Goal: Task Accomplishment & Management: Use online tool/utility

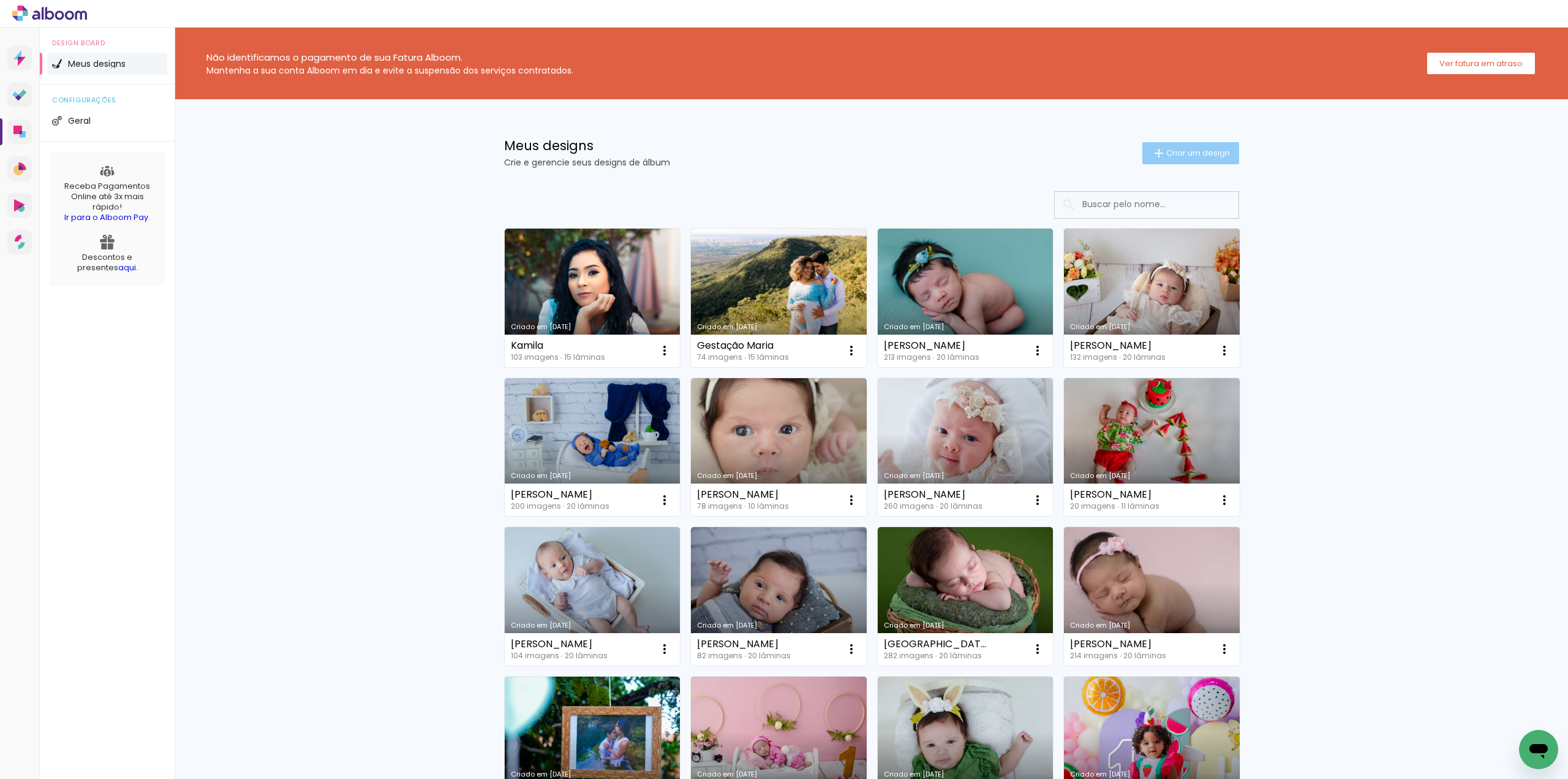
click at [1209, 151] on span "Criar um design" at bounding box center [1198, 153] width 64 height 8
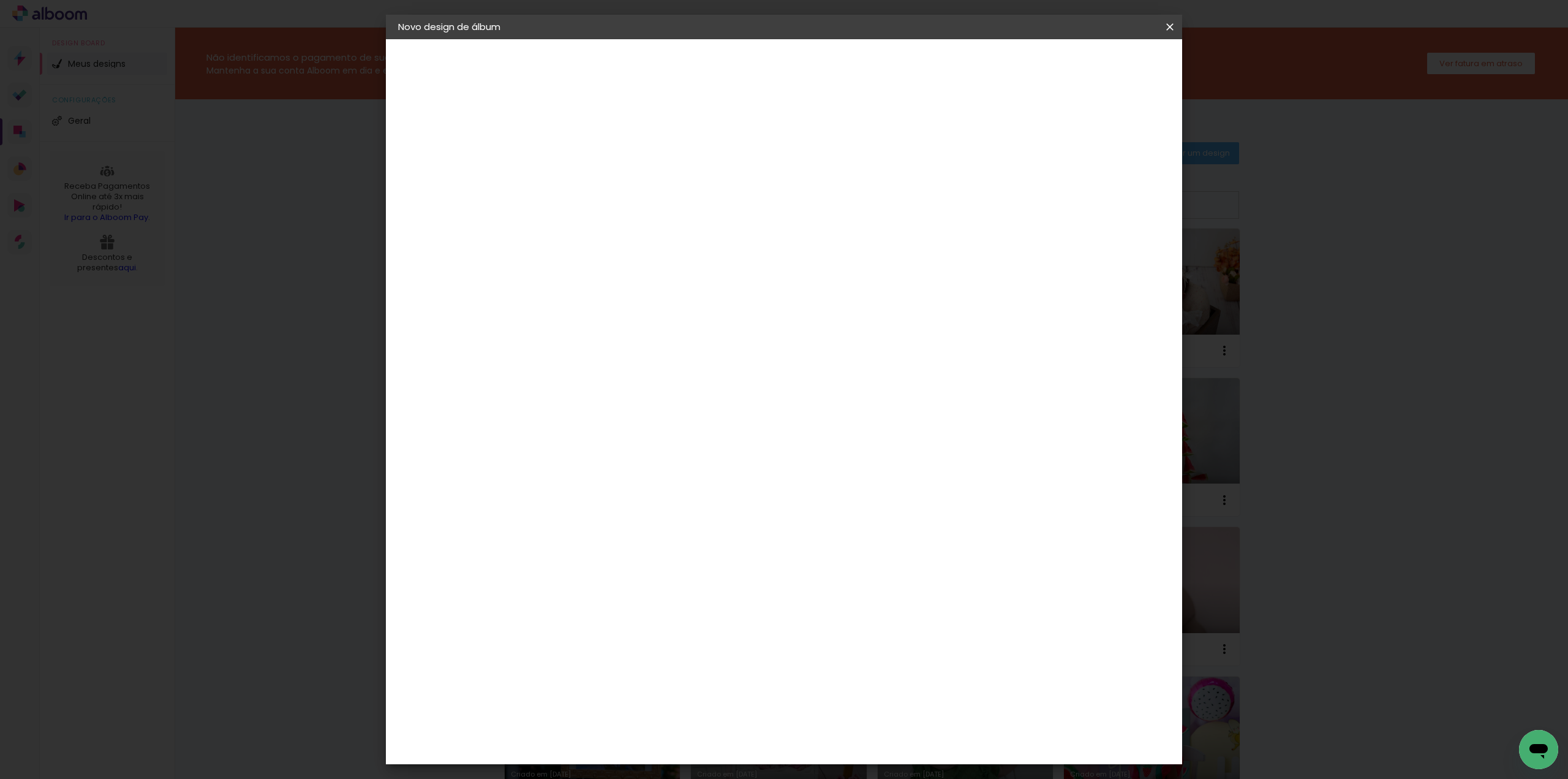
click at [598, 174] on div at bounding box center [598, 174] width 0 height 1
type input "[PERSON_NAME]"
click at [724, 73] on paper-button "Avançar" at bounding box center [693, 64] width 60 height 21
click at [828, 193] on paper-item "Tamanho Livre" at bounding box center [769, 186] width 117 height 27
click at [0, 0] on slot "Avançar" at bounding box center [0, 0] width 0 height 0
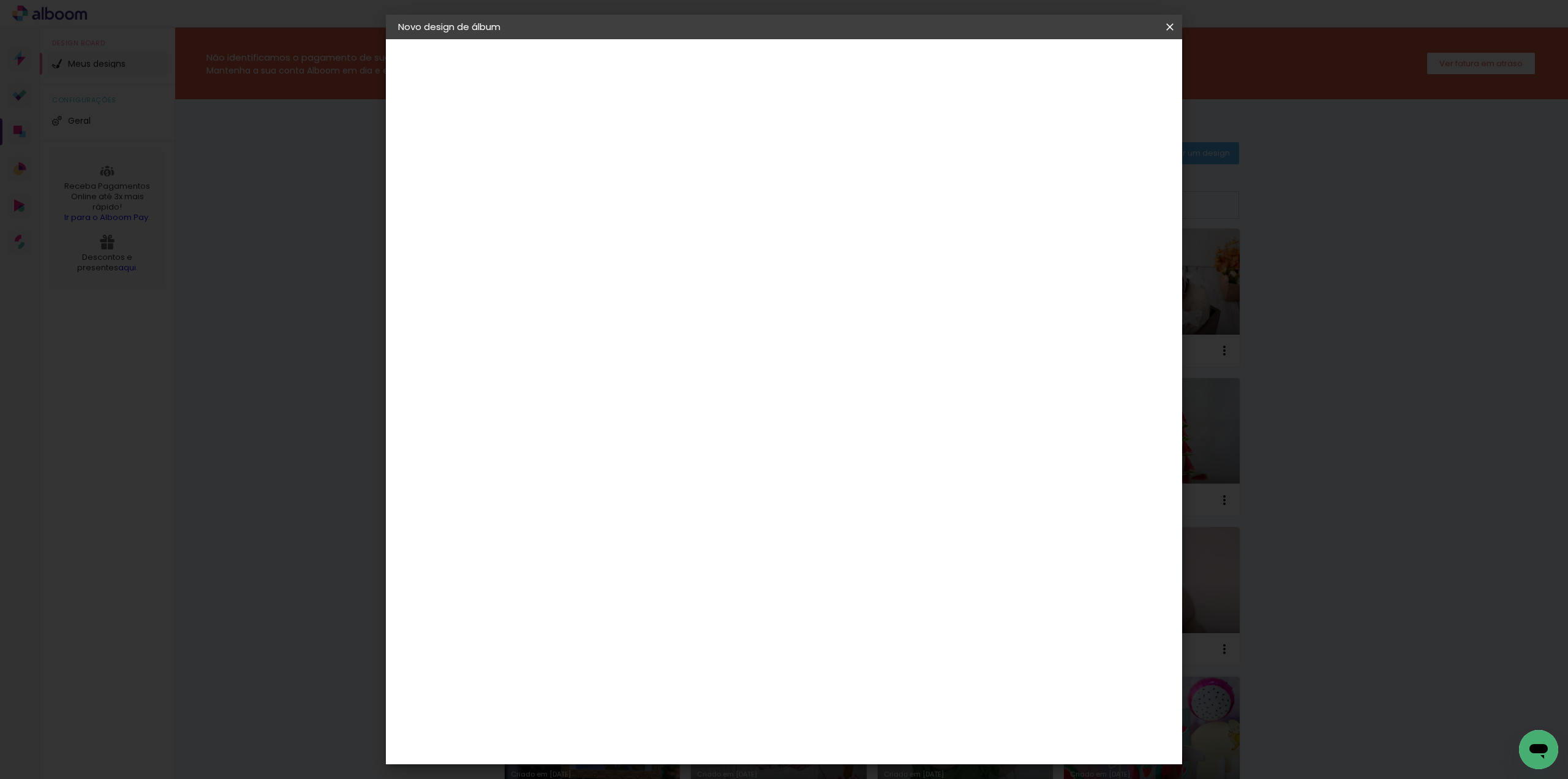
click at [734, 192] on span "30" at bounding box center [732, 191] width 20 height 18
drag, startPoint x: 574, startPoint y: 346, endPoint x: 551, endPoint y: 346, distance: 23.0
click at [551, 346] on input "30" at bounding box center [560, 348] width 32 height 18
type input "25"
type paper-input "25"
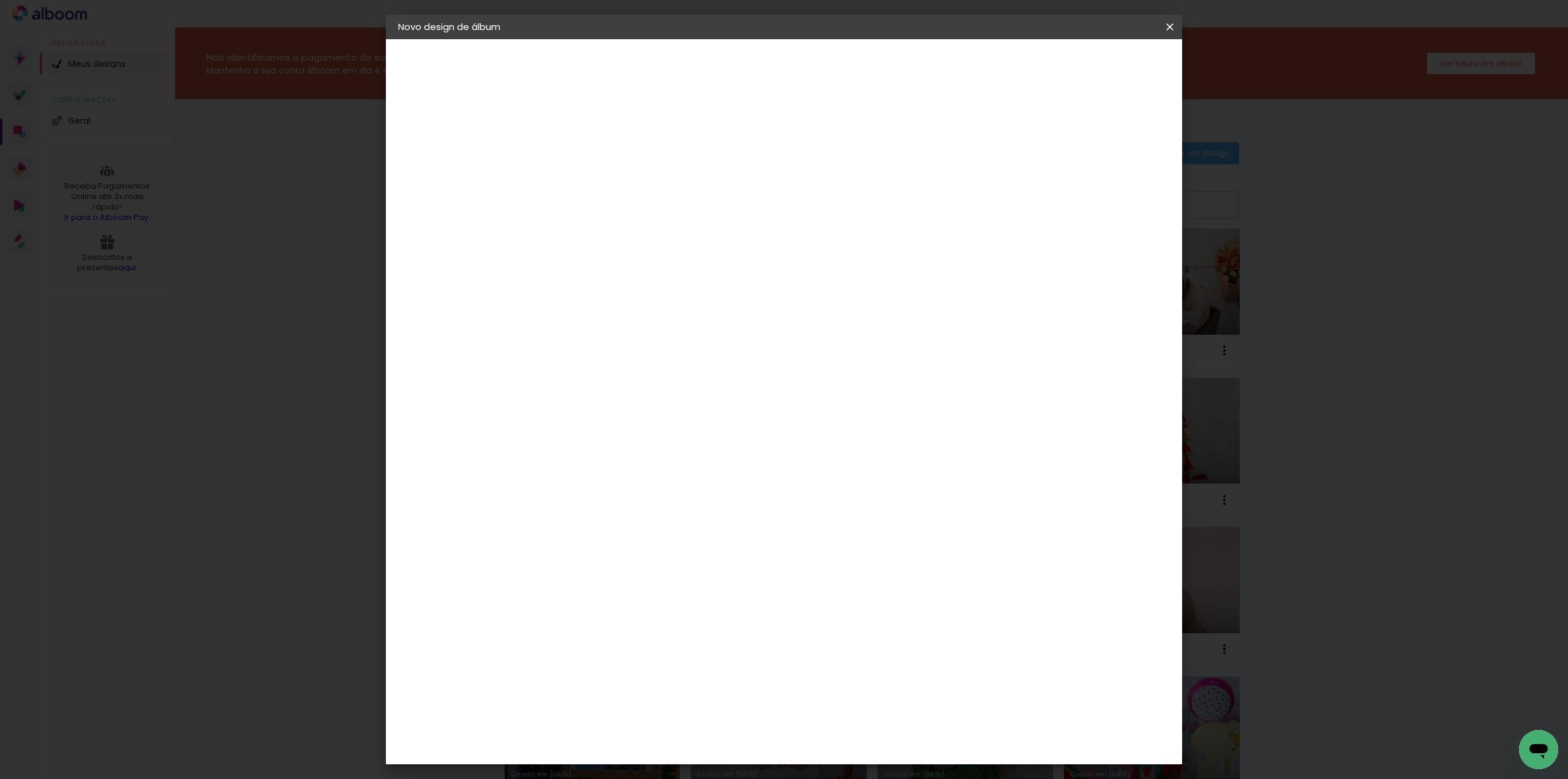
click at [1105, 57] on paper-button "Iniciar design" at bounding box center [1064, 64] width 80 height 21
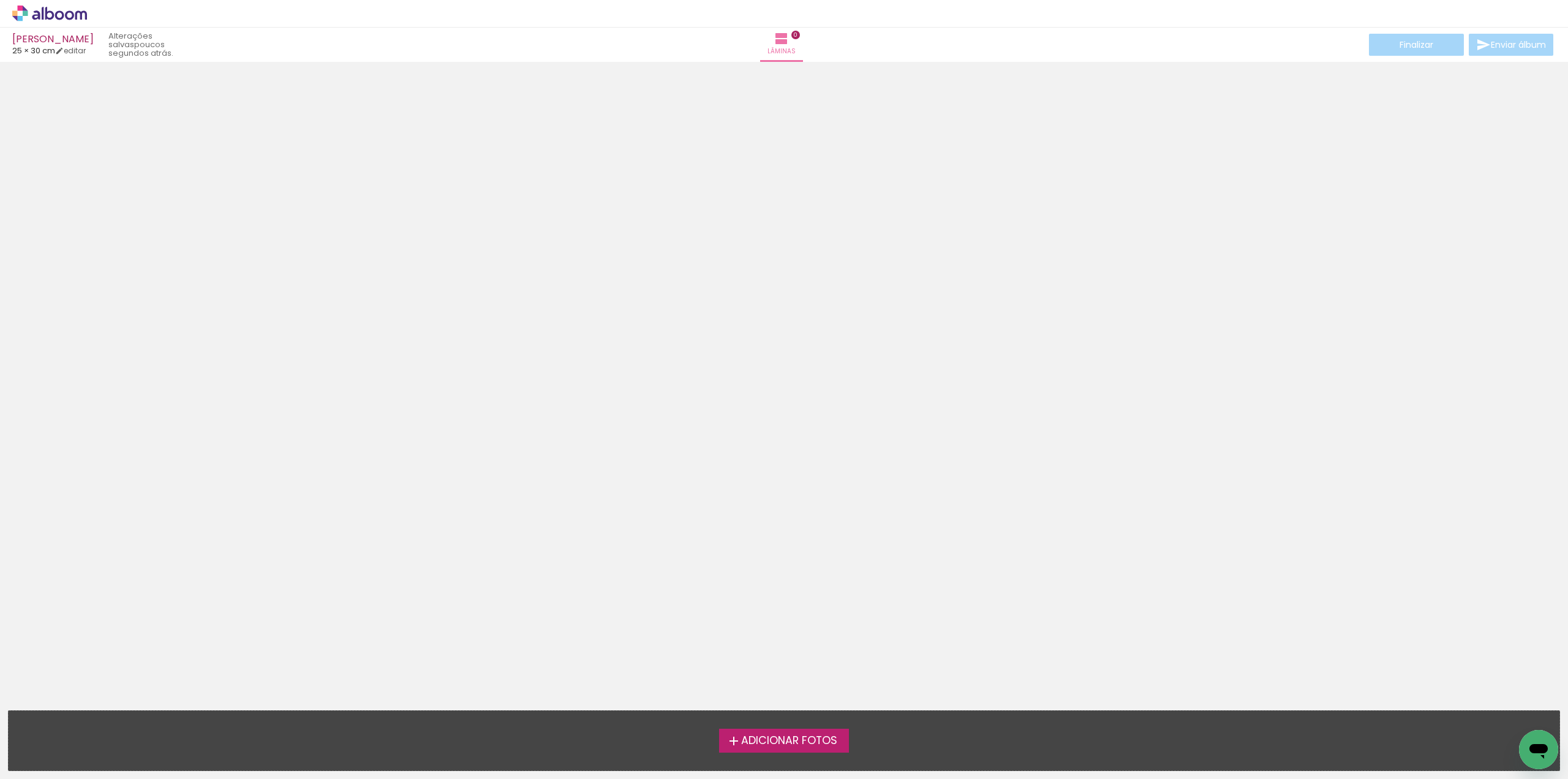
click at [829, 746] on span "Adicionar Fotos" at bounding box center [789, 741] width 96 height 11
click at [0, 0] on input "file" at bounding box center [0, 0] width 0 height 0
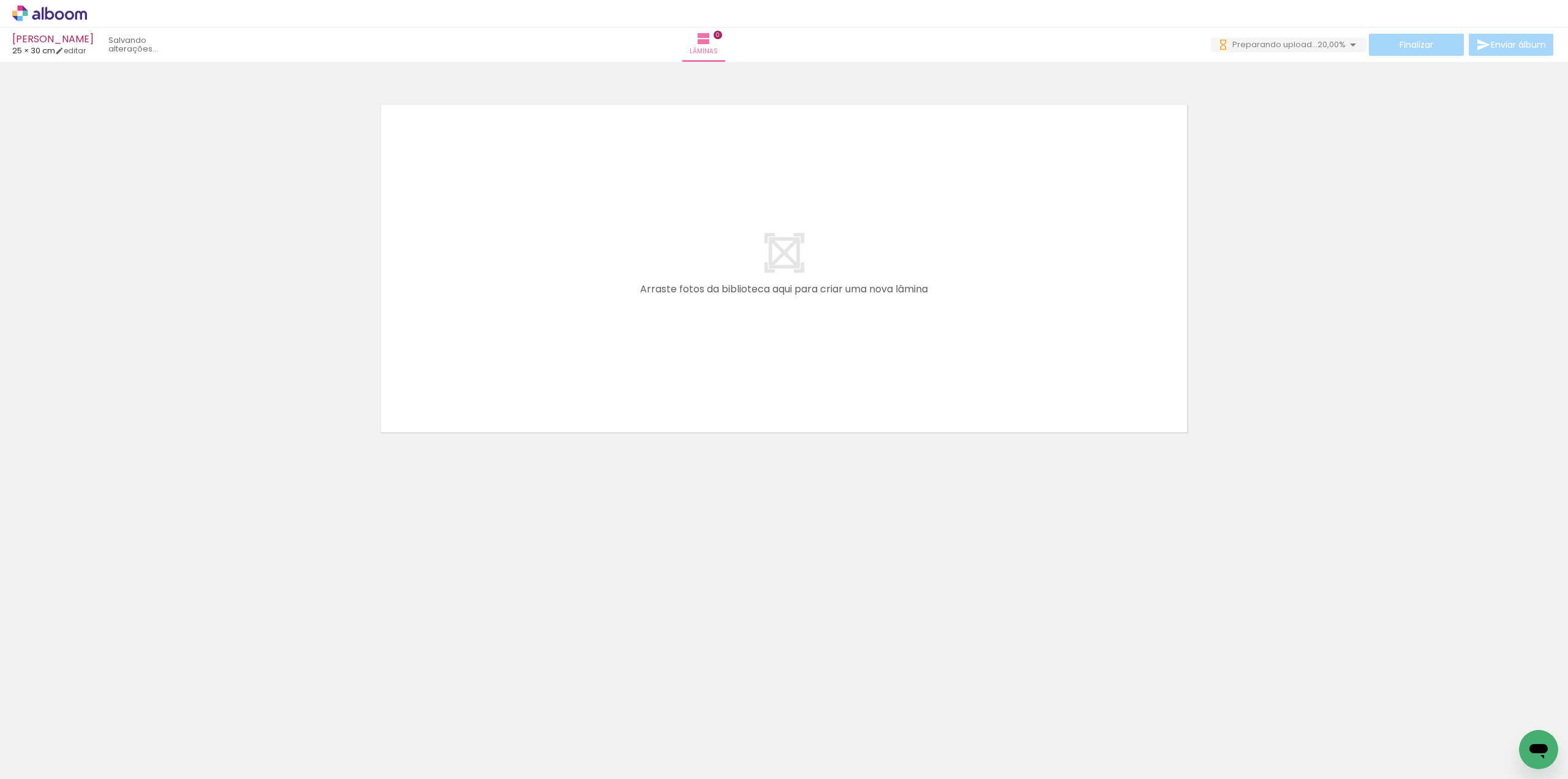
click at [30, 756] on span "Adicionar Fotos" at bounding box center [43, 762] width 37 height 14
click at [0, 0] on input "file" at bounding box center [0, 0] width 0 height 0
click at [7, 766] on div "Biblioteca 30 fotos Todas as fotos Não utilizadas Adicionar Fotos" at bounding box center [38, 741] width 76 height 61
click at [33, 757] on span "Adicionar Fotos" at bounding box center [43, 762] width 37 height 14
click at [0, 0] on input "file" at bounding box center [0, 0] width 0 height 0
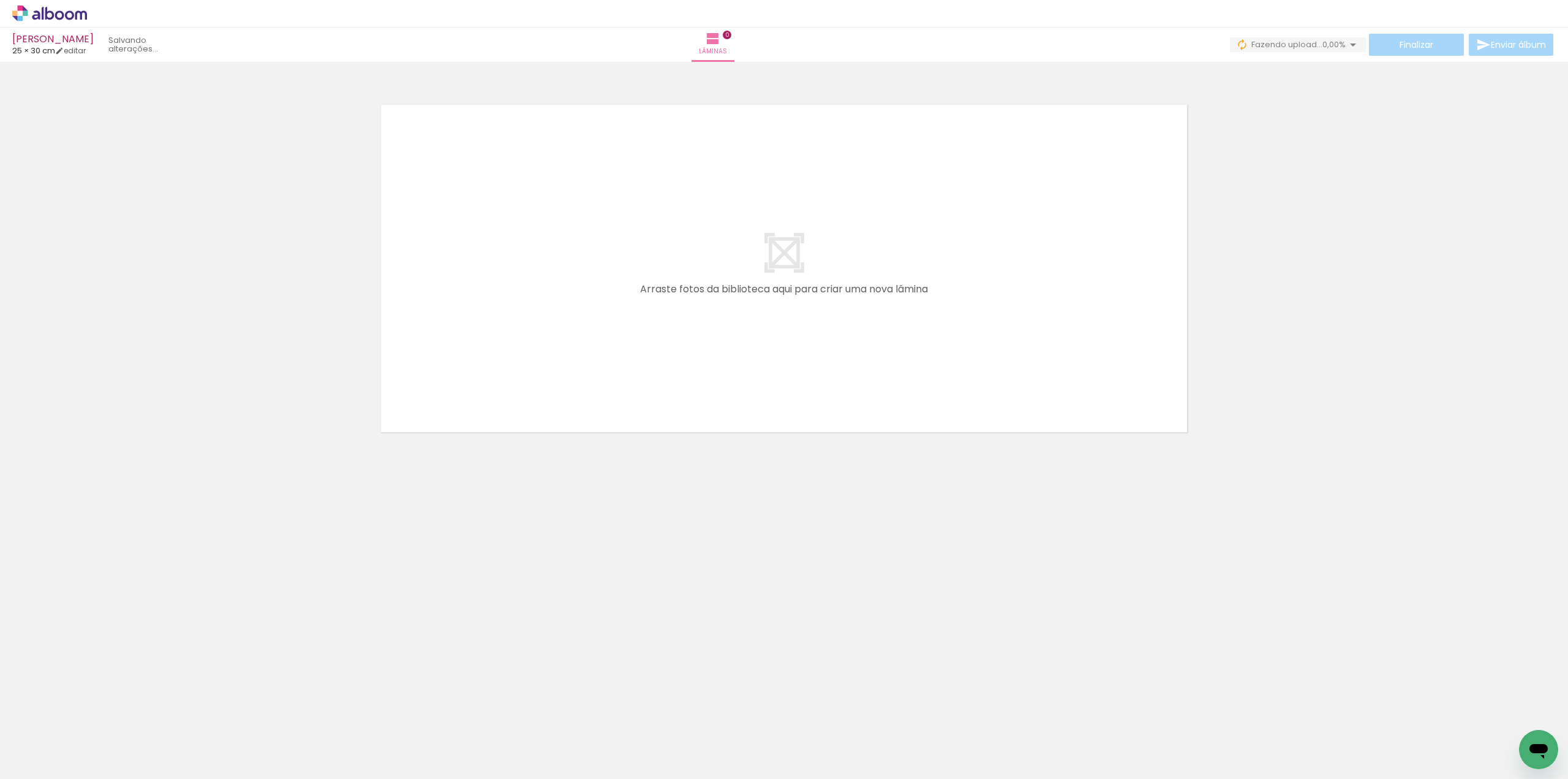
click at [46, 765] on span "Adicionar Fotos" at bounding box center [43, 762] width 37 height 14
click at [0, 0] on input "file" at bounding box center [0, 0] width 0 height 0
click at [42, 764] on span "Adicionar Fotos" at bounding box center [43, 762] width 37 height 14
click at [0, 0] on input "file" at bounding box center [0, 0] width 0 height 0
click at [19, 756] on iron-icon at bounding box center [17, 762] width 14 height 14
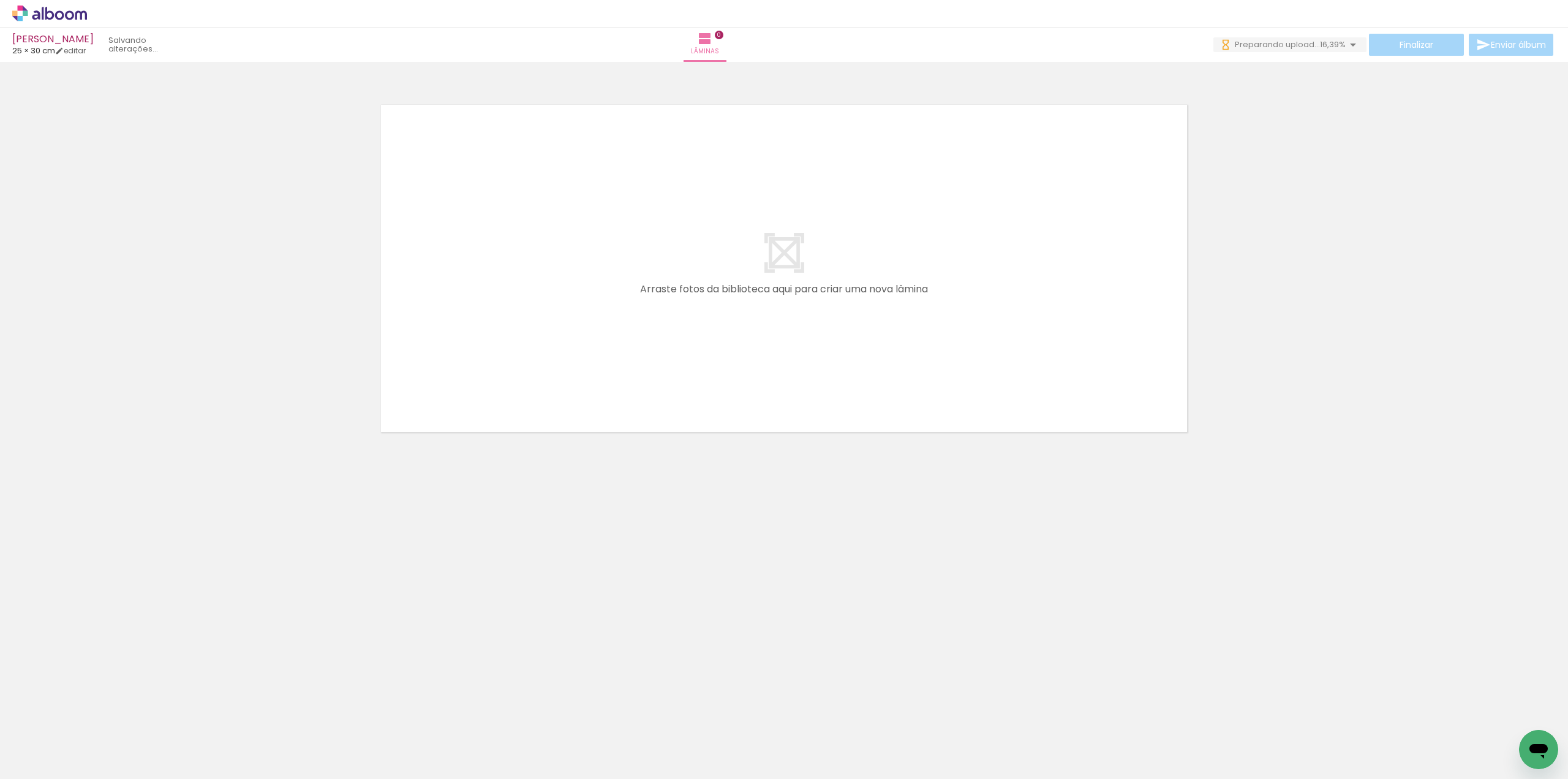
click at [0, 0] on input "file" at bounding box center [0, 0] width 0 height 0
click at [12, 746] on input "Todas as fotos" at bounding box center [34, 741] width 46 height 10
click at [32, 763] on span "Adicionar Fotos" at bounding box center [43, 762] width 37 height 14
click at [0, 0] on input "file" at bounding box center [0, 0] width 0 height 0
click at [39, 767] on span "Adicionar Fotos" at bounding box center [43, 762] width 37 height 14
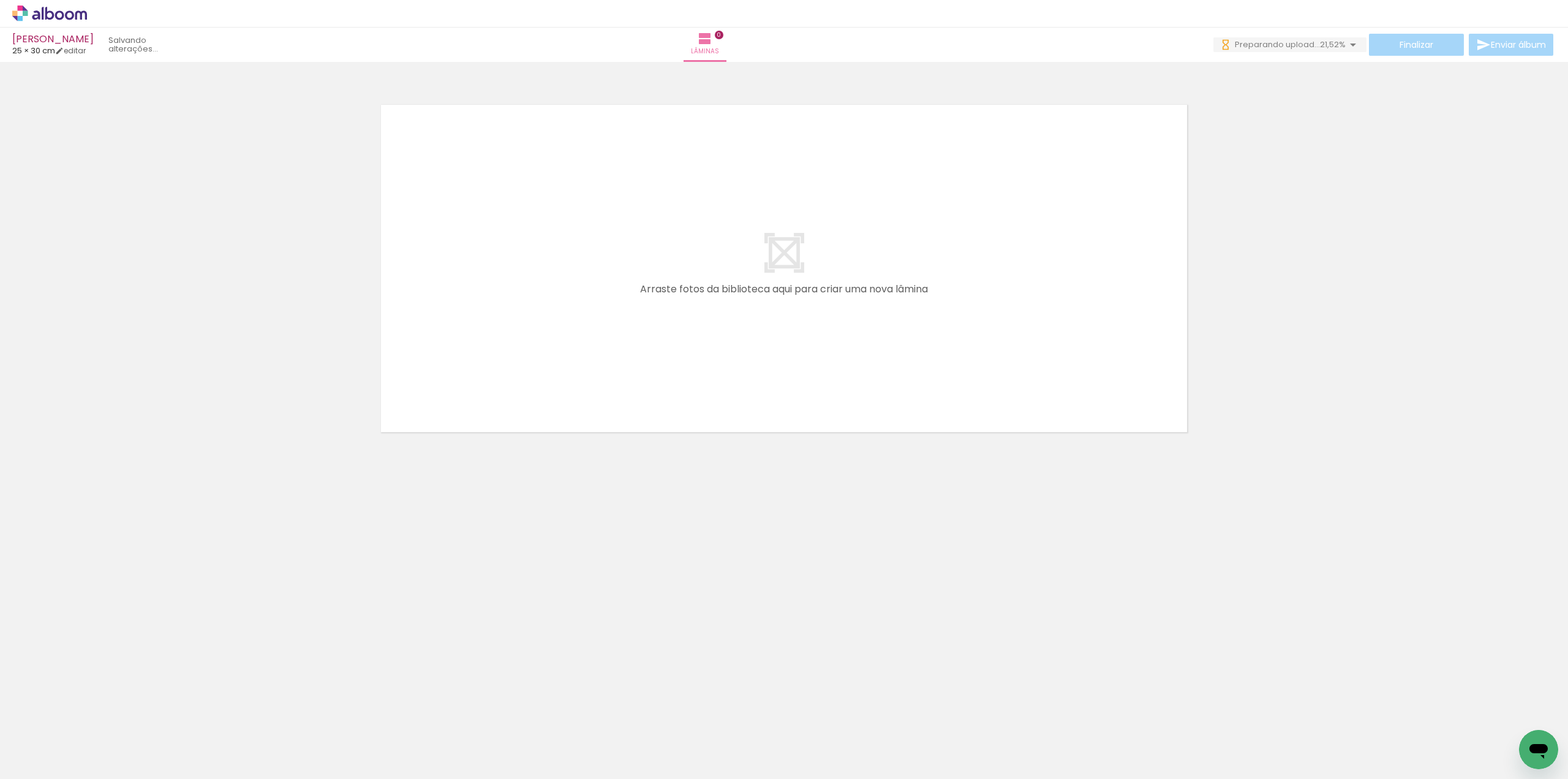
click at [0, 0] on input "file" at bounding box center [0, 0] width 0 height 0
click at [34, 762] on span "Adicionar Fotos" at bounding box center [43, 762] width 37 height 14
click at [0, 0] on input "file" at bounding box center [0, 0] width 0 height 0
click at [36, 753] on paper-button "Adicionar Fotos" at bounding box center [38, 762] width 59 height 20
click at [0, 0] on input "file" at bounding box center [0, 0] width 0 height 0
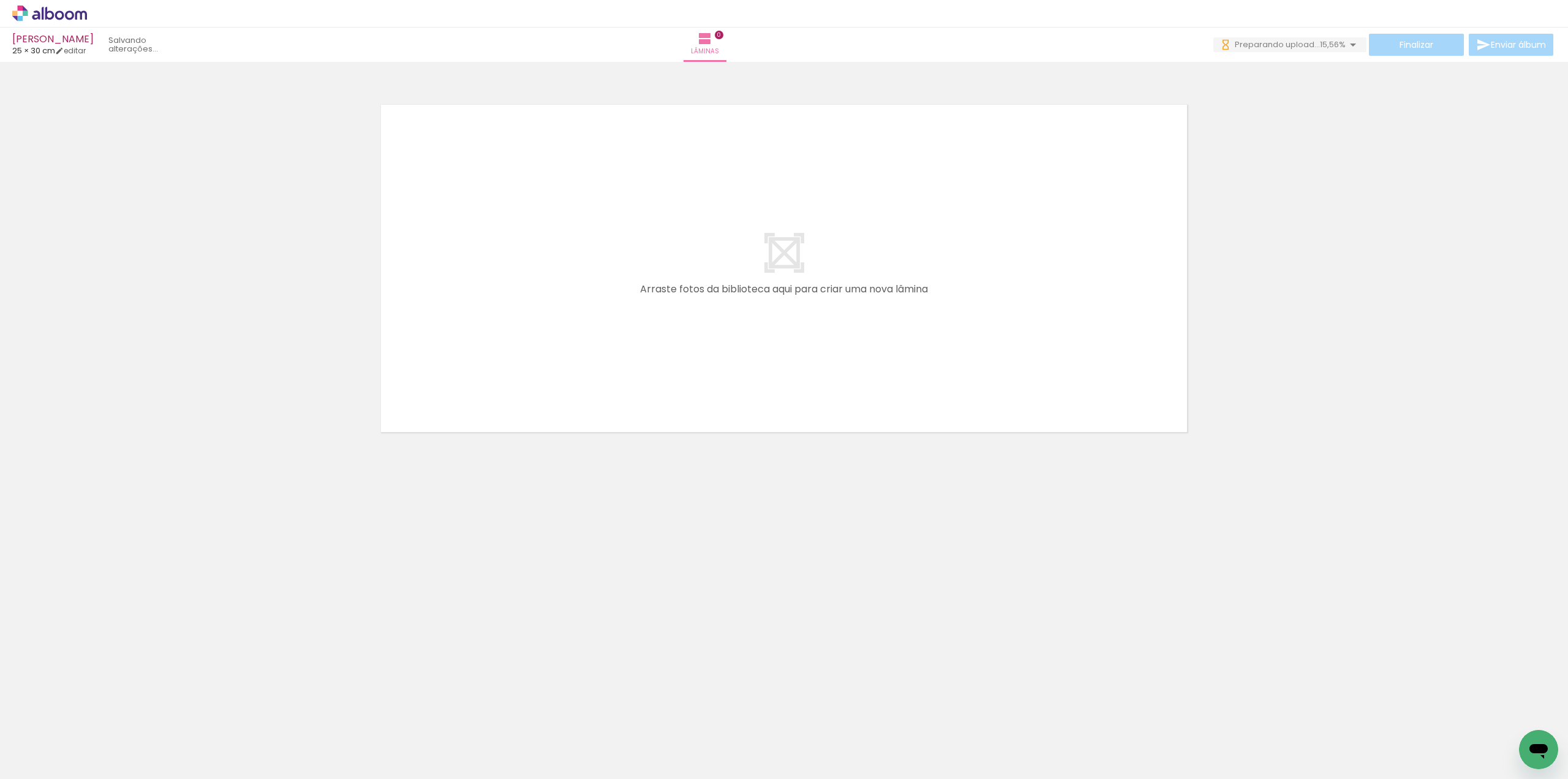
click at [44, 759] on span "Adicionar Fotos" at bounding box center [43, 762] width 37 height 14
click at [0, 0] on input "file" at bounding box center [0, 0] width 0 height 0
click at [25, 755] on iron-icon at bounding box center [17, 762] width 14 height 14
click at [0, 0] on input "file" at bounding box center [0, 0] width 0 height 0
click at [19, 766] on iron-icon at bounding box center [17, 762] width 14 height 14
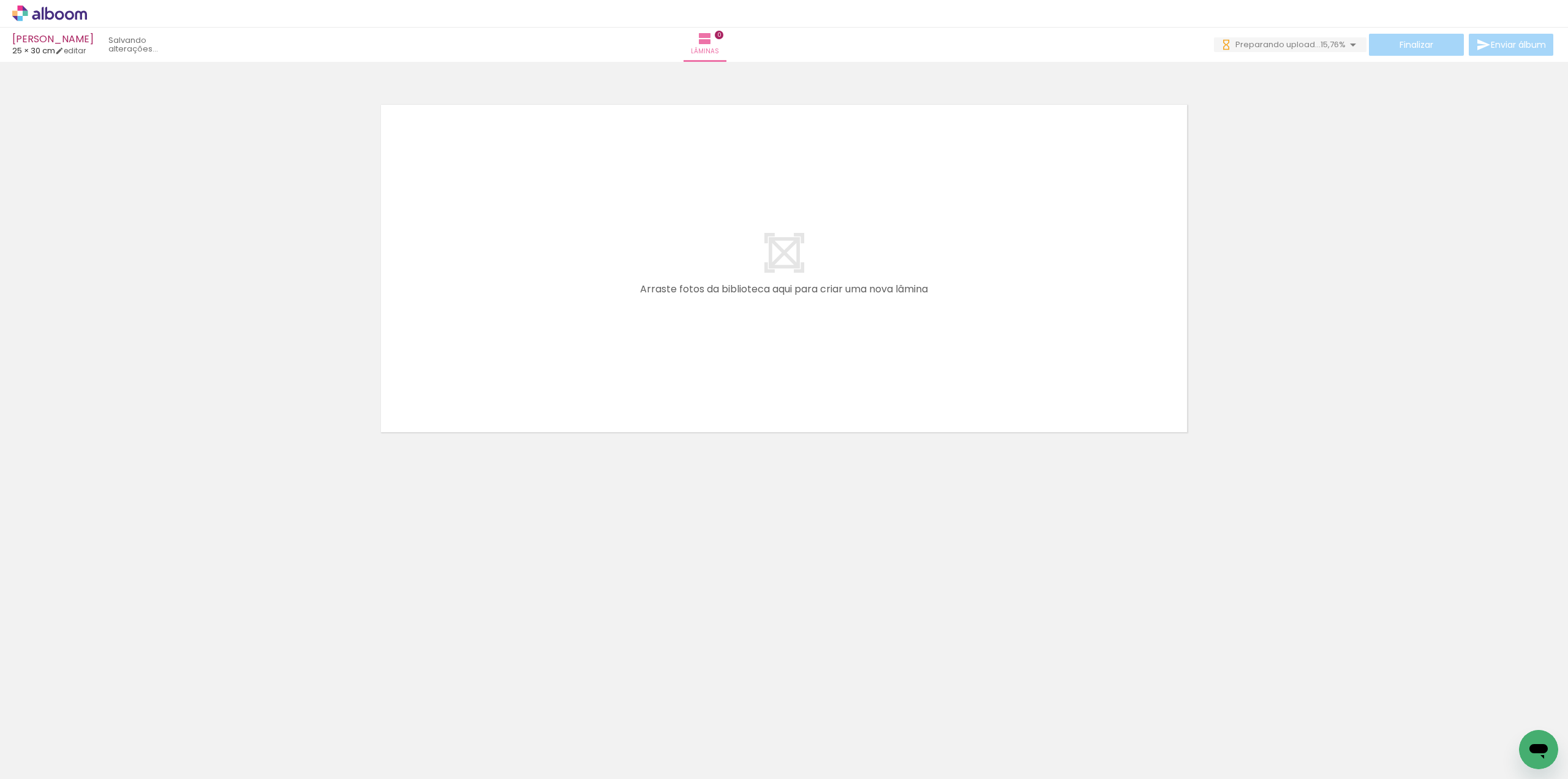
click at [0, 0] on input "file" at bounding box center [0, 0] width 0 height 0
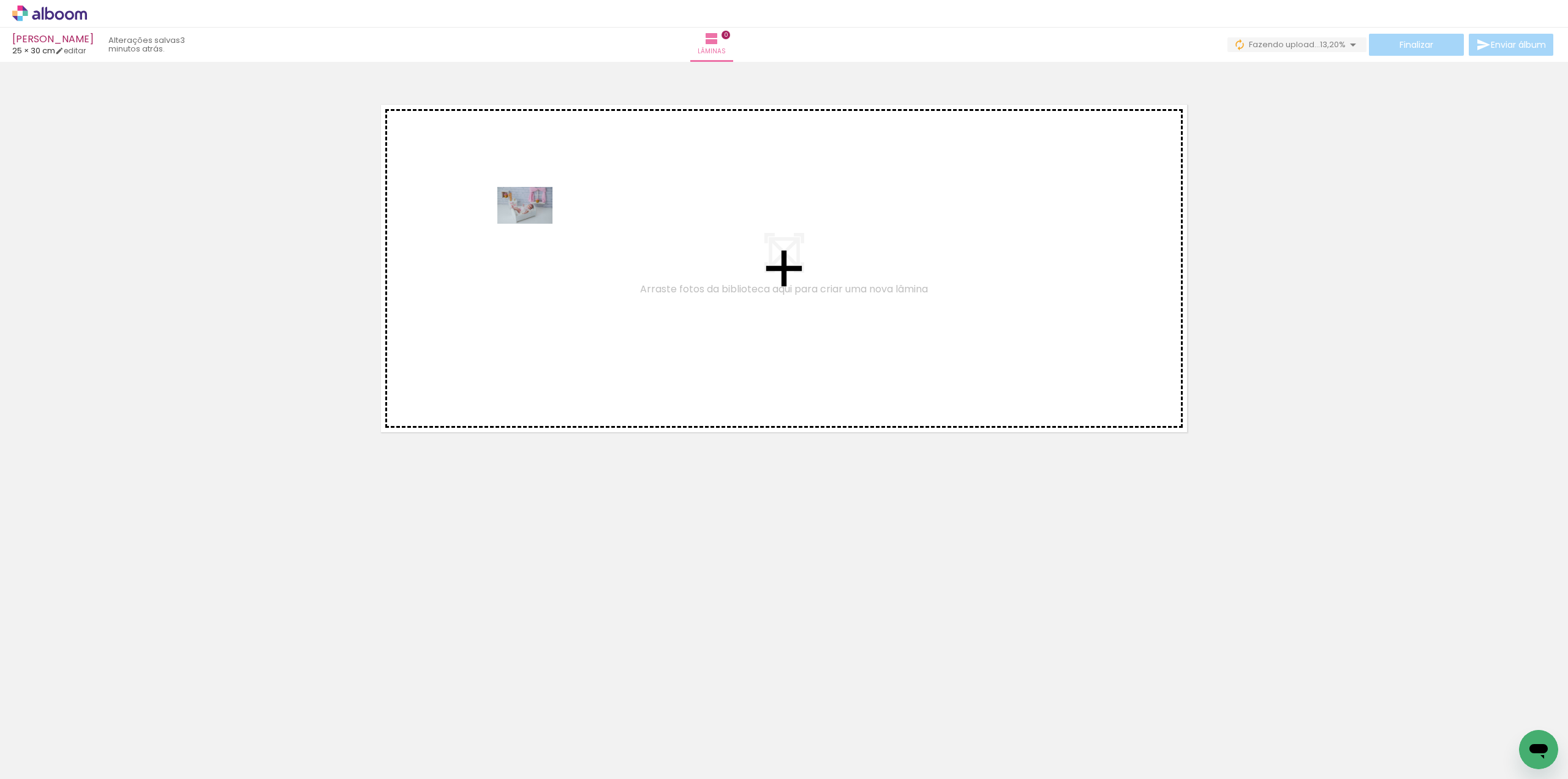
drag, startPoint x: 124, startPoint y: 744, endPoint x: 534, endPoint y: 224, distance: 662.2
click at [534, 224] on quentale-workspace at bounding box center [784, 390] width 1568 height 779
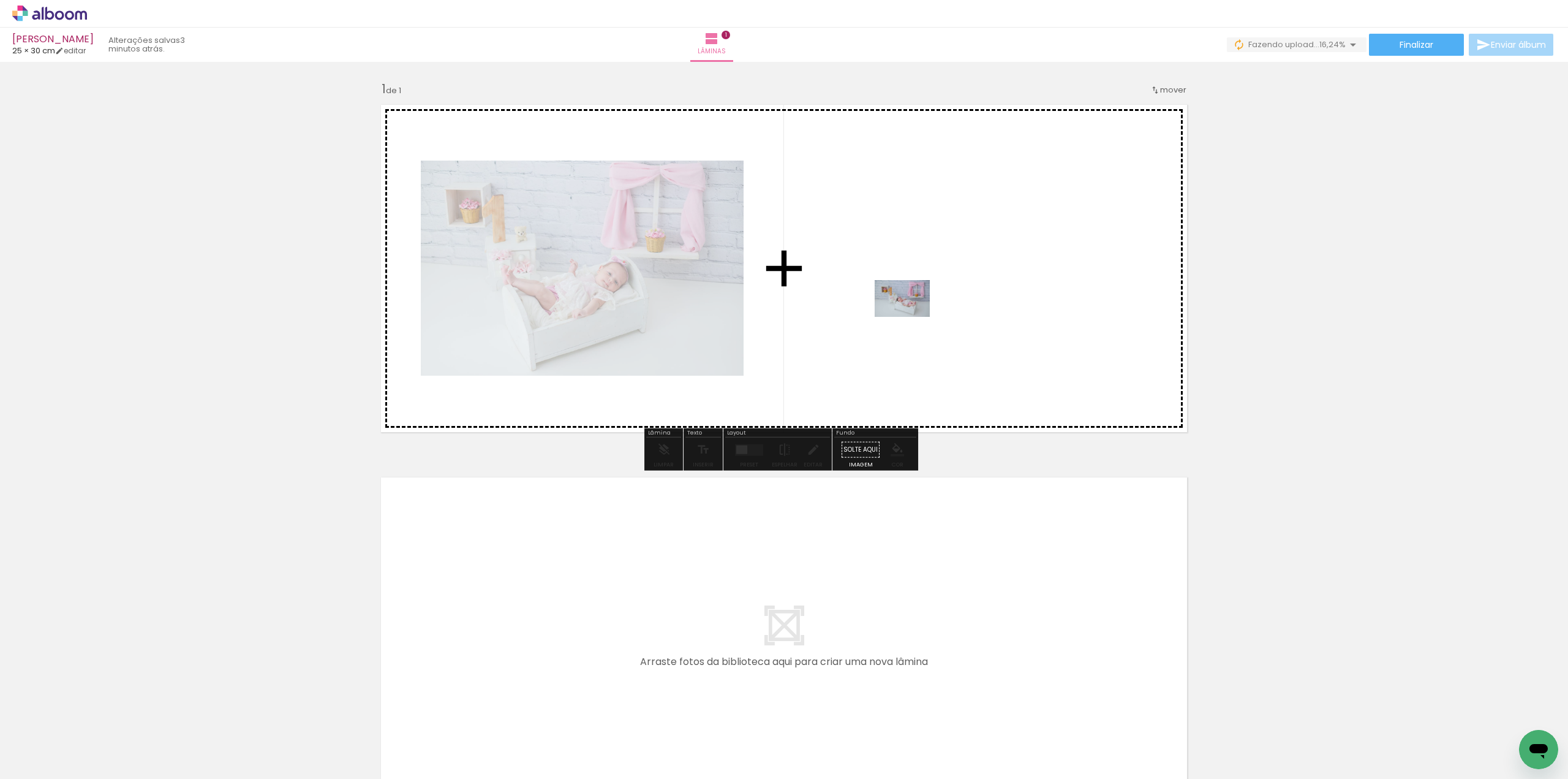
drag, startPoint x: 281, startPoint y: 749, endPoint x: 911, endPoint y: 317, distance: 763.9
click at [911, 317] on quentale-workspace at bounding box center [784, 390] width 1568 height 779
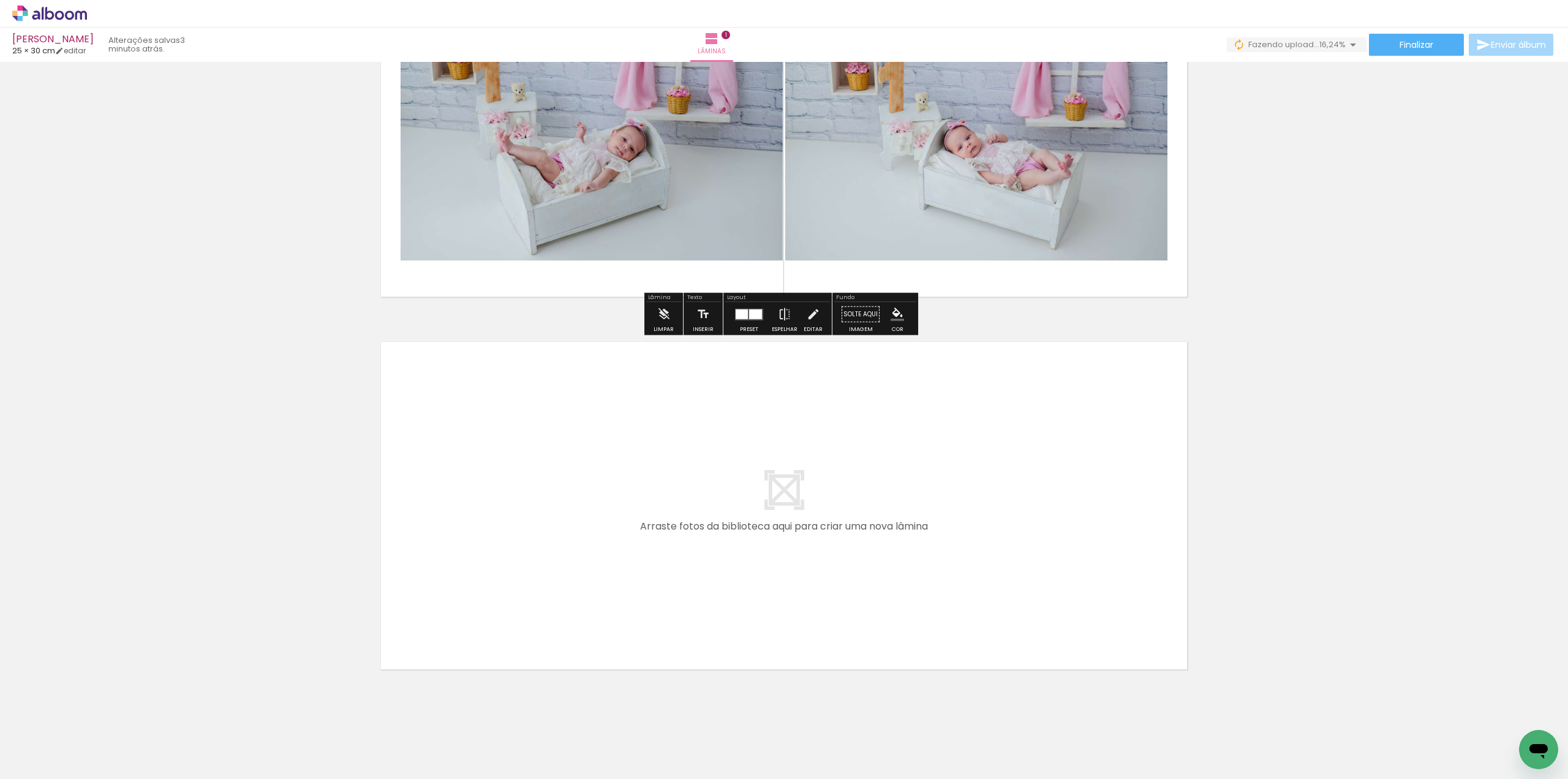
scroll to position [152, 0]
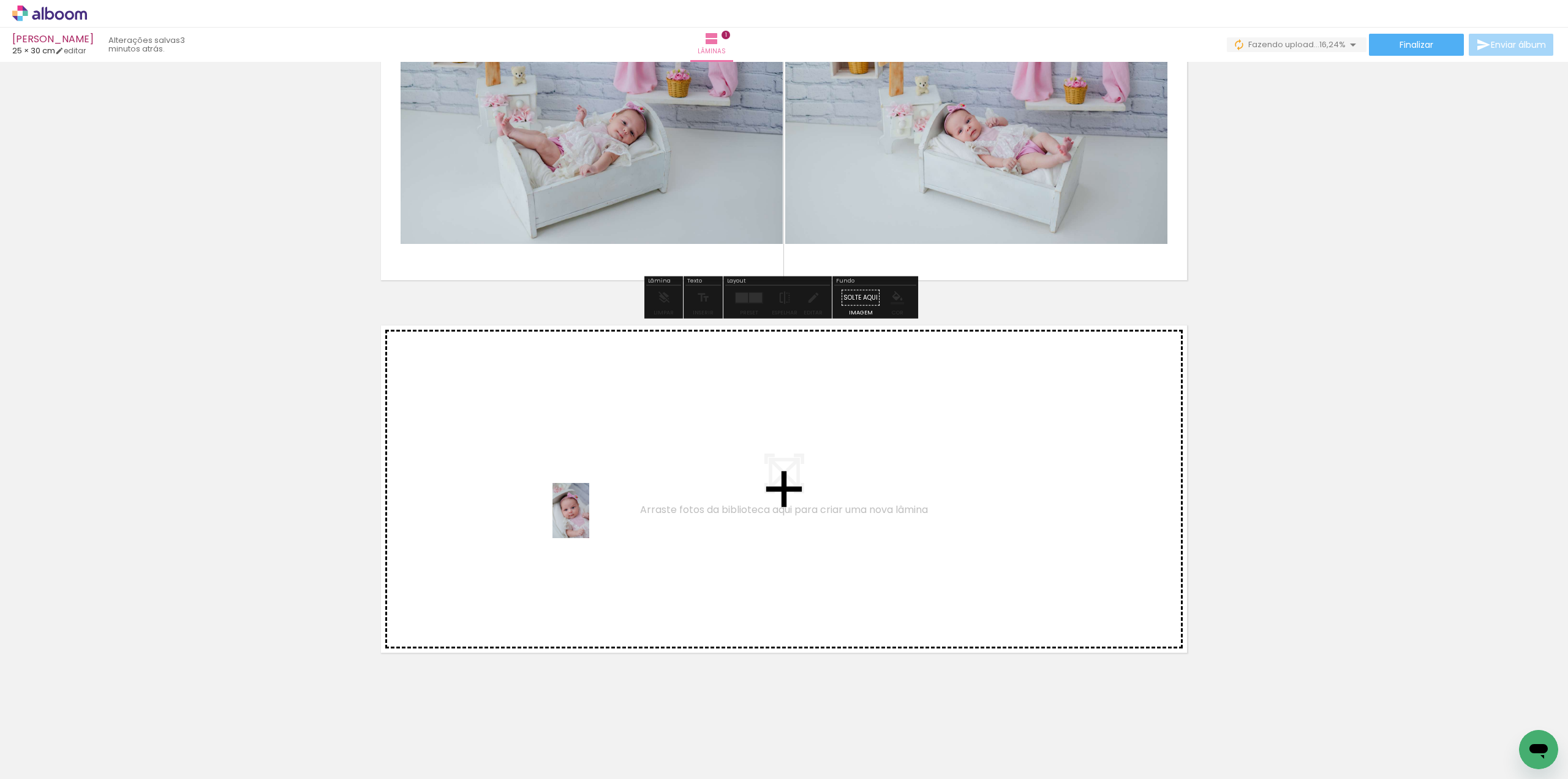
drag, startPoint x: 342, startPoint y: 746, endPoint x: 592, endPoint y: 505, distance: 347.2
click at [592, 505] on quentale-workspace at bounding box center [784, 390] width 1568 height 779
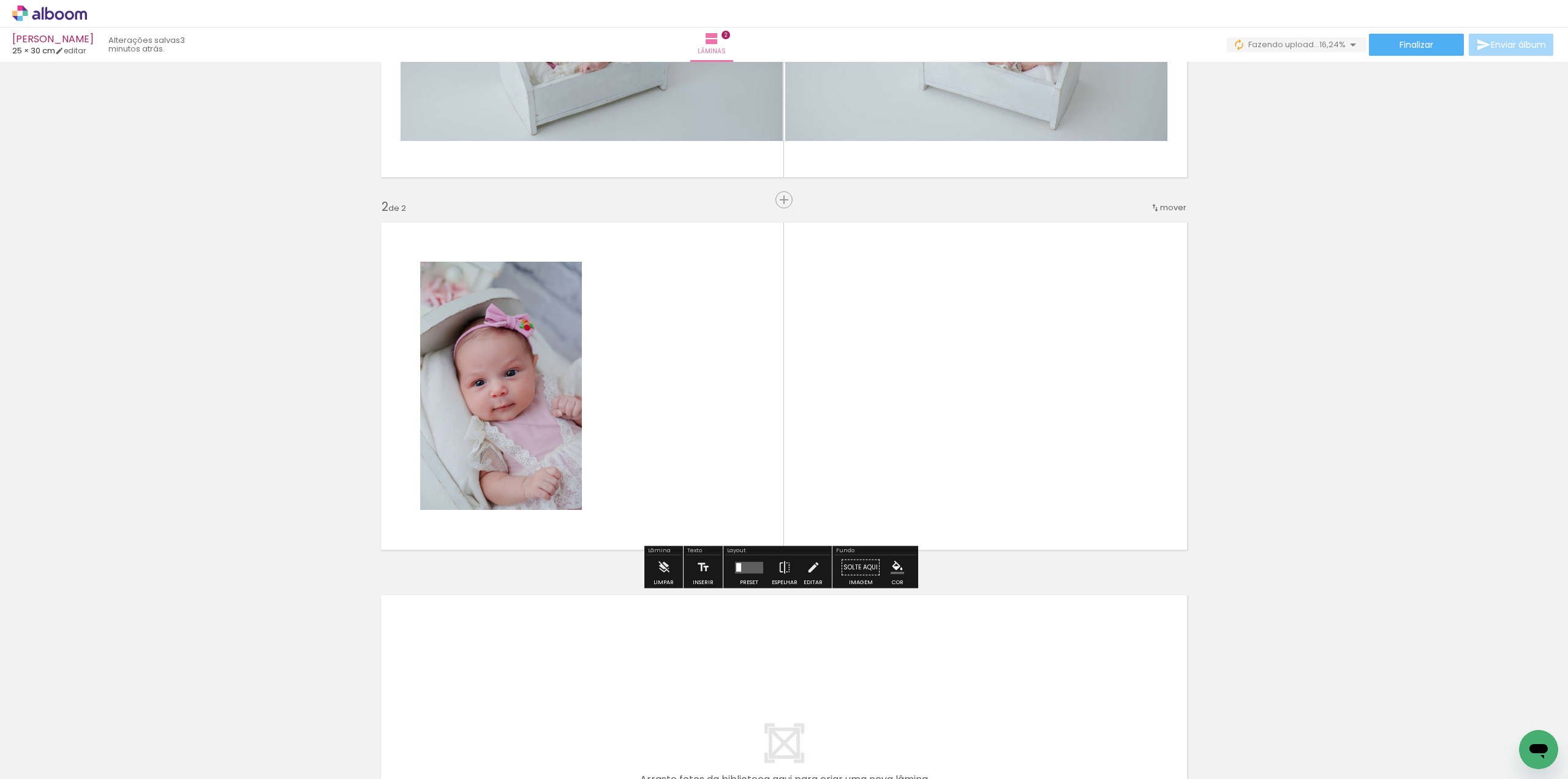
scroll to position [258, 0]
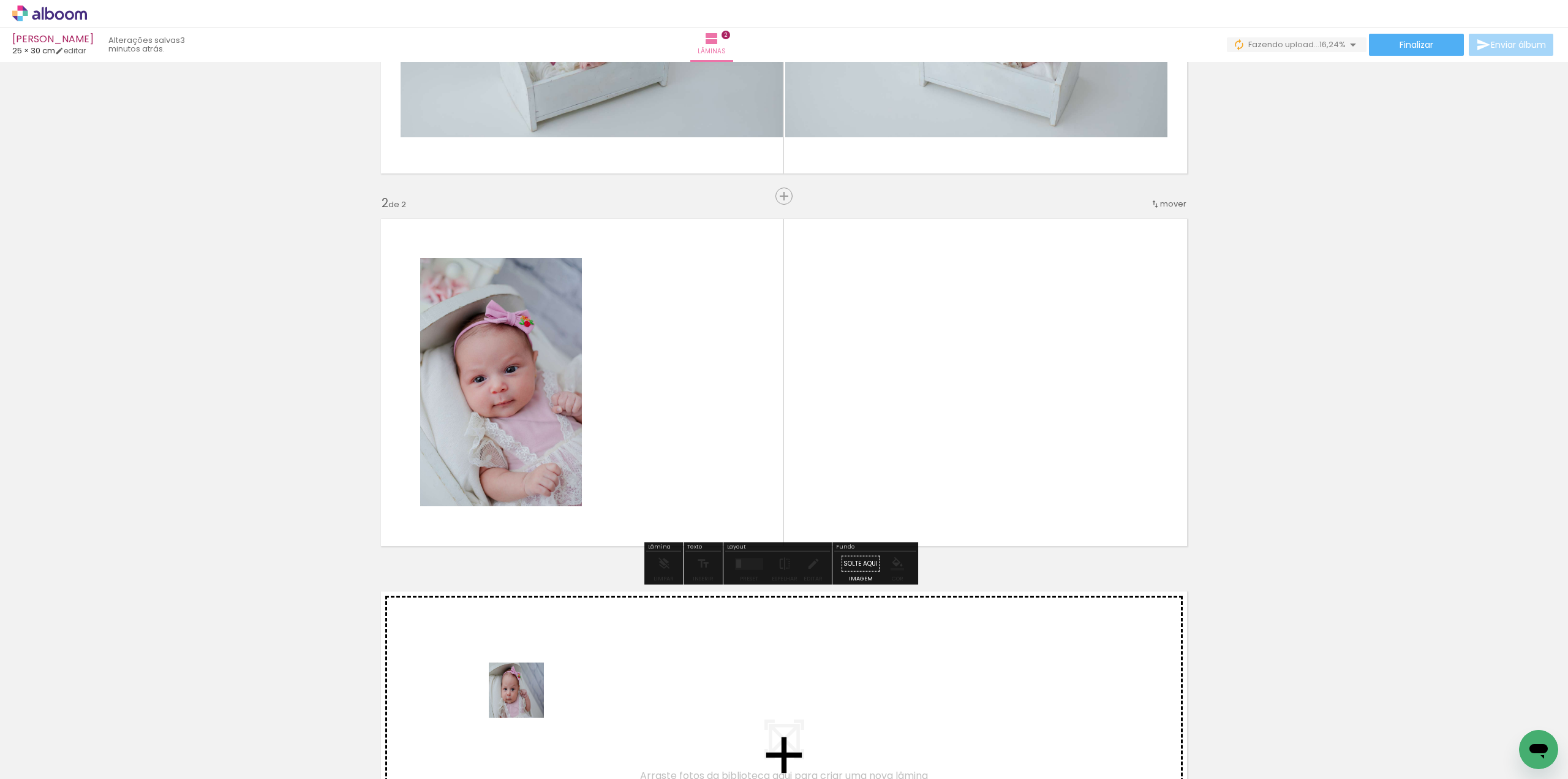
drag, startPoint x: 480, startPoint y: 738, endPoint x: 823, endPoint y: 274, distance: 577.0
click at [823, 274] on quentale-workspace at bounding box center [784, 390] width 1568 height 779
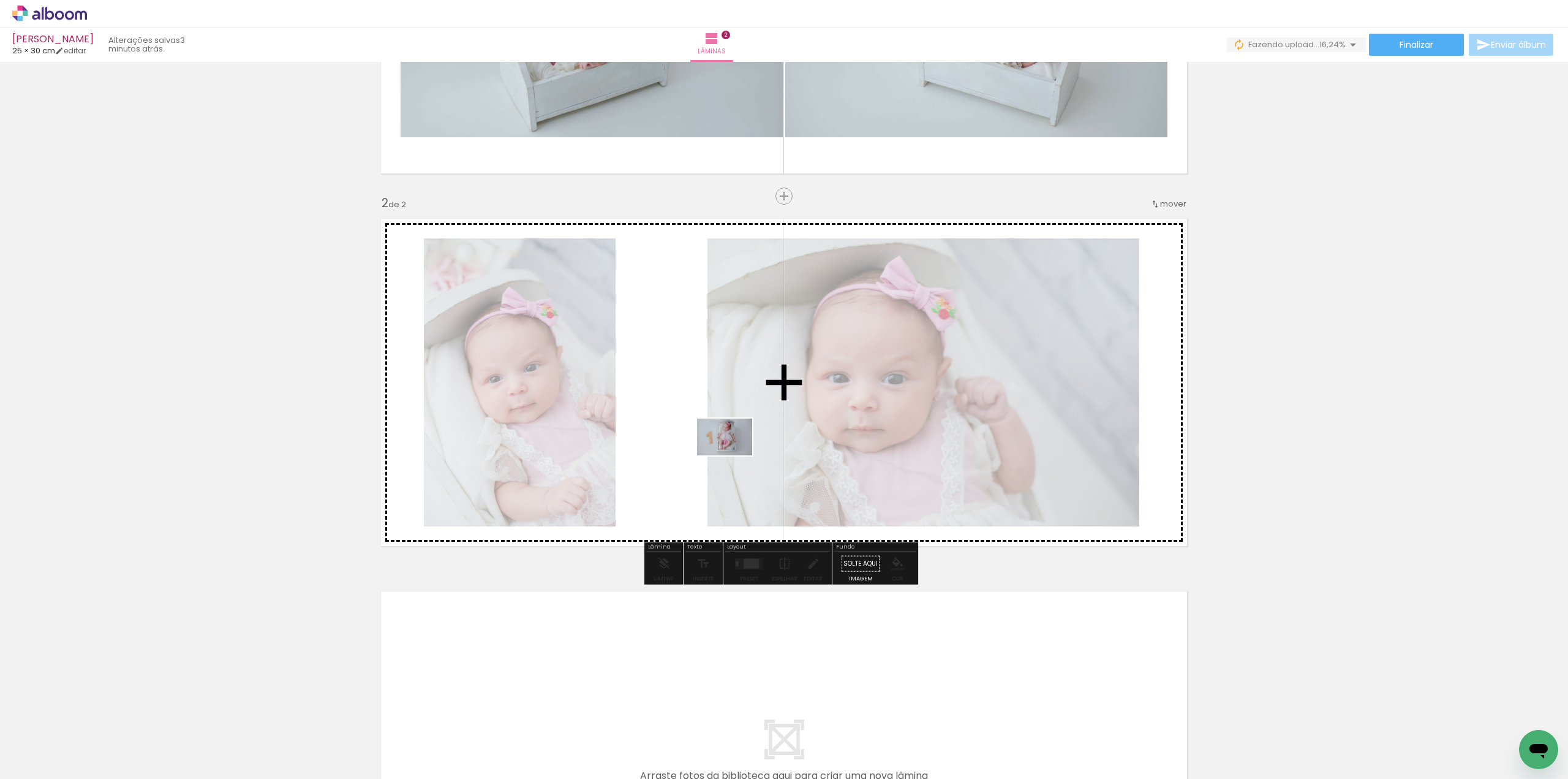
drag, startPoint x: 805, startPoint y: 716, endPoint x: 713, endPoint y: 416, distance: 313.8
click at [713, 416] on quentale-workspace at bounding box center [784, 390] width 1568 height 779
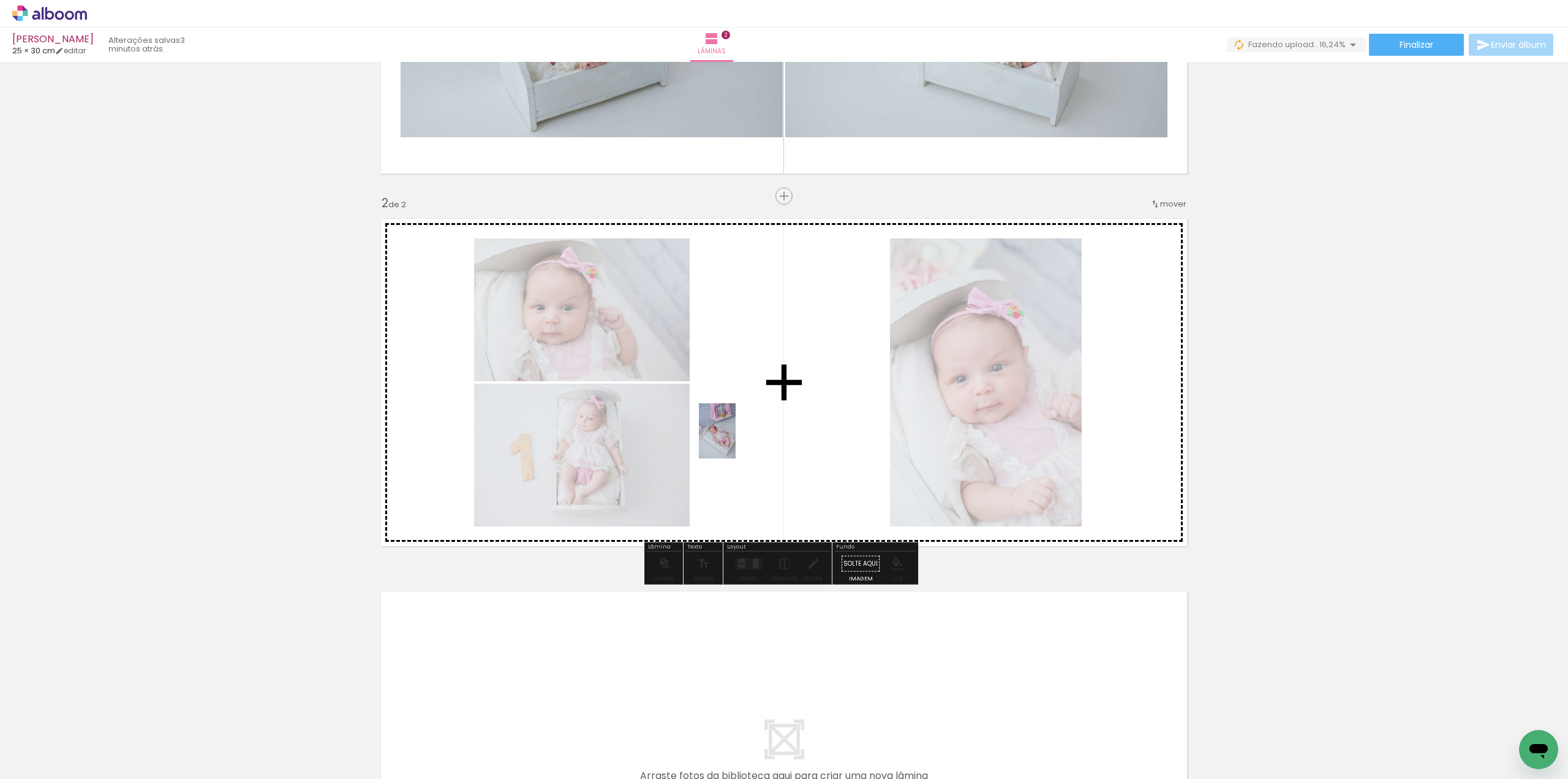
drag, startPoint x: 1077, startPoint y: 740, endPoint x: 735, endPoint y: 437, distance: 456.9
click at [735, 437] on quentale-workspace at bounding box center [784, 390] width 1568 height 779
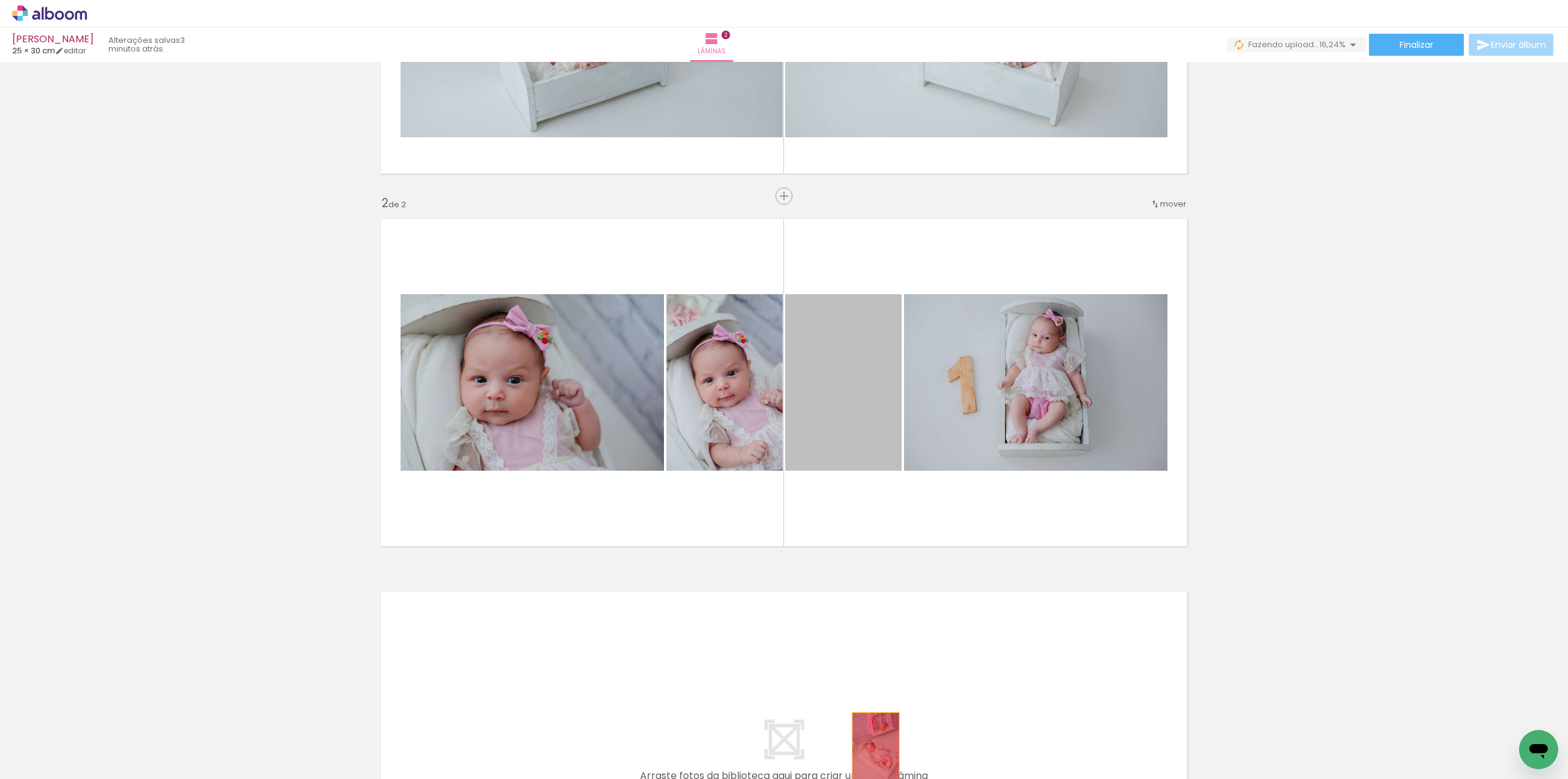
drag, startPoint x: 863, startPoint y: 400, endPoint x: 870, endPoint y: 748, distance: 348.1
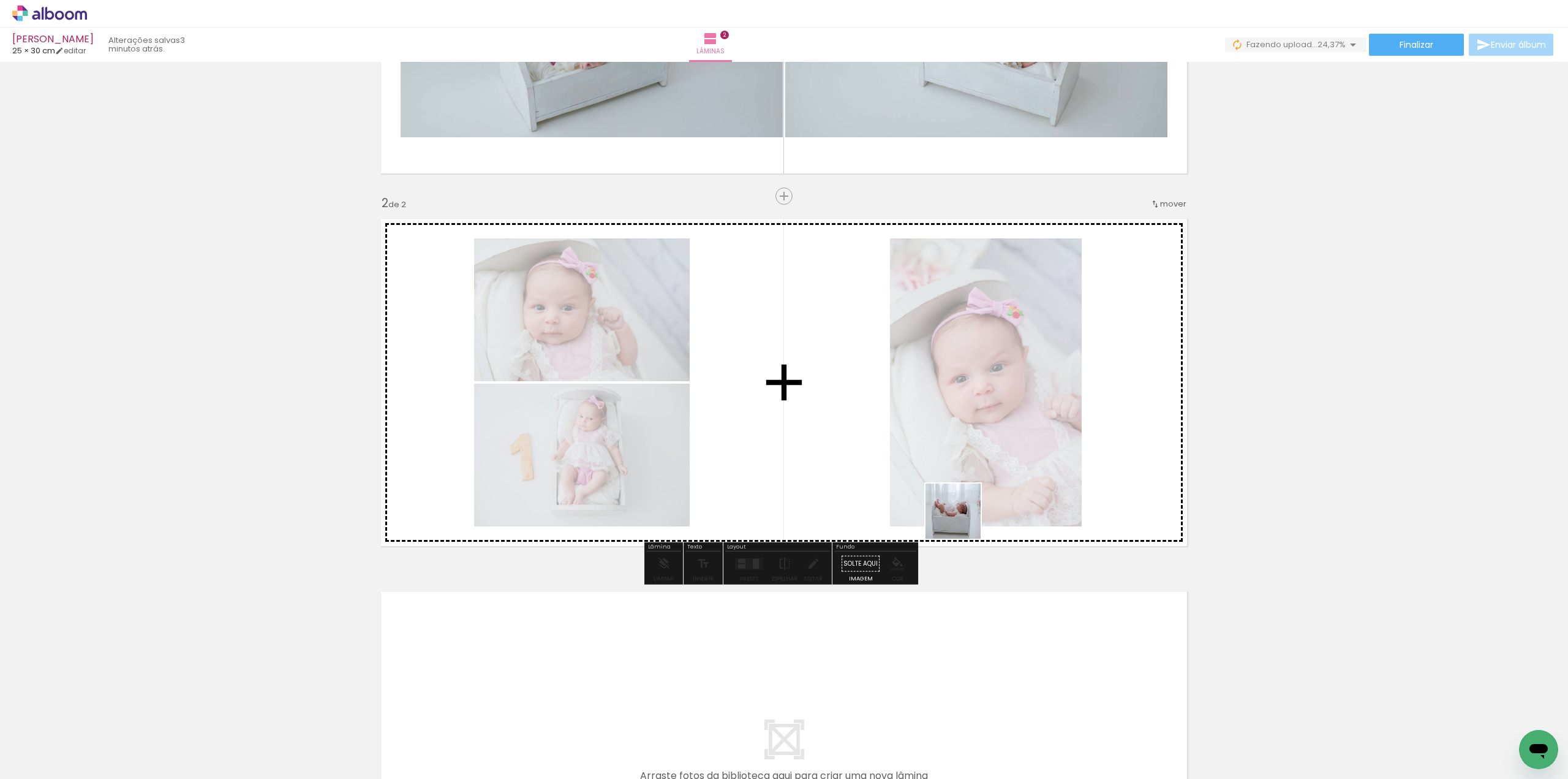
drag, startPoint x: 1025, startPoint y: 728, endPoint x: 932, endPoint y: 429, distance: 313.1
click at [932, 429] on quentale-workspace at bounding box center [784, 390] width 1568 height 779
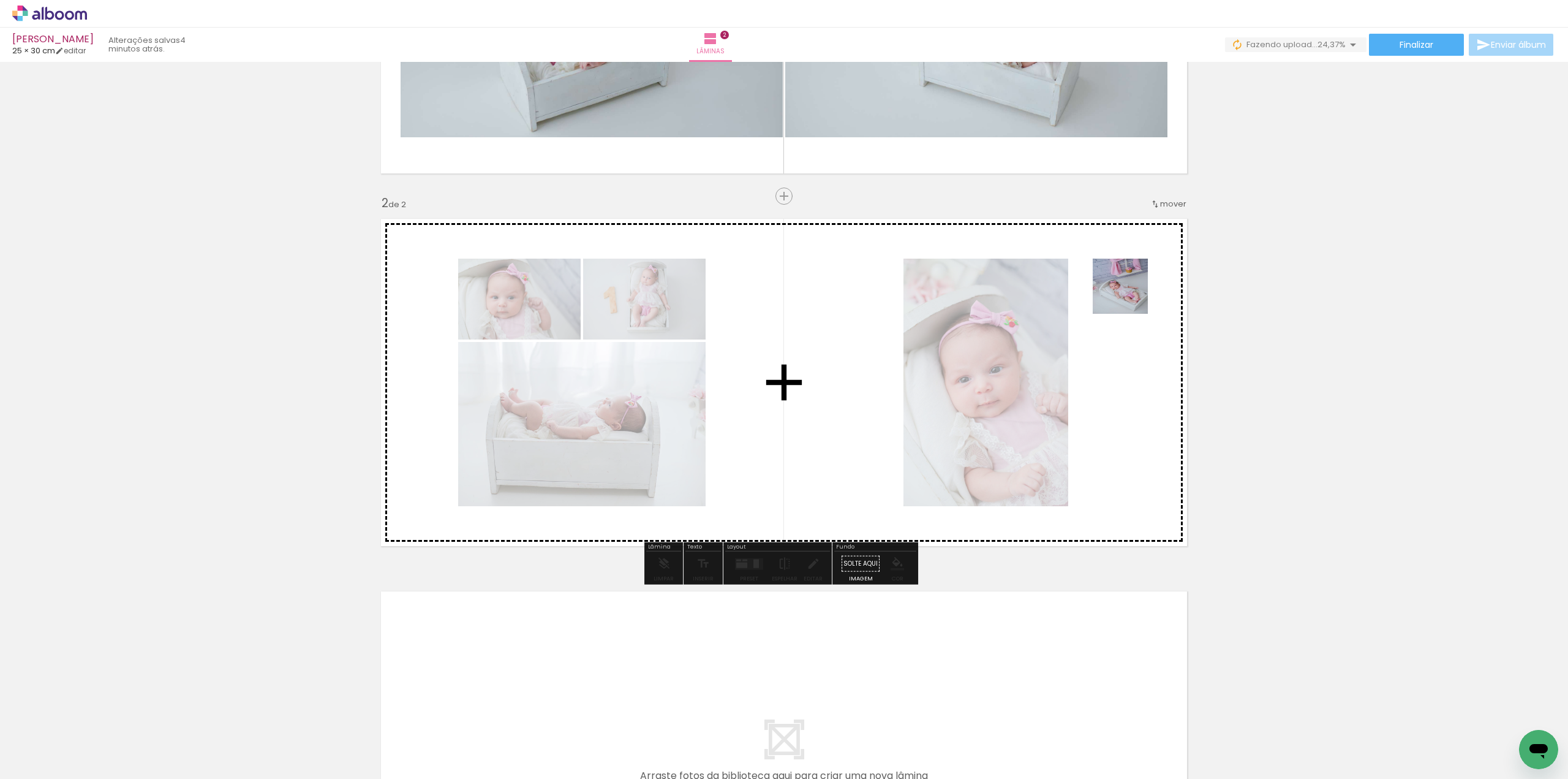
drag, startPoint x: 1084, startPoint y: 747, endPoint x: 1130, endPoint y: 287, distance: 462.3
click at [1130, 287] on quentale-workspace at bounding box center [784, 390] width 1568 height 779
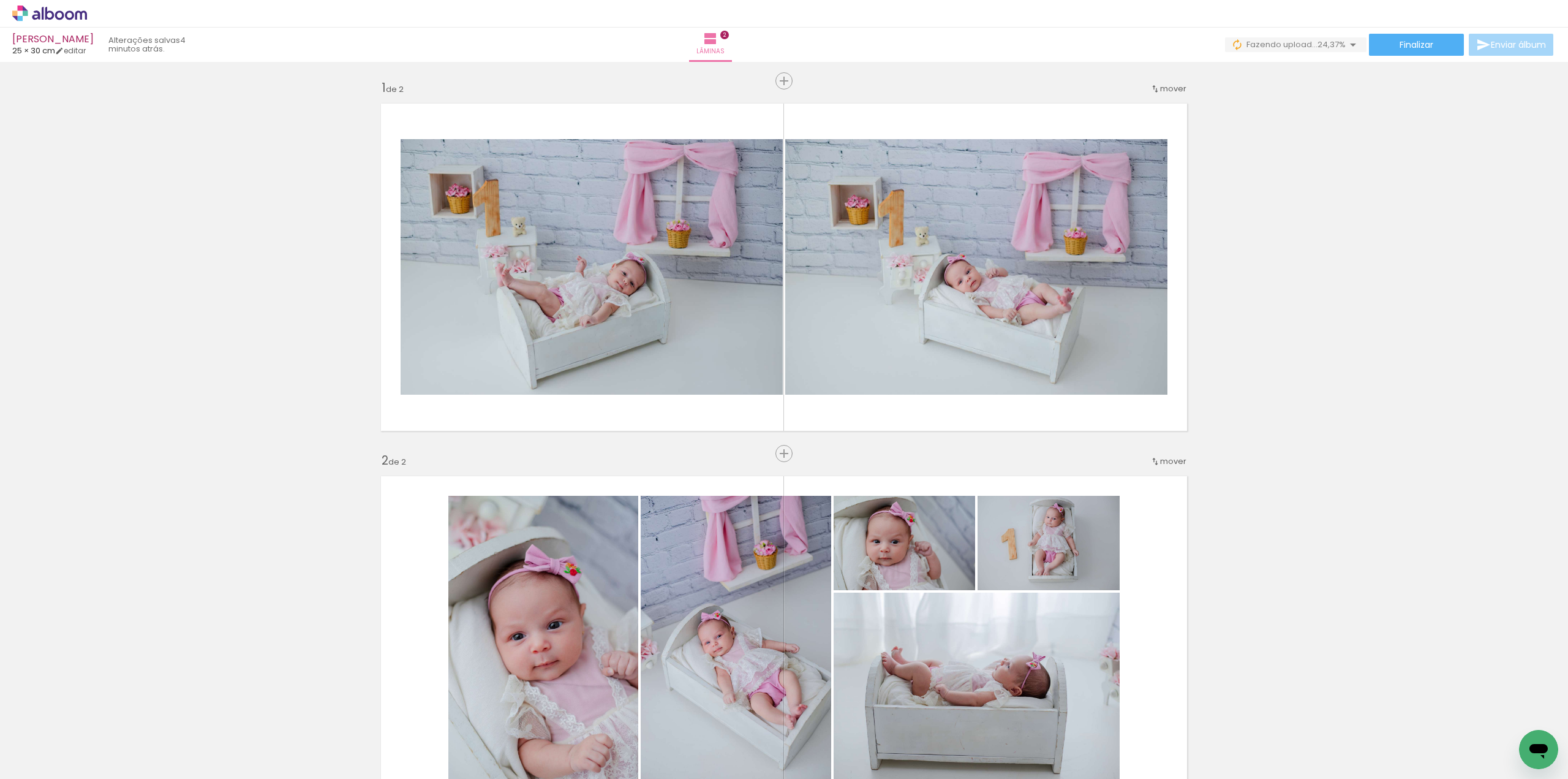
scroll to position [0, 0]
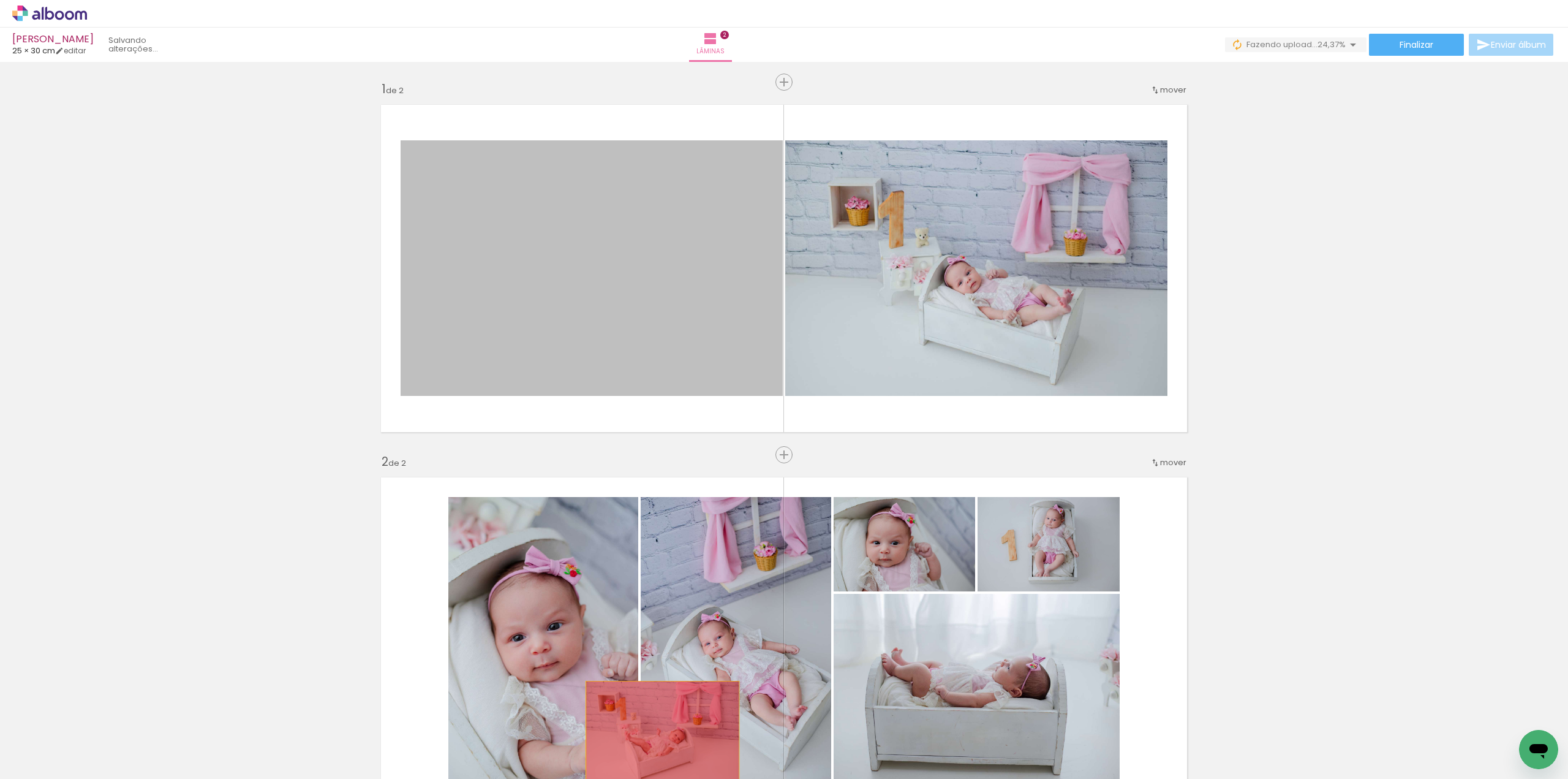
drag, startPoint x: 723, startPoint y: 269, endPoint x: 658, endPoint y: 732, distance: 467.5
click at [658, 732] on quentale-workspace at bounding box center [784, 390] width 1568 height 779
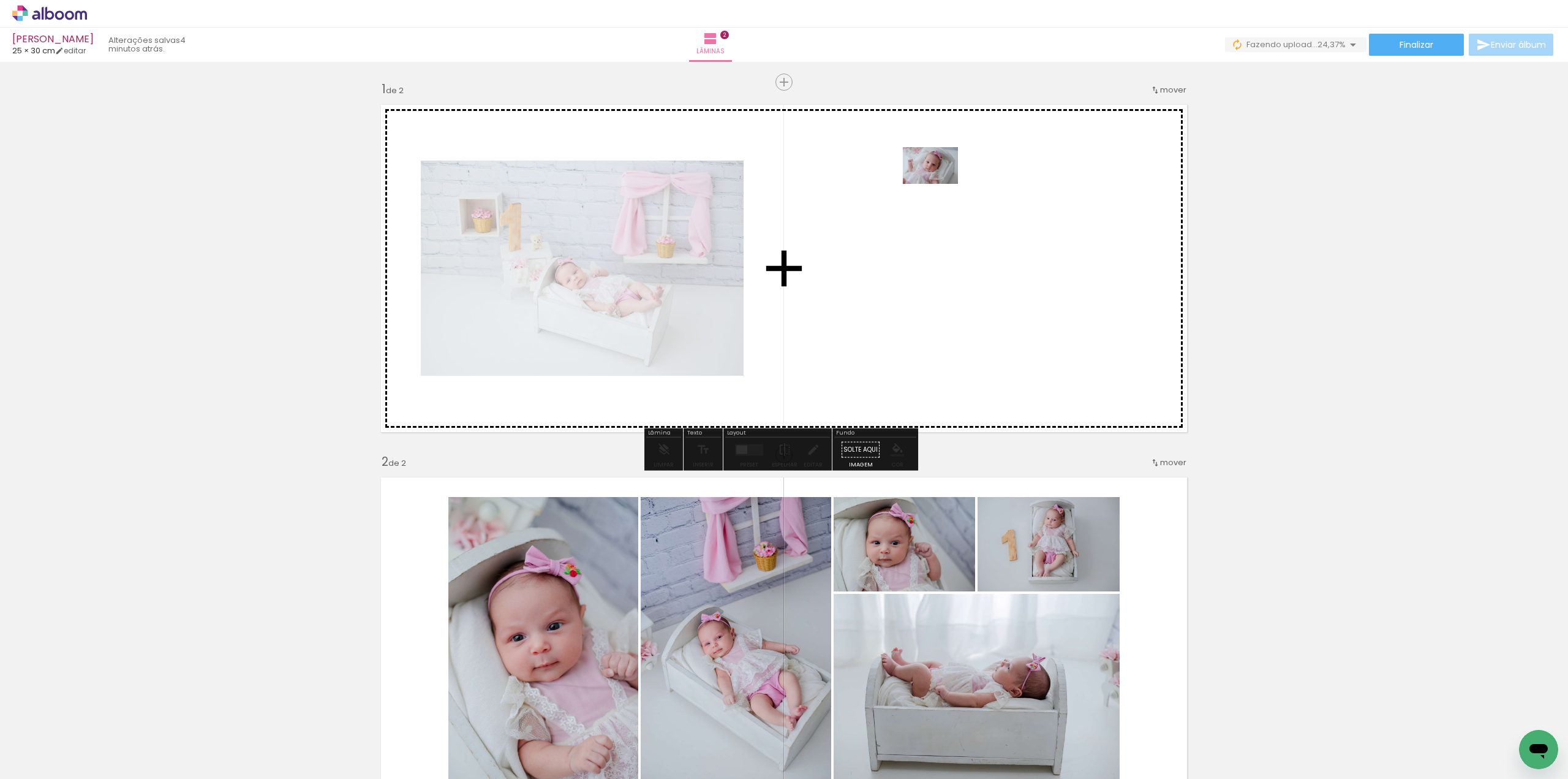
drag, startPoint x: 666, startPoint y: 744, endPoint x: 939, endPoint y: 184, distance: 623.0
click at [939, 184] on quentale-workspace at bounding box center [784, 390] width 1568 height 779
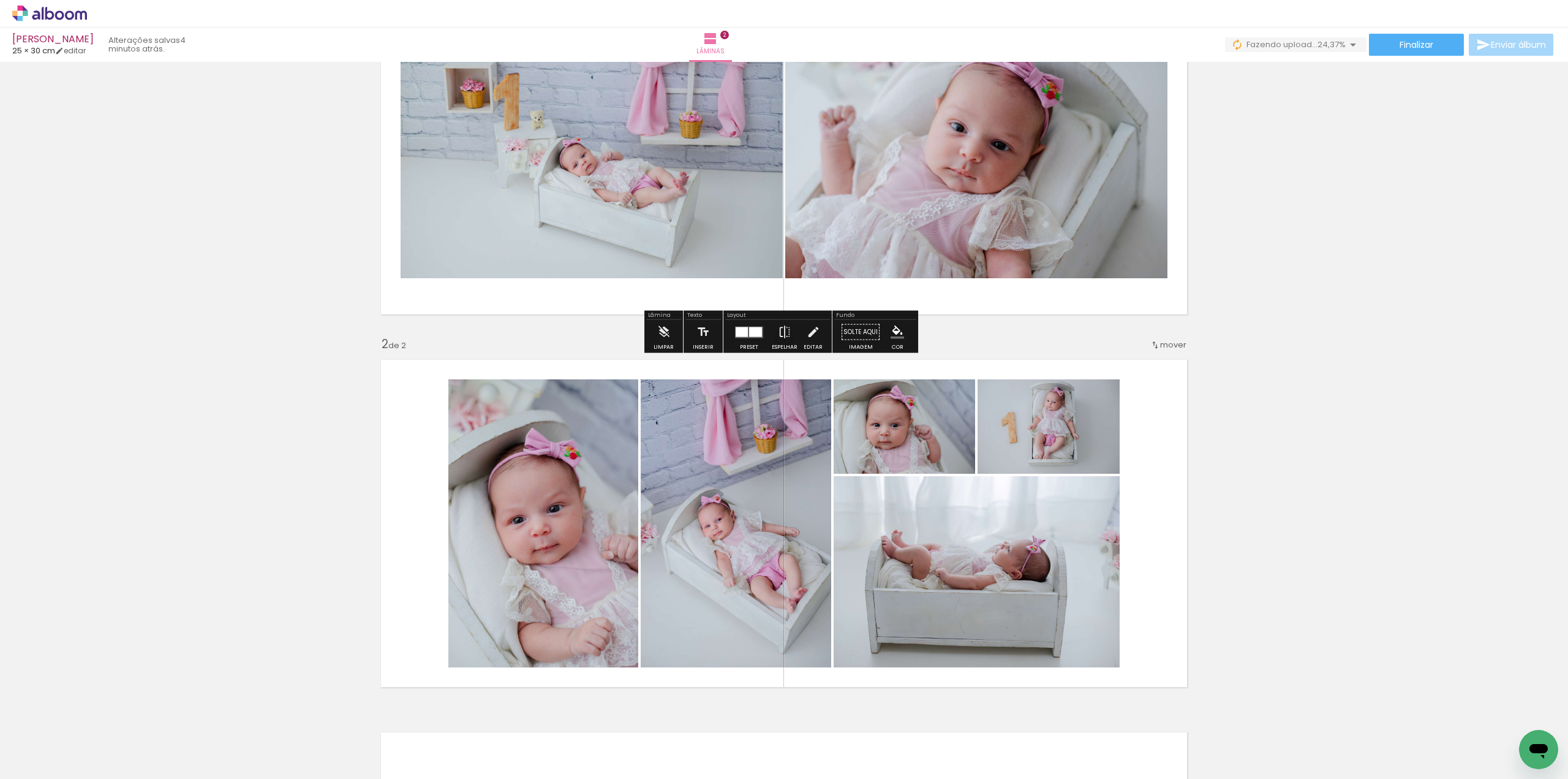
scroll to position [122, 0]
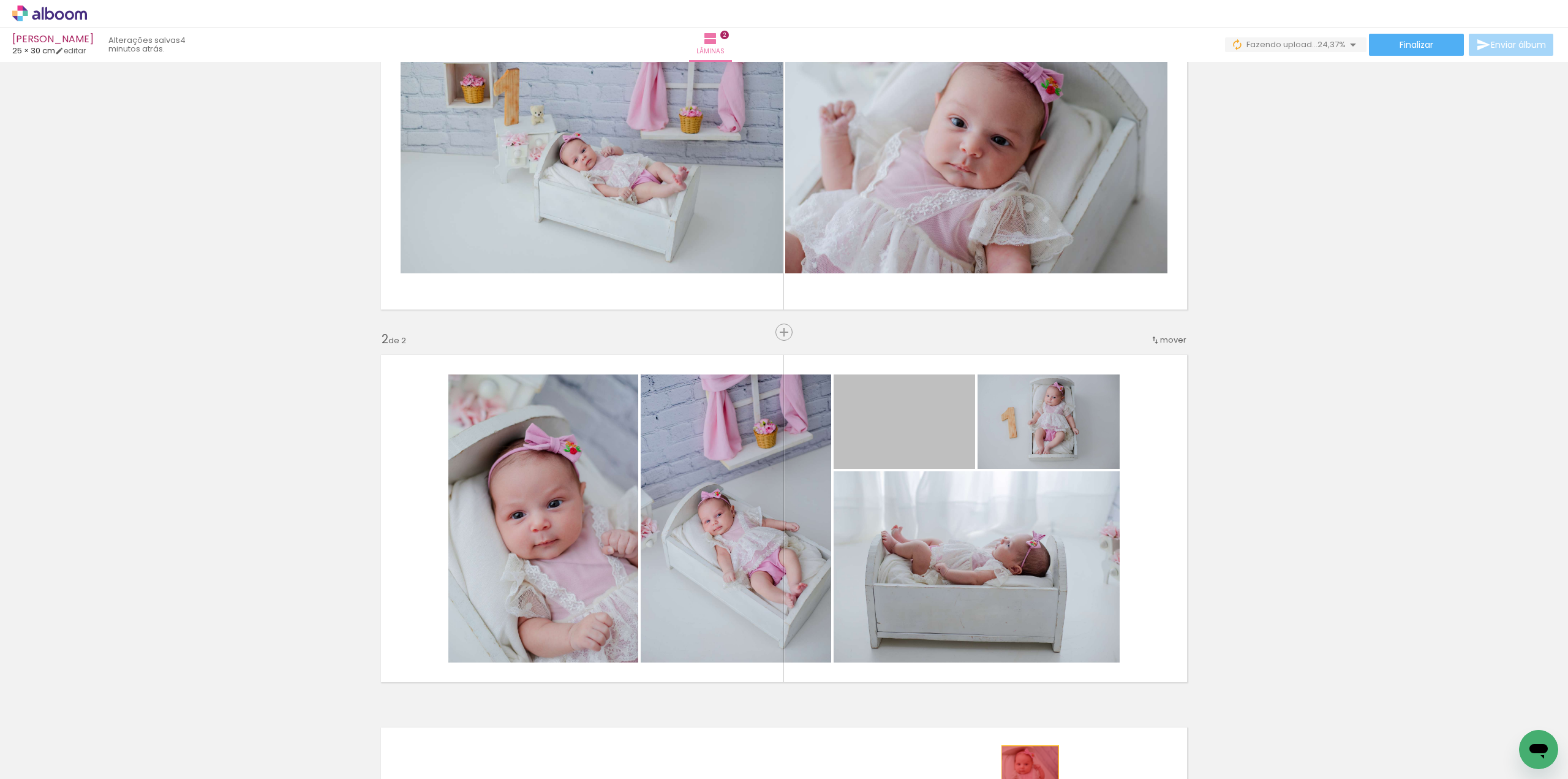
drag, startPoint x: 899, startPoint y: 433, endPoint x: 1025, endPoint y: 765, distance: 355.1
click at [1025, 765] on quentale-workspace at bounding box center [784, 390] width 1568 height 779
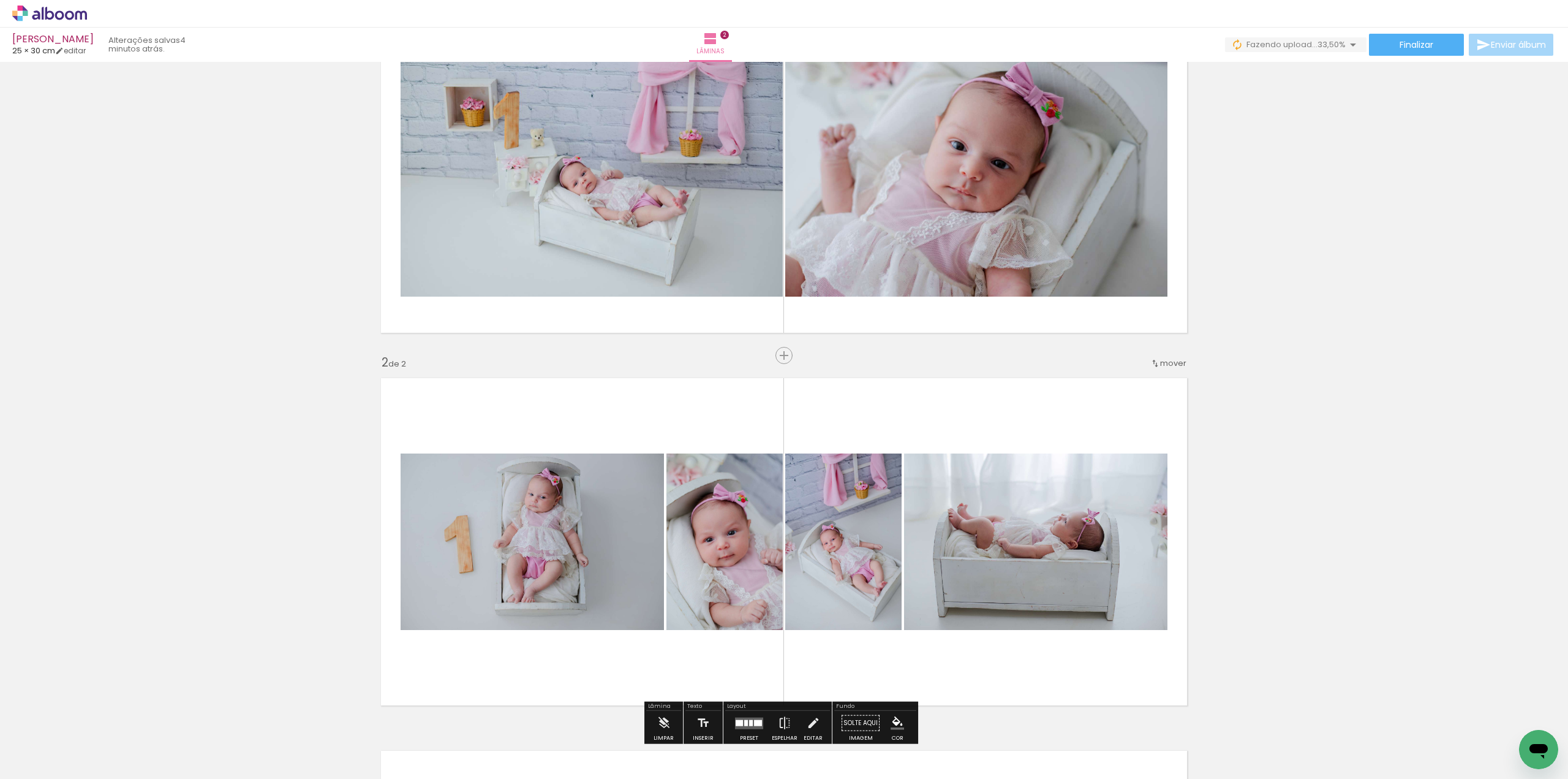
scroll to position [62, 0]
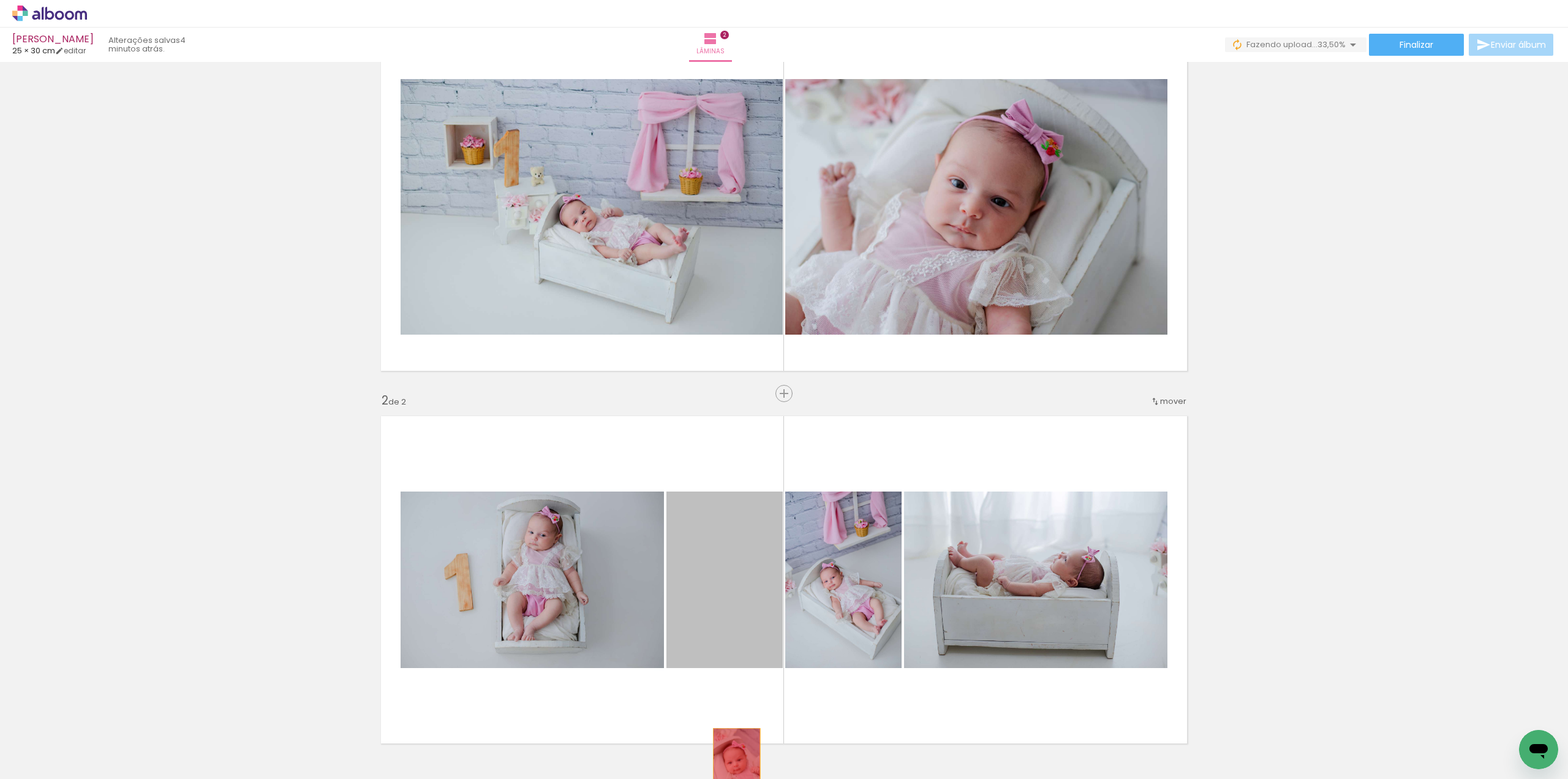
drag, startPoint x: 752, startPoint y: 620, endPoint x: 732, endPoint y: 765, distance: 146.4
click at [732, 765] on quentale-workspace at bounding box center [784, 390] width 1568 height 779
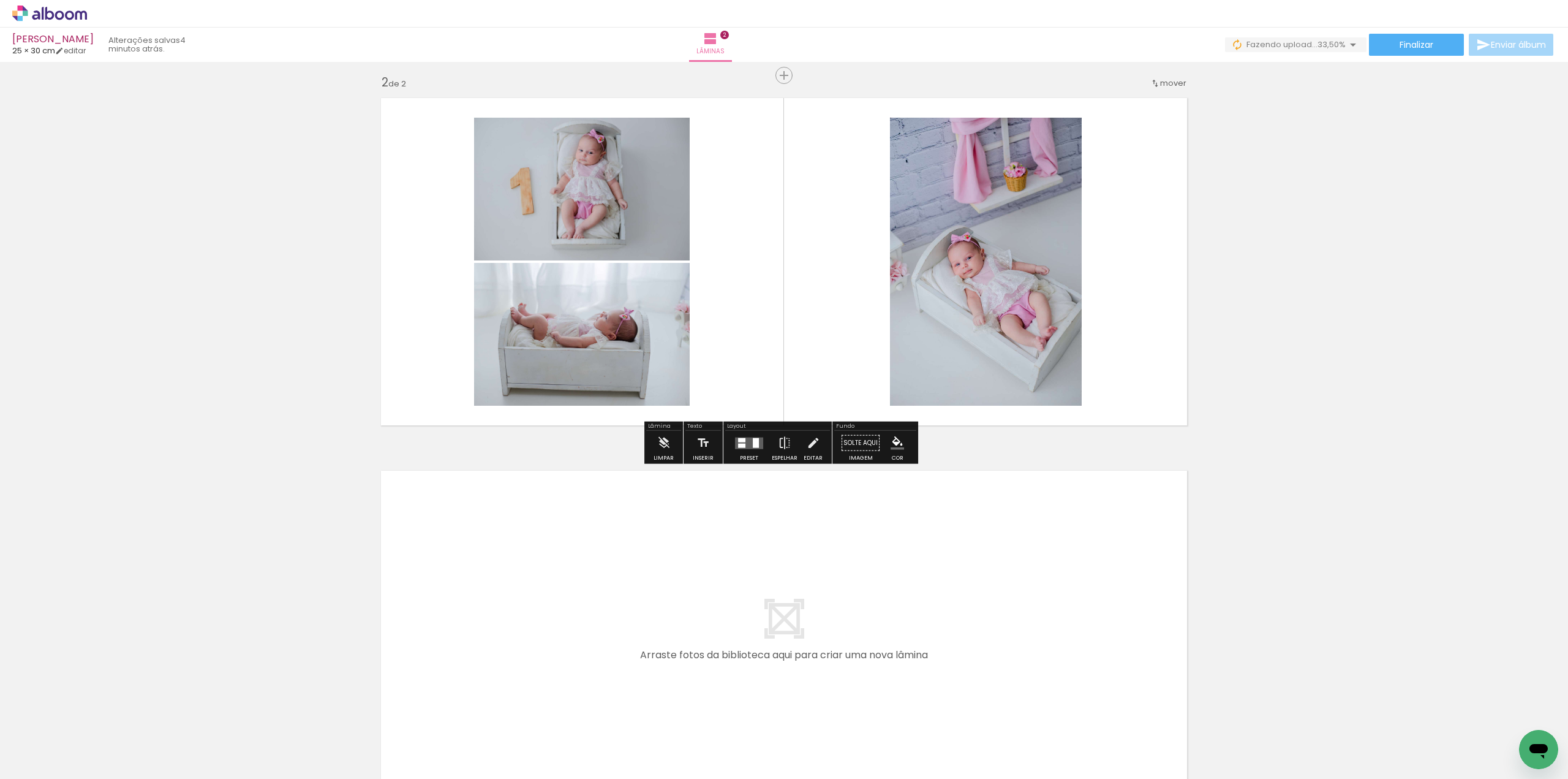
scroll to position [368, 0]
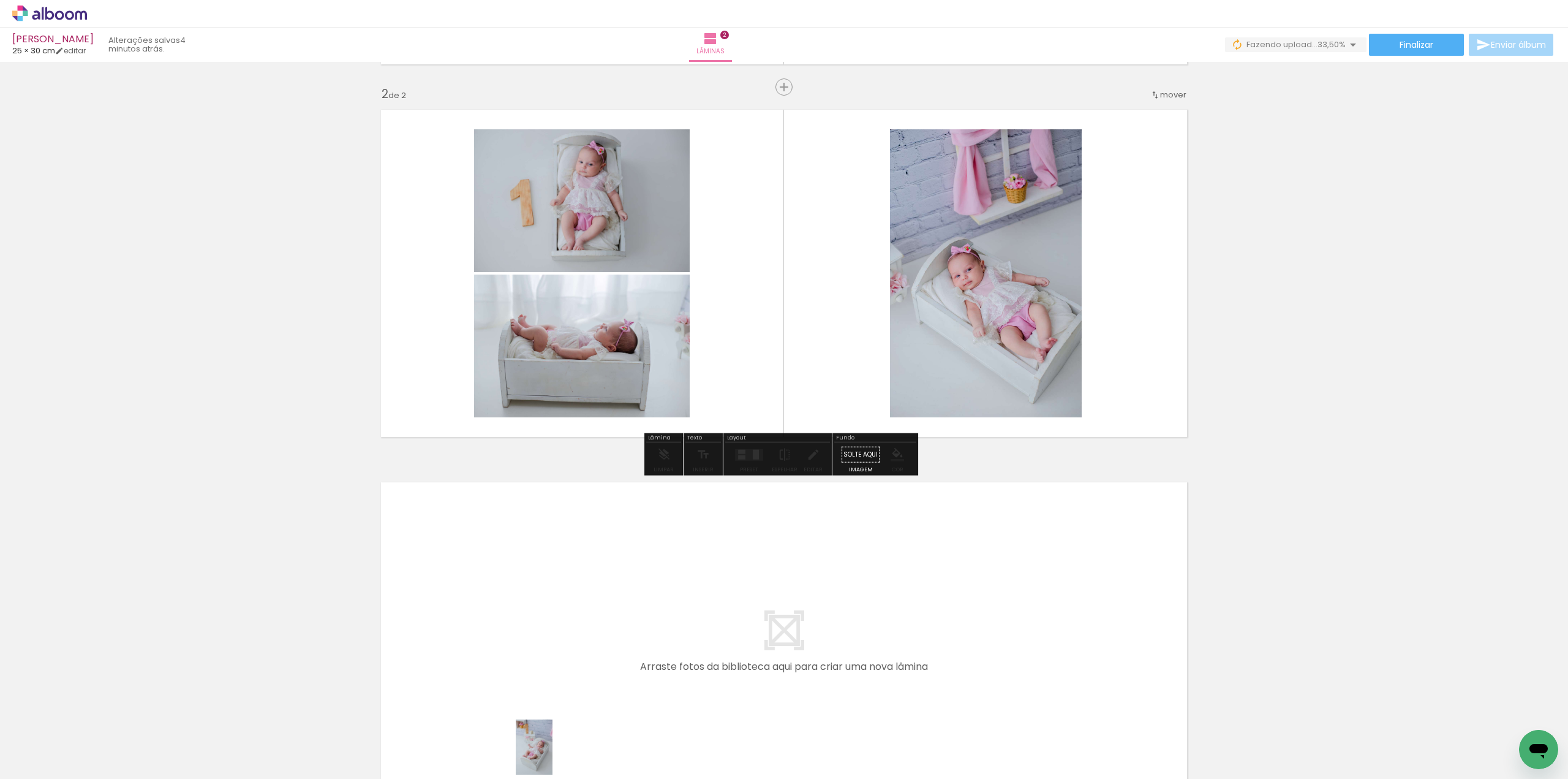
drag, startPoint x: 531, startPoint y: 753, endPoint x: 552, endPoint y: 756, distance: 21.2
click at [552, 756] on div at bounding box center [534, 738] width 41 height 61
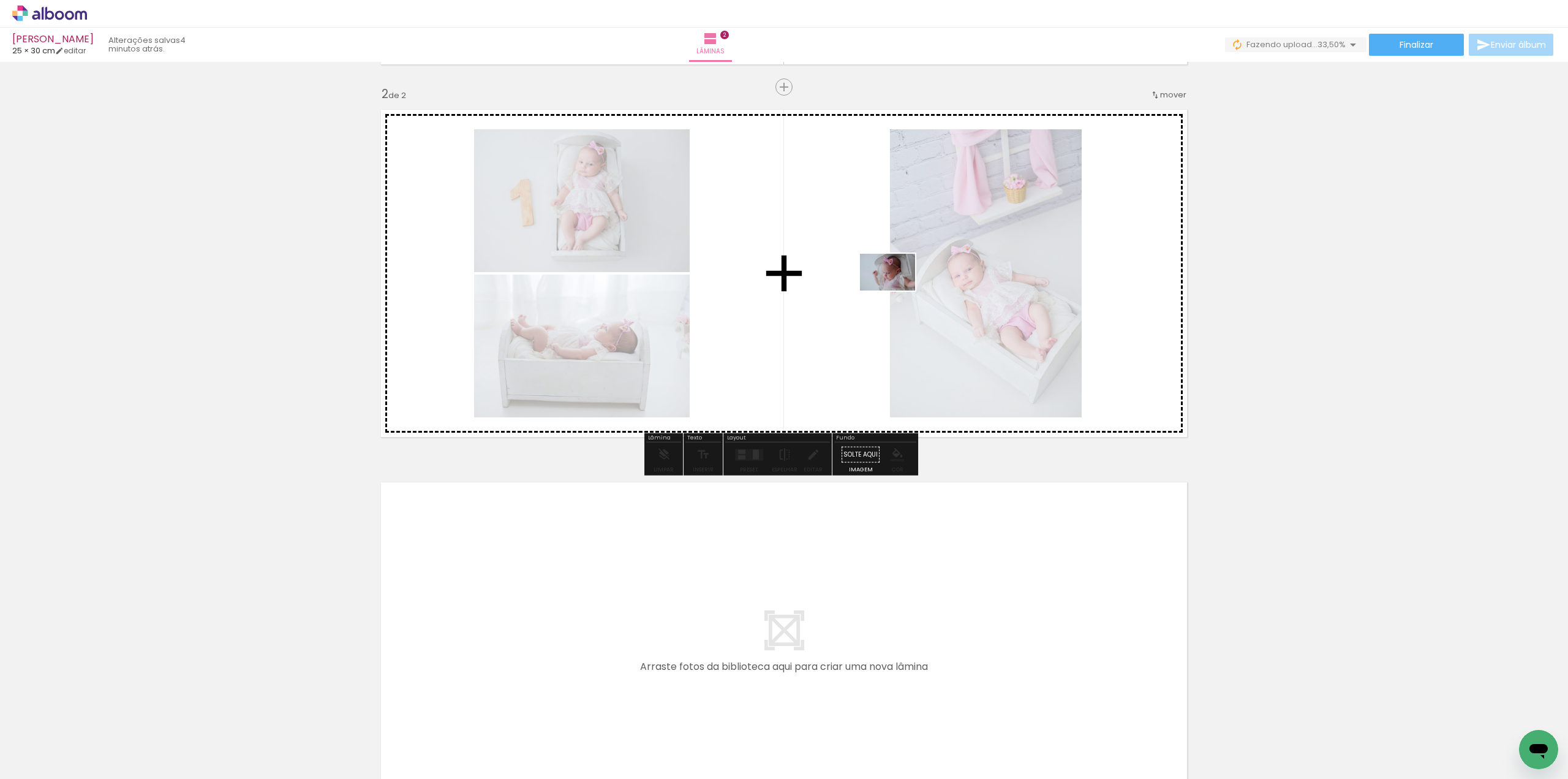
drag, startPoint x: 954, startPoint y: 742, endPoint x: 895, endPoint y: 287, distance: 458.8
click at [895, 287] on quentale-workspace at bounding box center [784, 390] width 1568 height 779
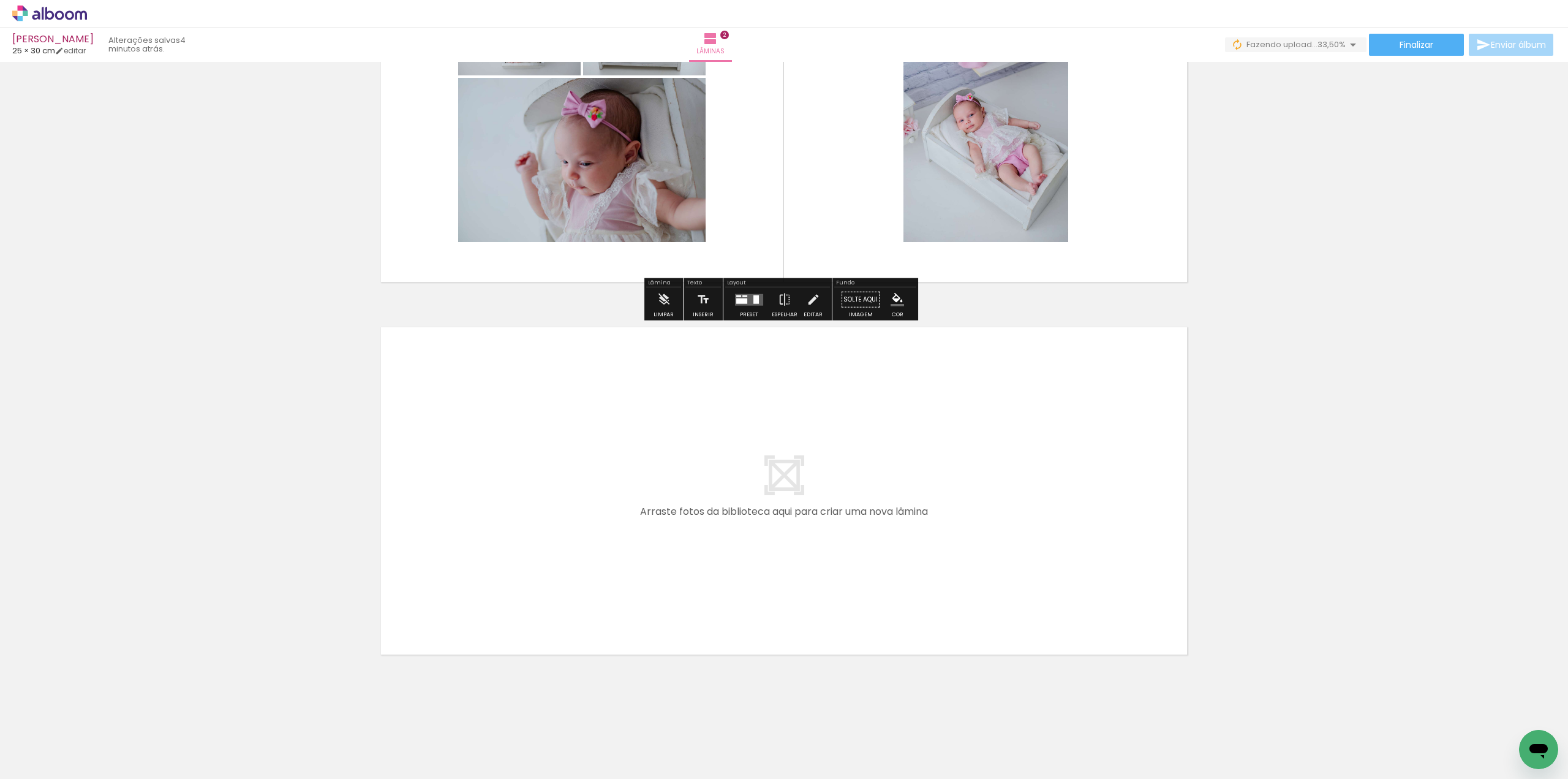
scroll to position [524, 0]
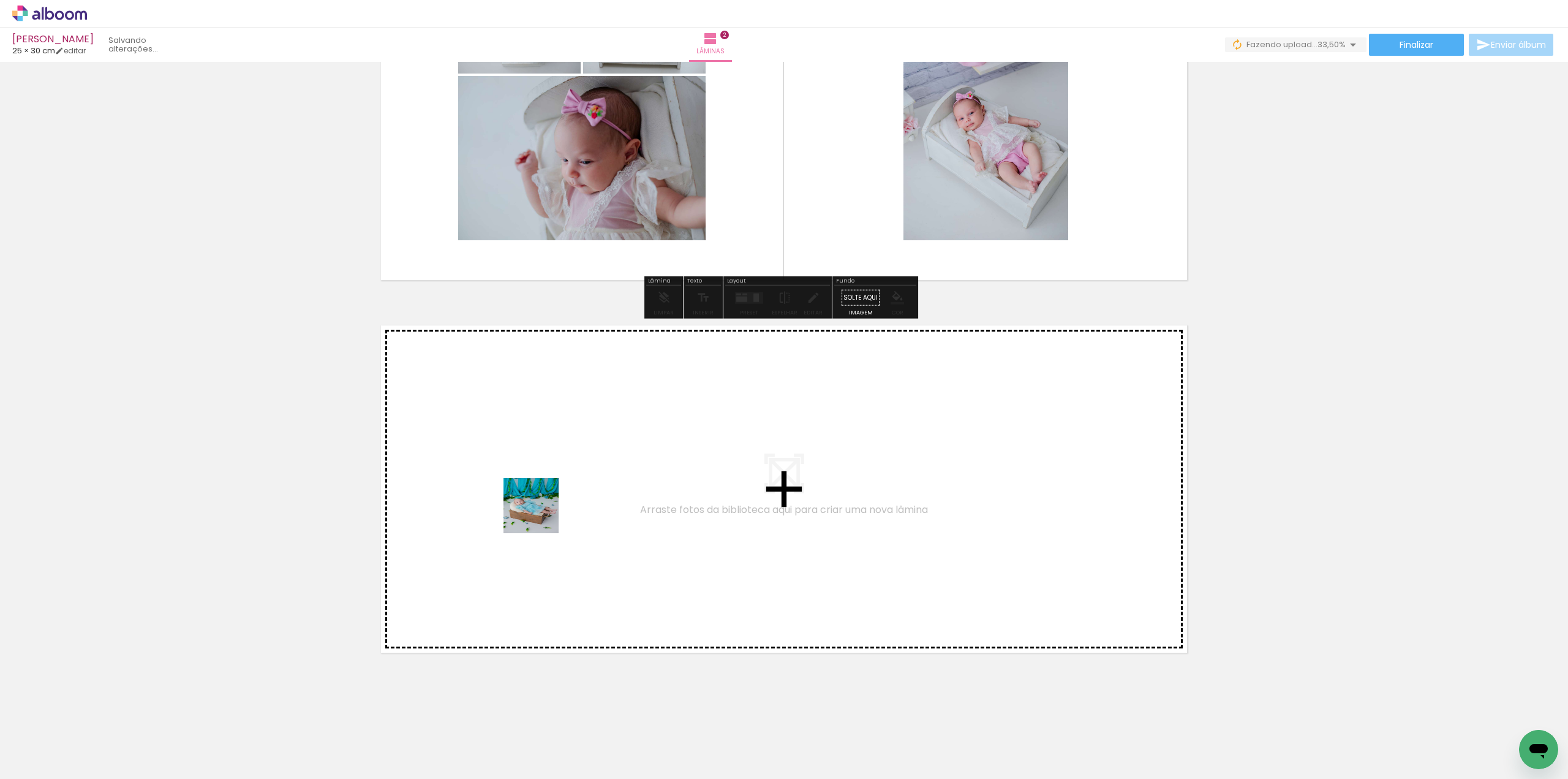
drag, startPoint x: 1157, startPoint y: 744, endPoint x: 493, endPoint y: 500, distance: 707.4
click at [493, 500] on quentale-workspace at bounding box center [784, 390] width 1568 height 779
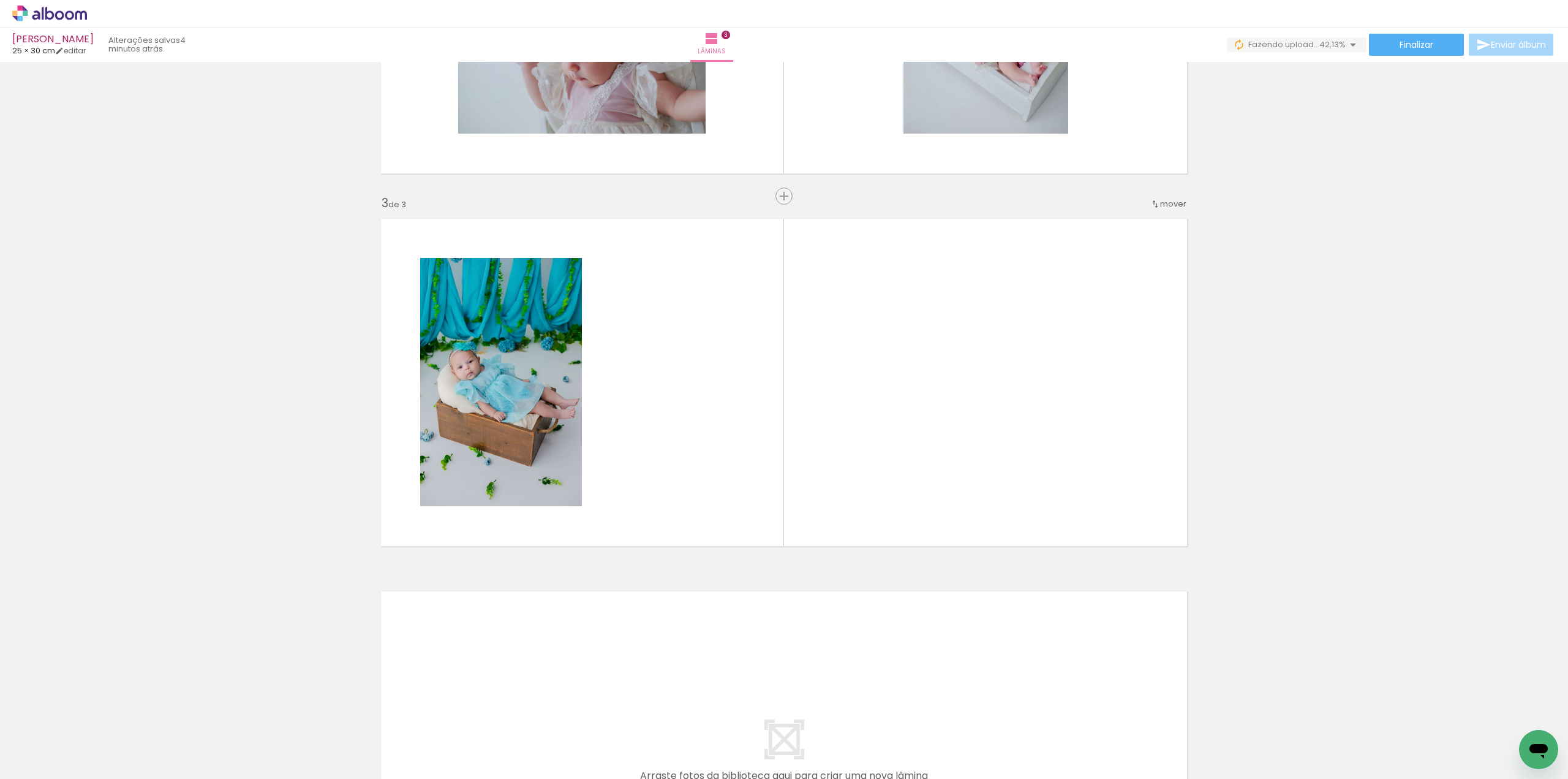
scroll to position [0, 1318]
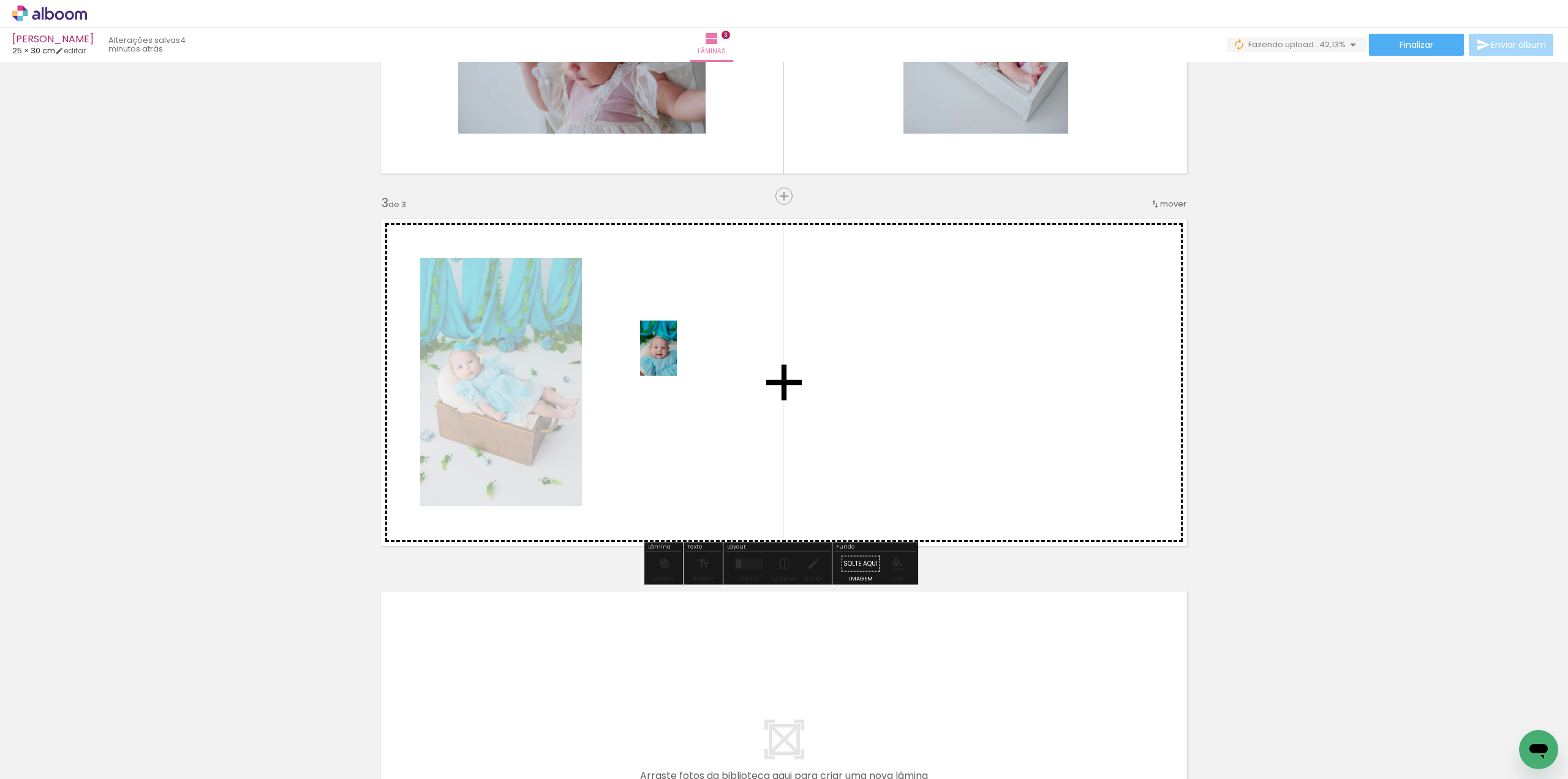
drag, startPoint x: 491, startPoint y: 716, endPoint x: 686, endPoint y: 341, distance: 422.7
click at [686, 341] on quentale-workspace at bounding box center [784, 390] width 1568 height 779
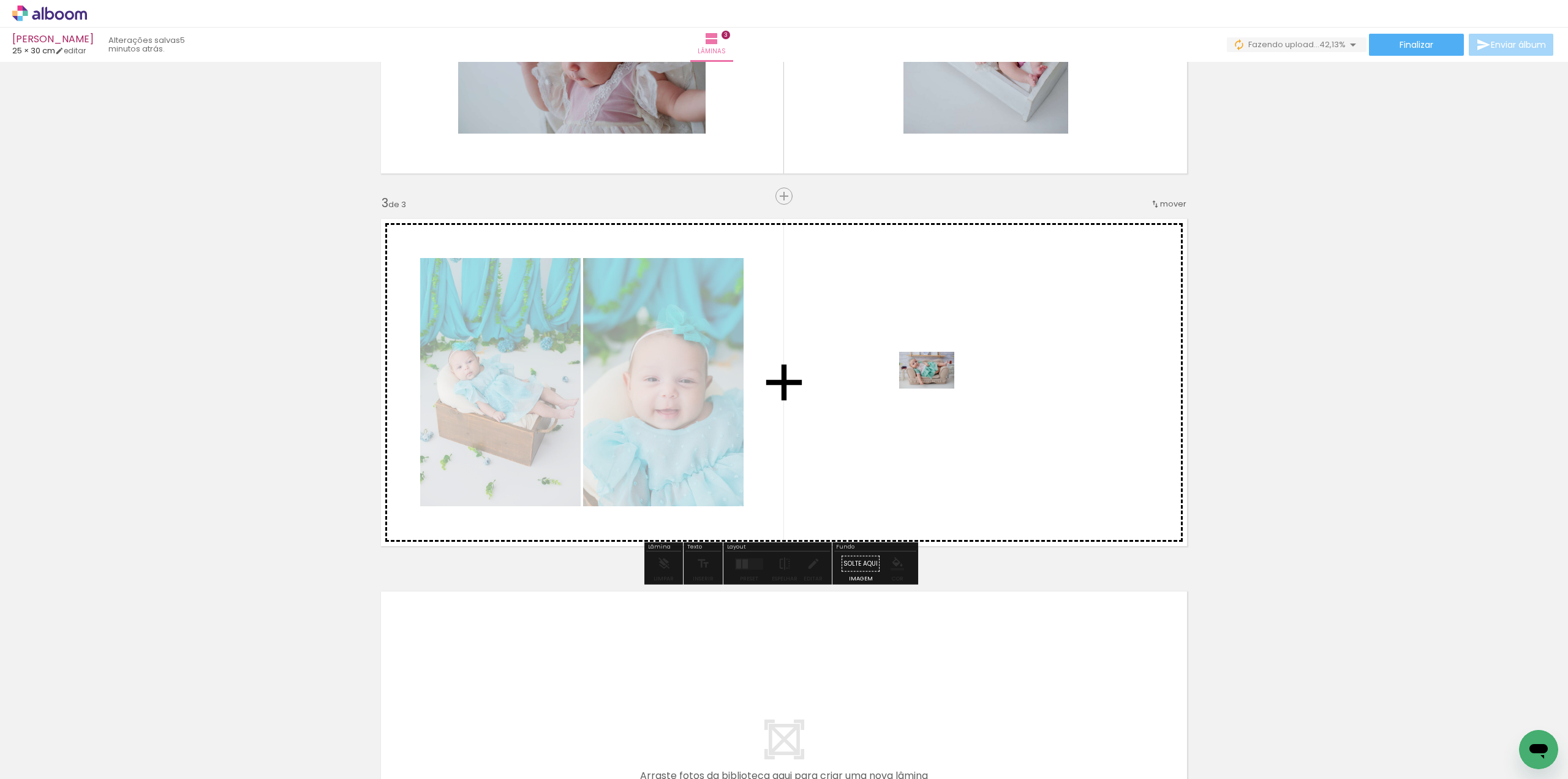
drag, startPoint x: 918, startPoint y: 744, endPoint x: 936, endPoint y: 371, distance: 373.4
click at [936, 371] on quentale-workspace at bounding box center [784, 390] width 1568 height 779
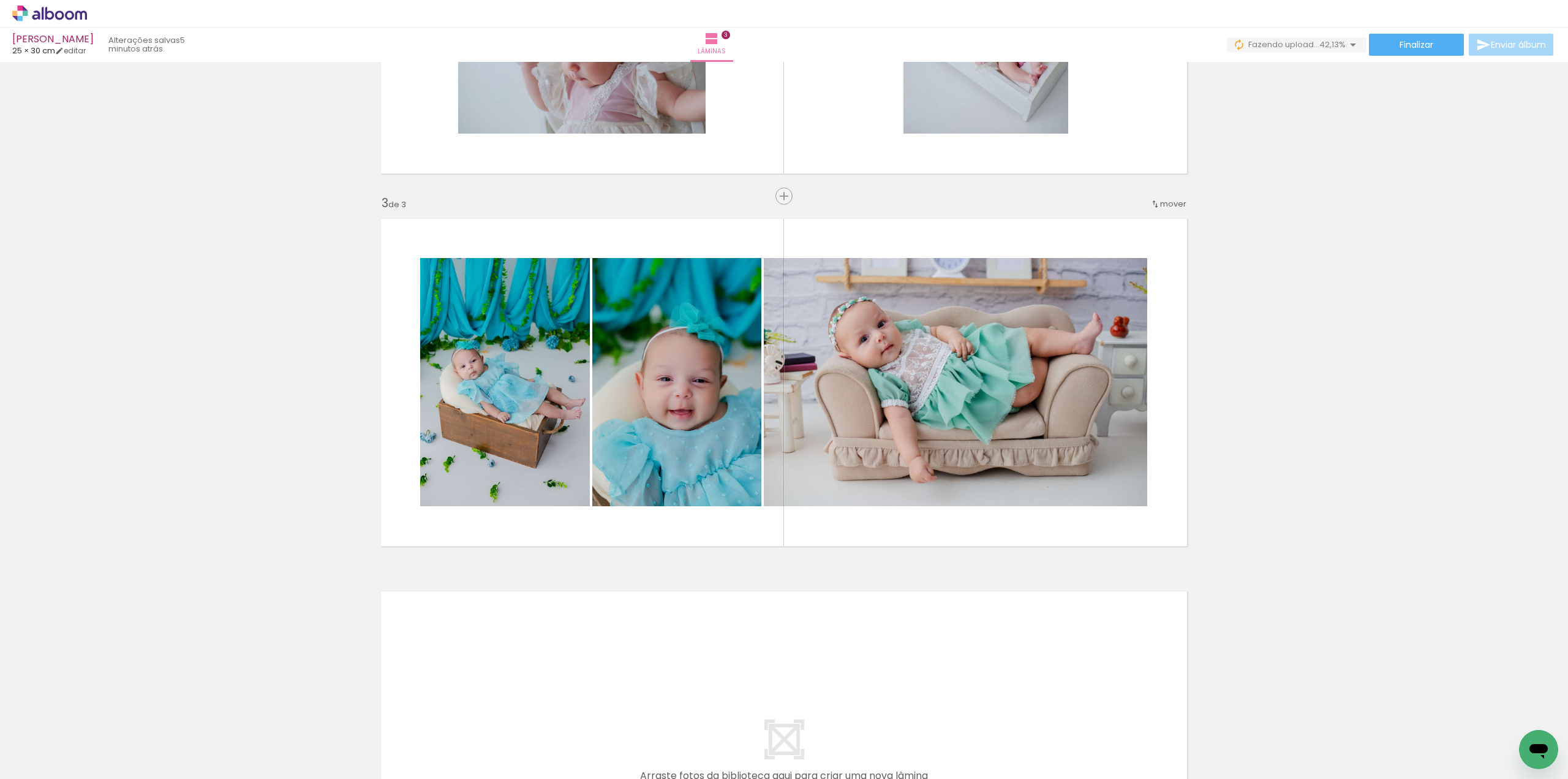
scroll to position [0, 1829]
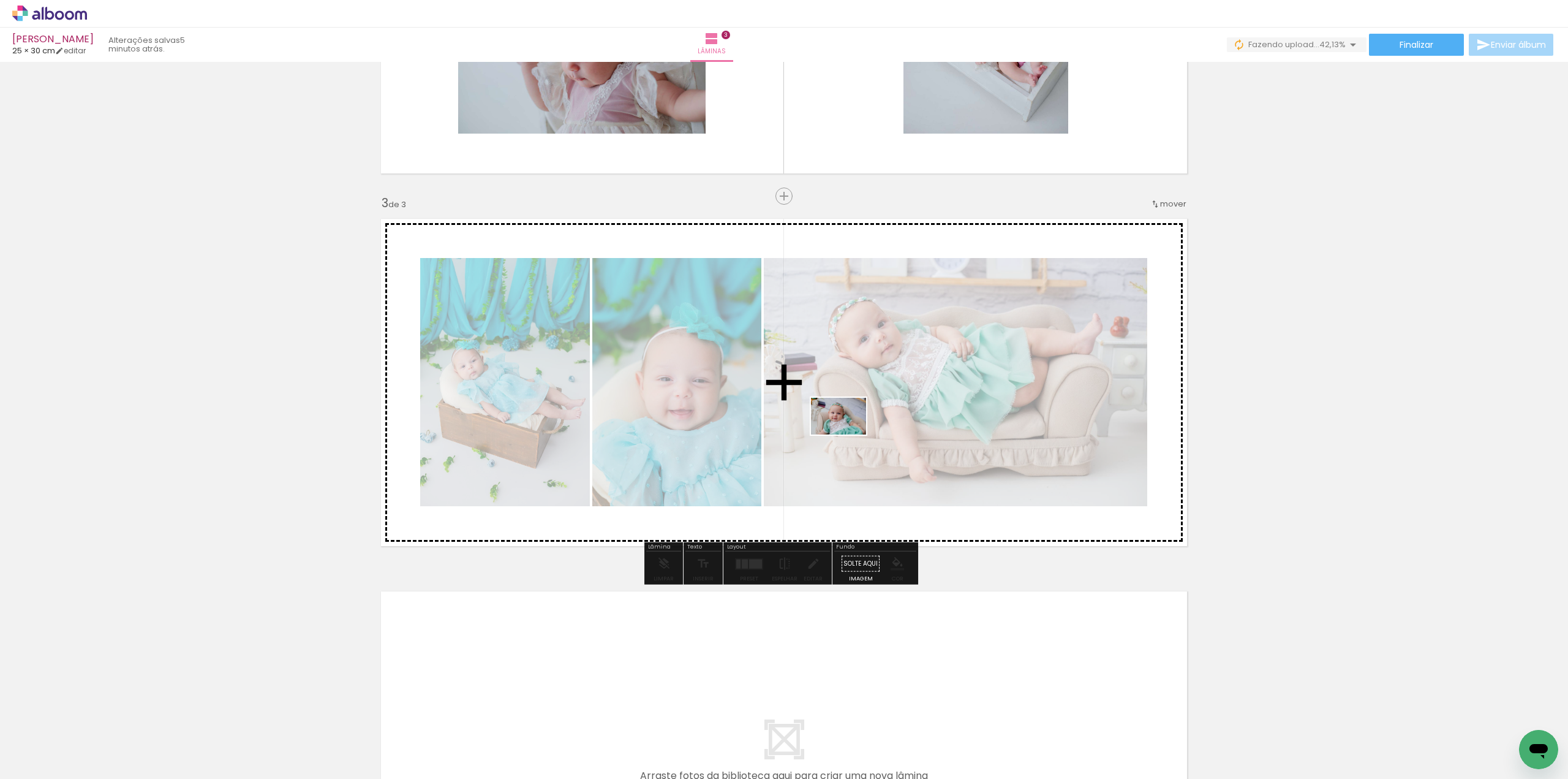
drag, startPoint x: 627, startPoint y: 740, endPoint x: 847, endPoint y: 434, distance: 376.9
click at [847, 434] on quentale-workspace at bounding box center [784, 390] width 1568 height 779
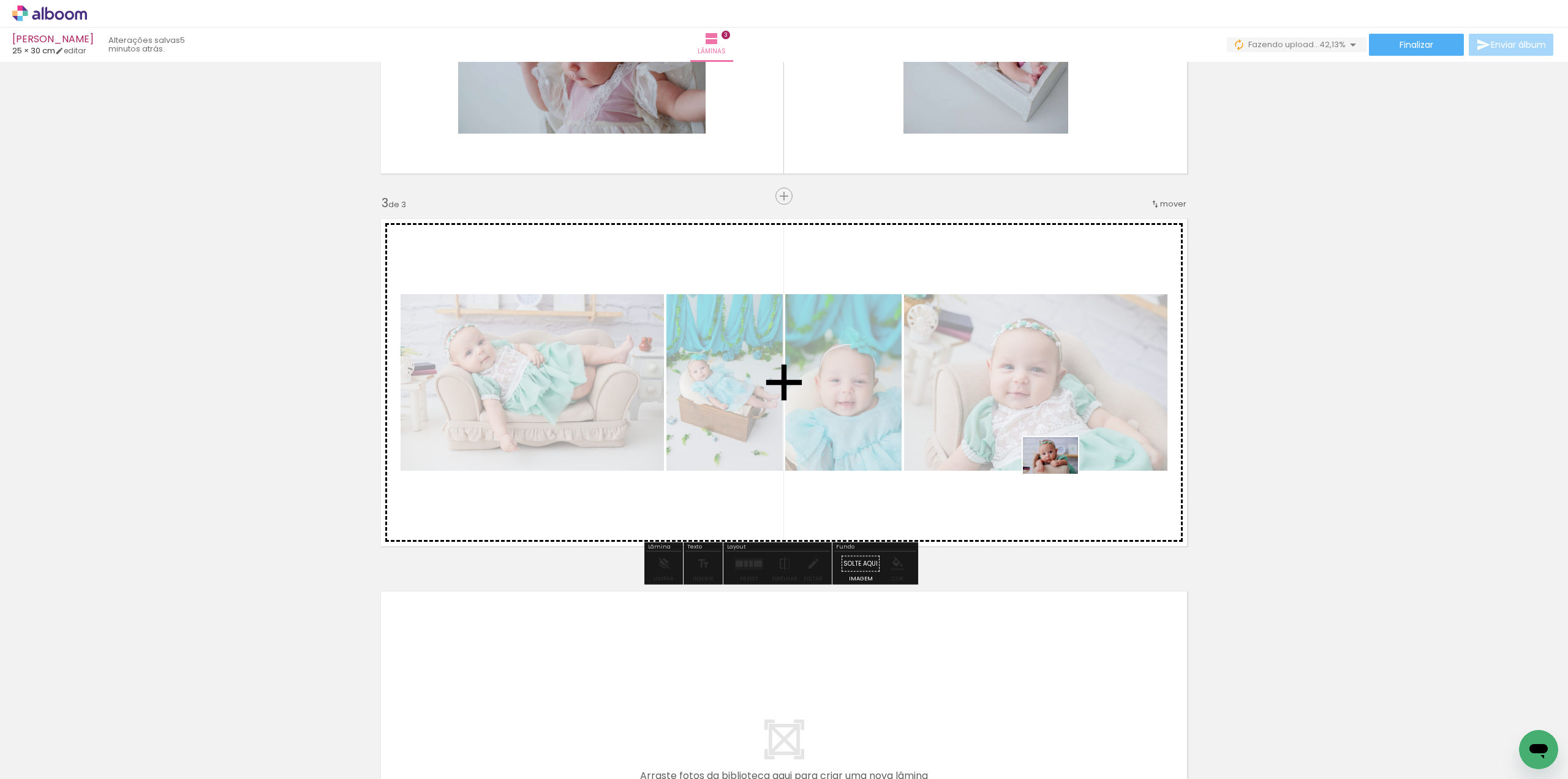
drag, startPoint x: 1250, startPoint y: 746, endPoint x: 1059, endPoint y: 473, distance: 333.2
click at [1059, 473] on quentale-workspace at bounding box center [784, 390] width 1568 height 779
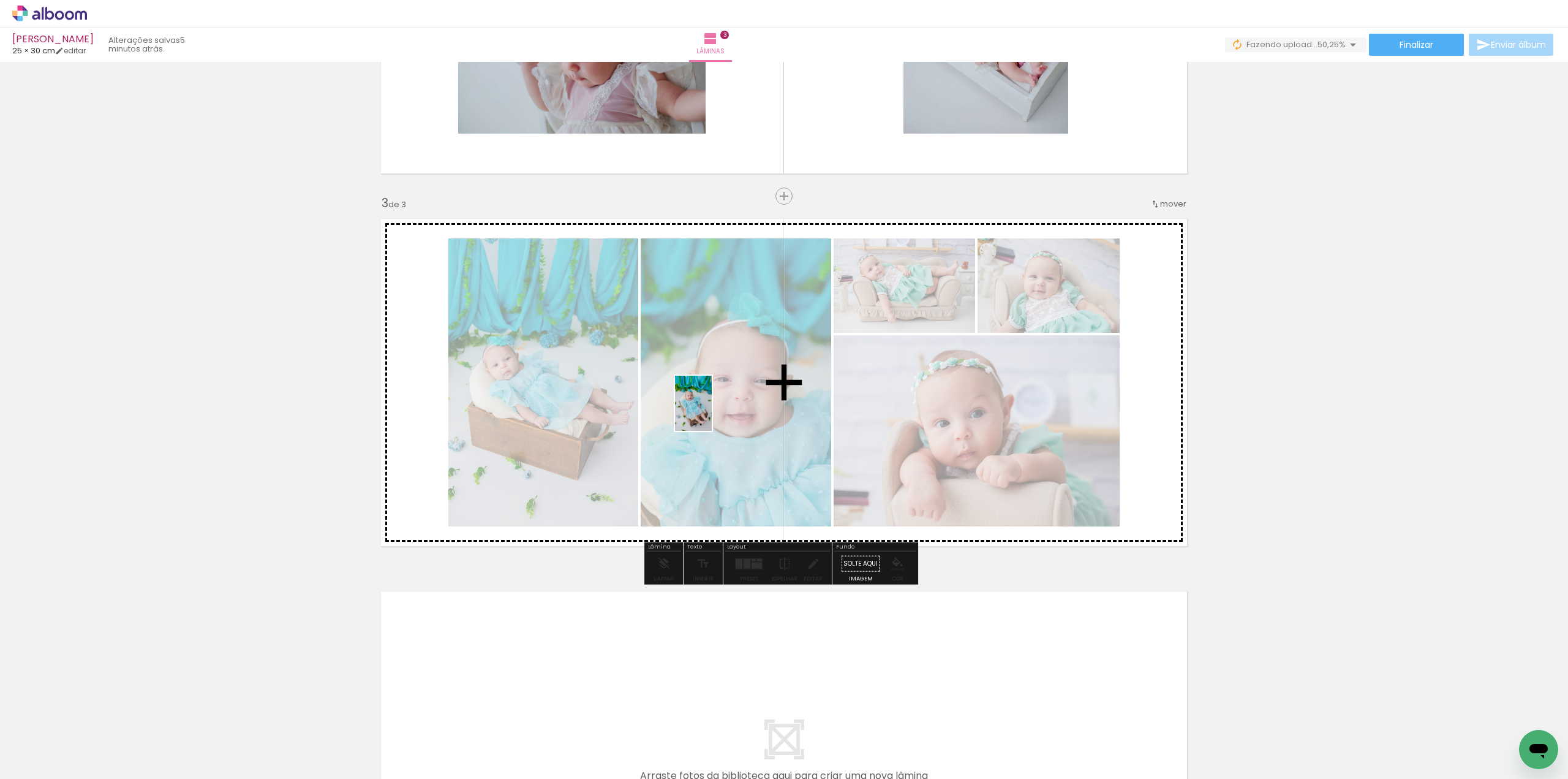
drag, startPoint x: 297, startPoint y: 751, endPoint x: 711, endPoint y: 413, distance: 534.5
click at [711, 413] on quentale-workspace at bounding box center [784, 390] width 1568 height 779
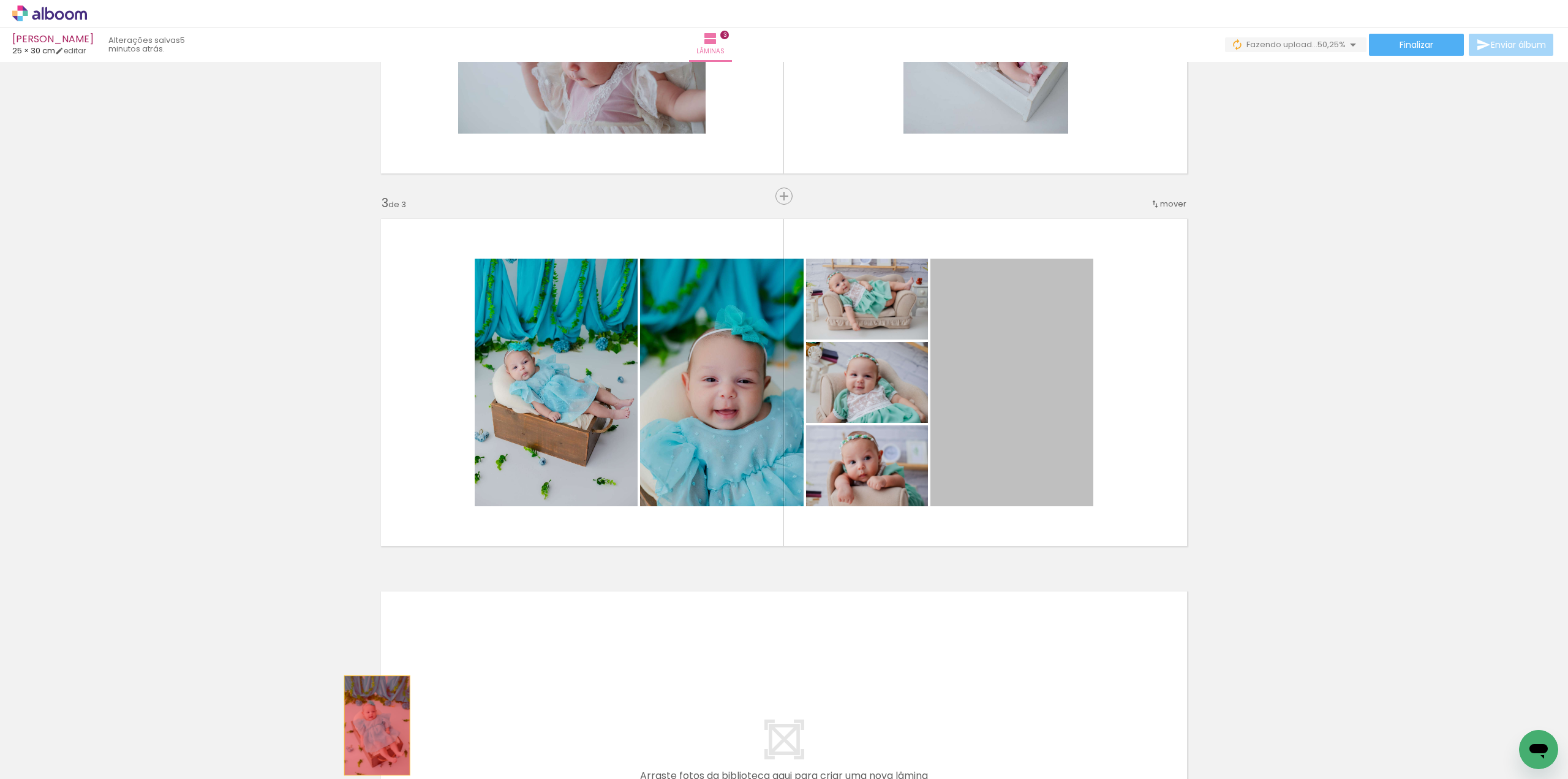
drag, startPoint x: 1025, startPoint y: 387, endPoint x: 373, endPoint y: 728, distance: 735.8
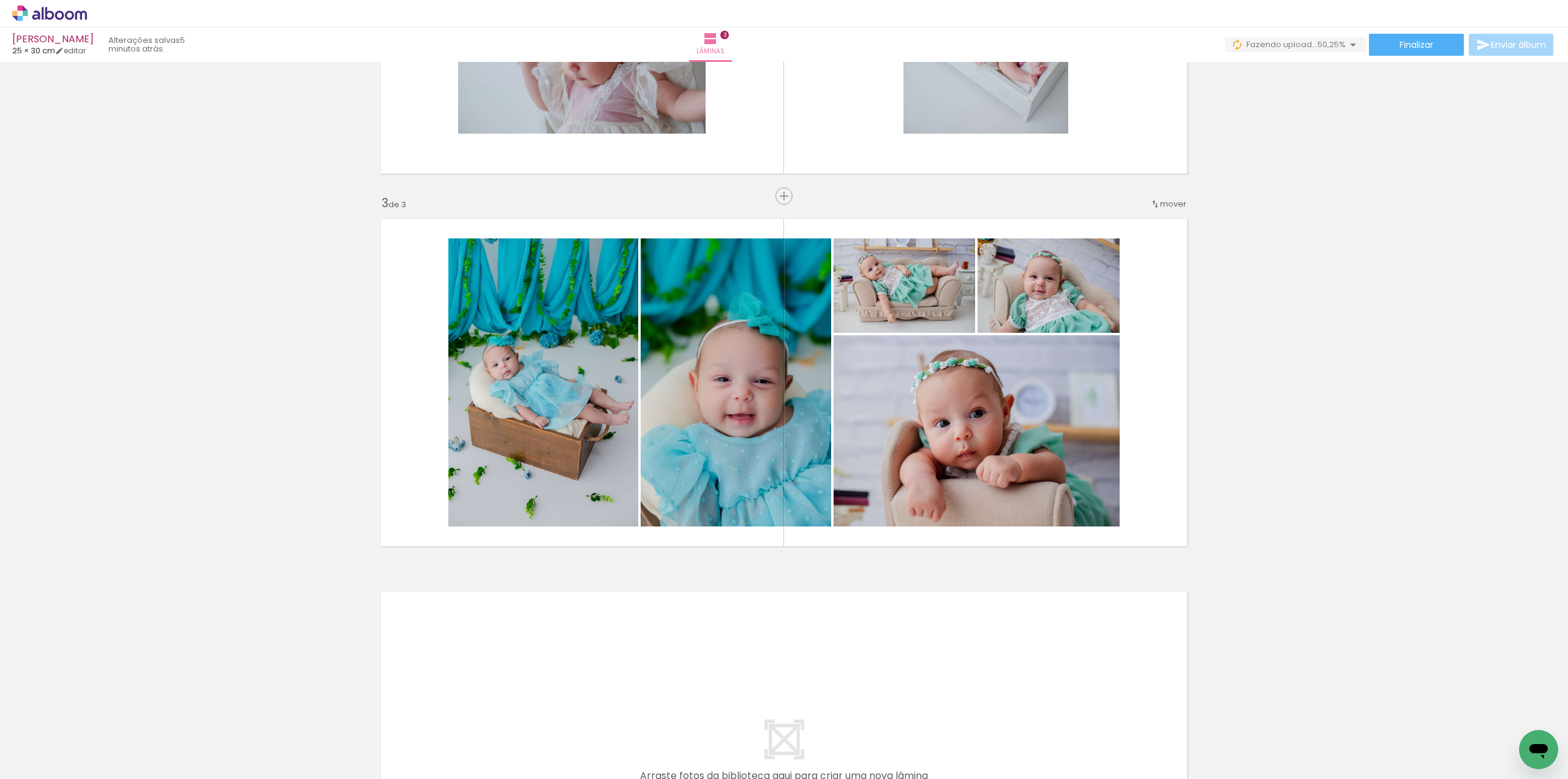
scroll to position [0, 886]
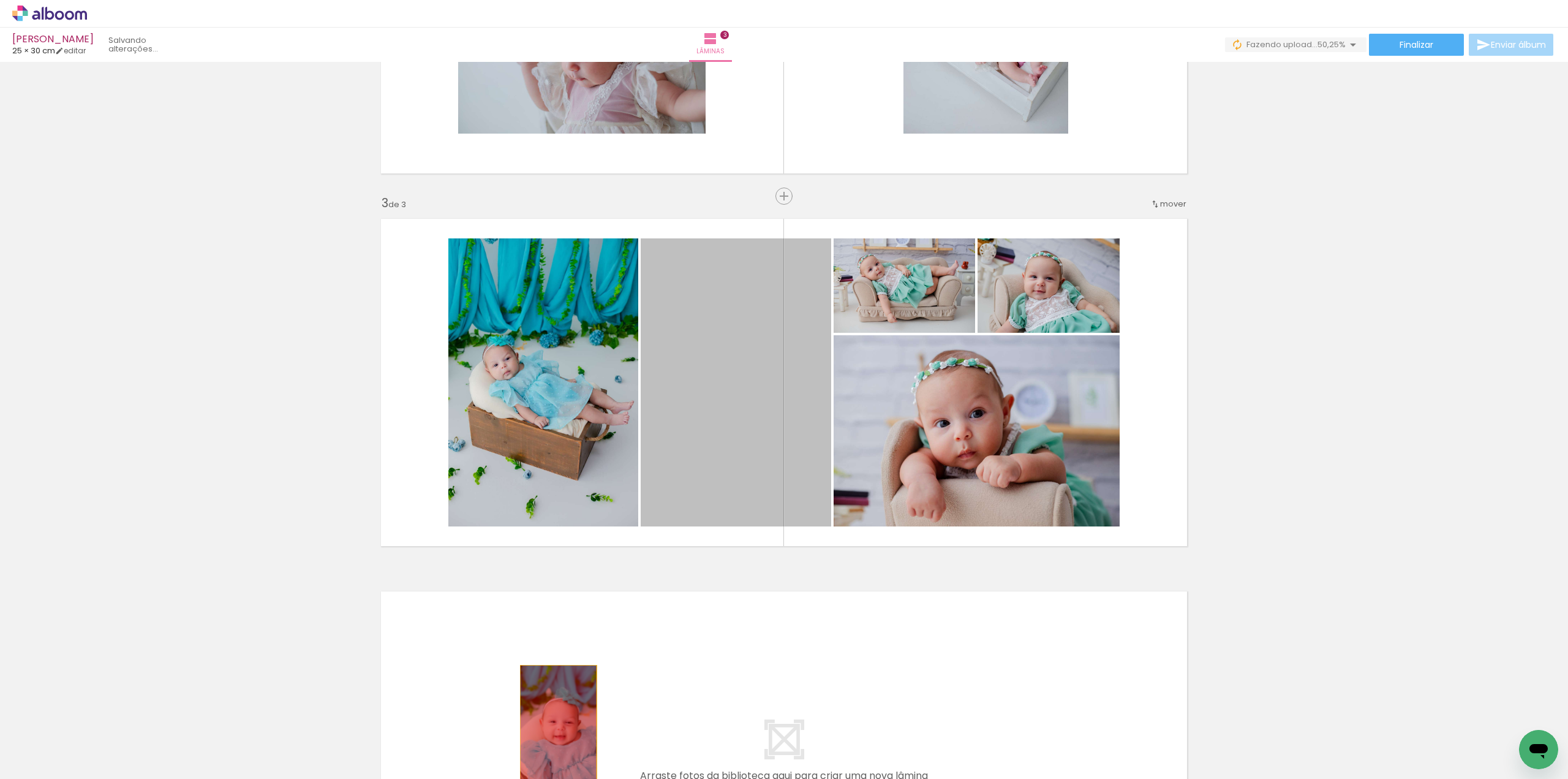
drag, startPoint x: 784, startPoint y: 350, endPoint x: 554, endPoint y: 723, distance: 438.2
click at [554, 723] on quentale-workspace at bounding box center [784, 390] width 1568 height 779
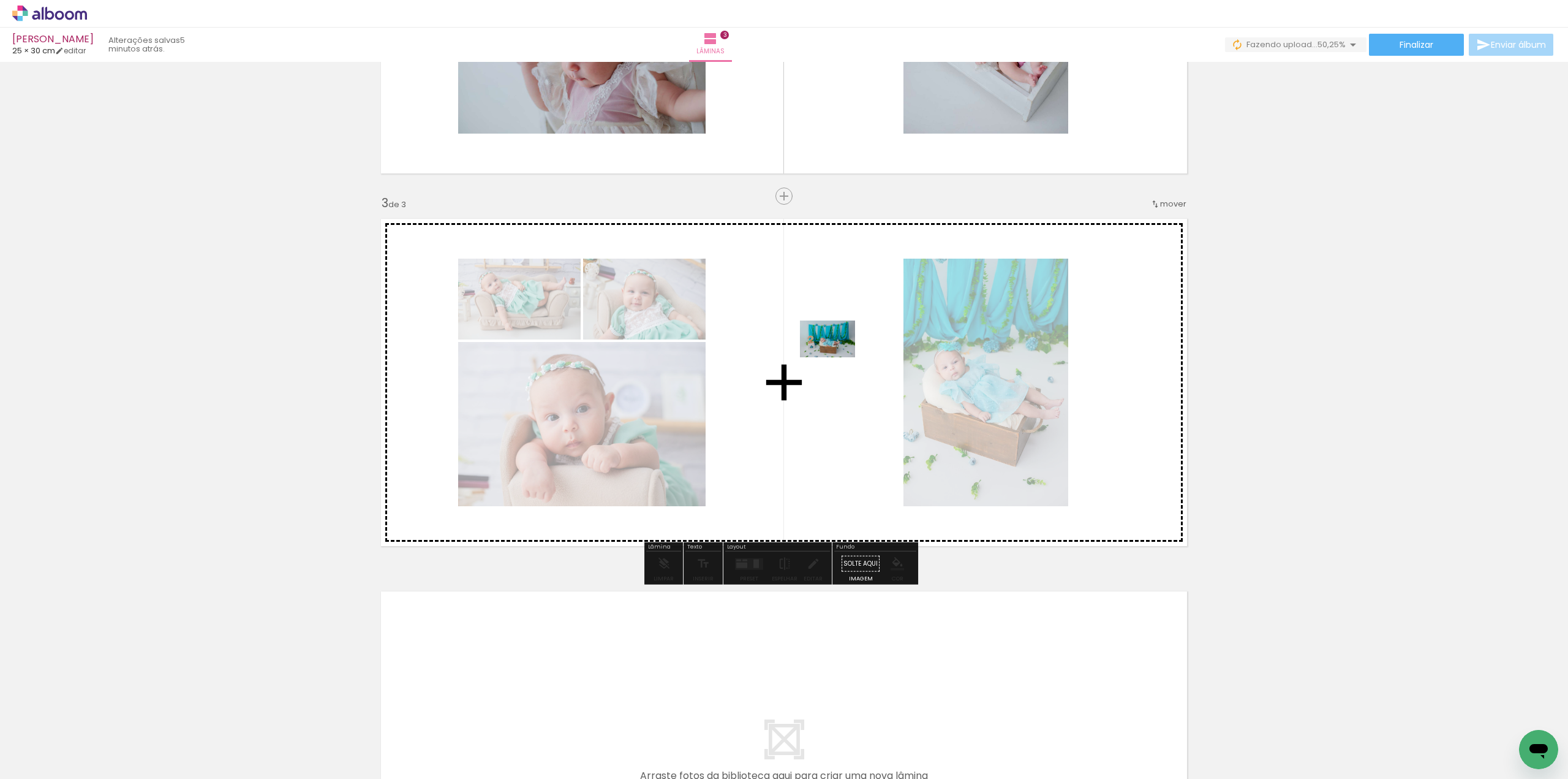
drag, startPoint x: 437, startPoint y: 732, endPoint x: 839, endPoint y: 353, distance: 552.5
click at [839, 353] on quentale-workspace at bounding box center [784, 390] width 1568 height 779
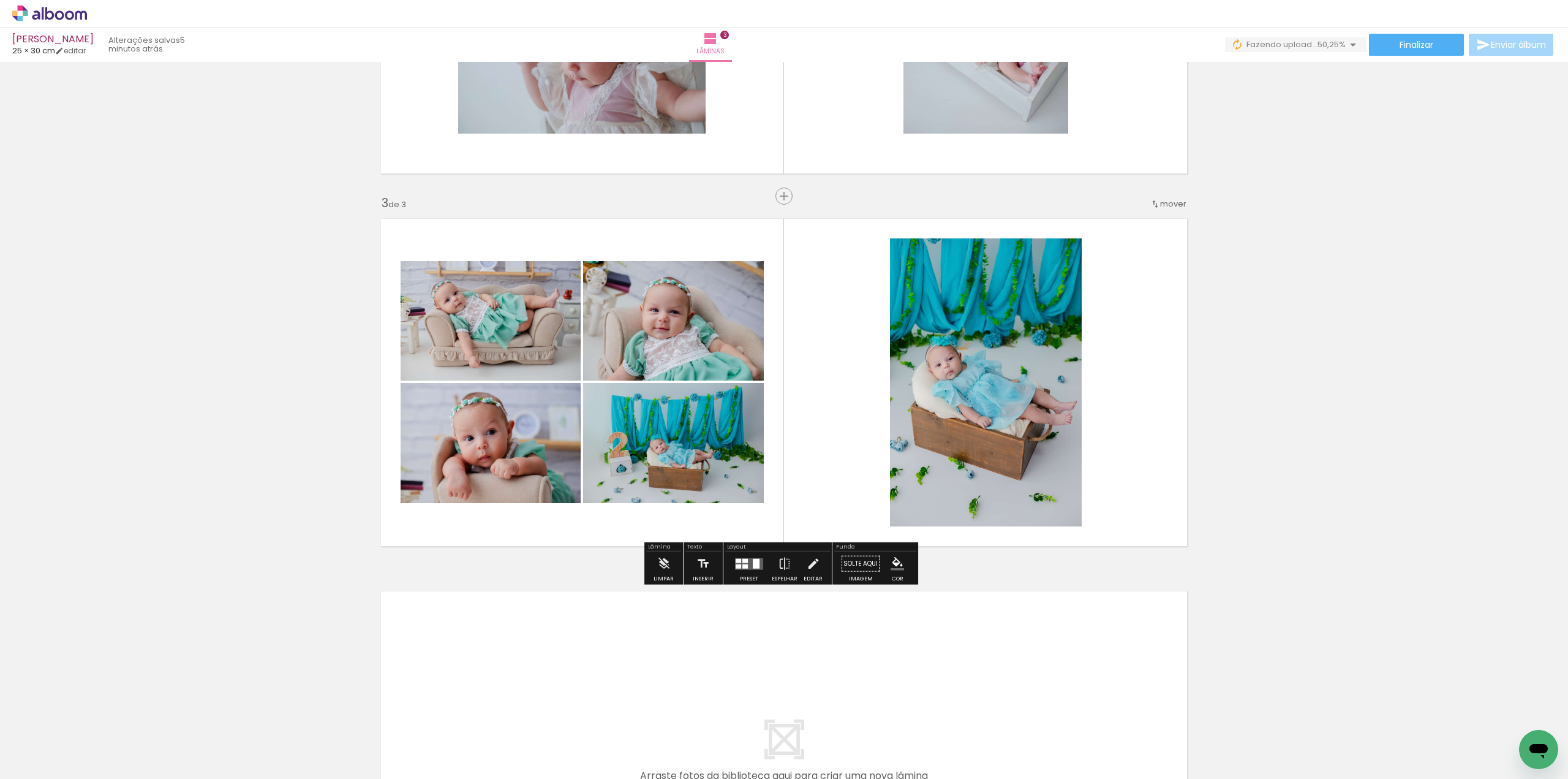
click at [750, 568] on div at bounding box center [749, 564] width 33 height 25
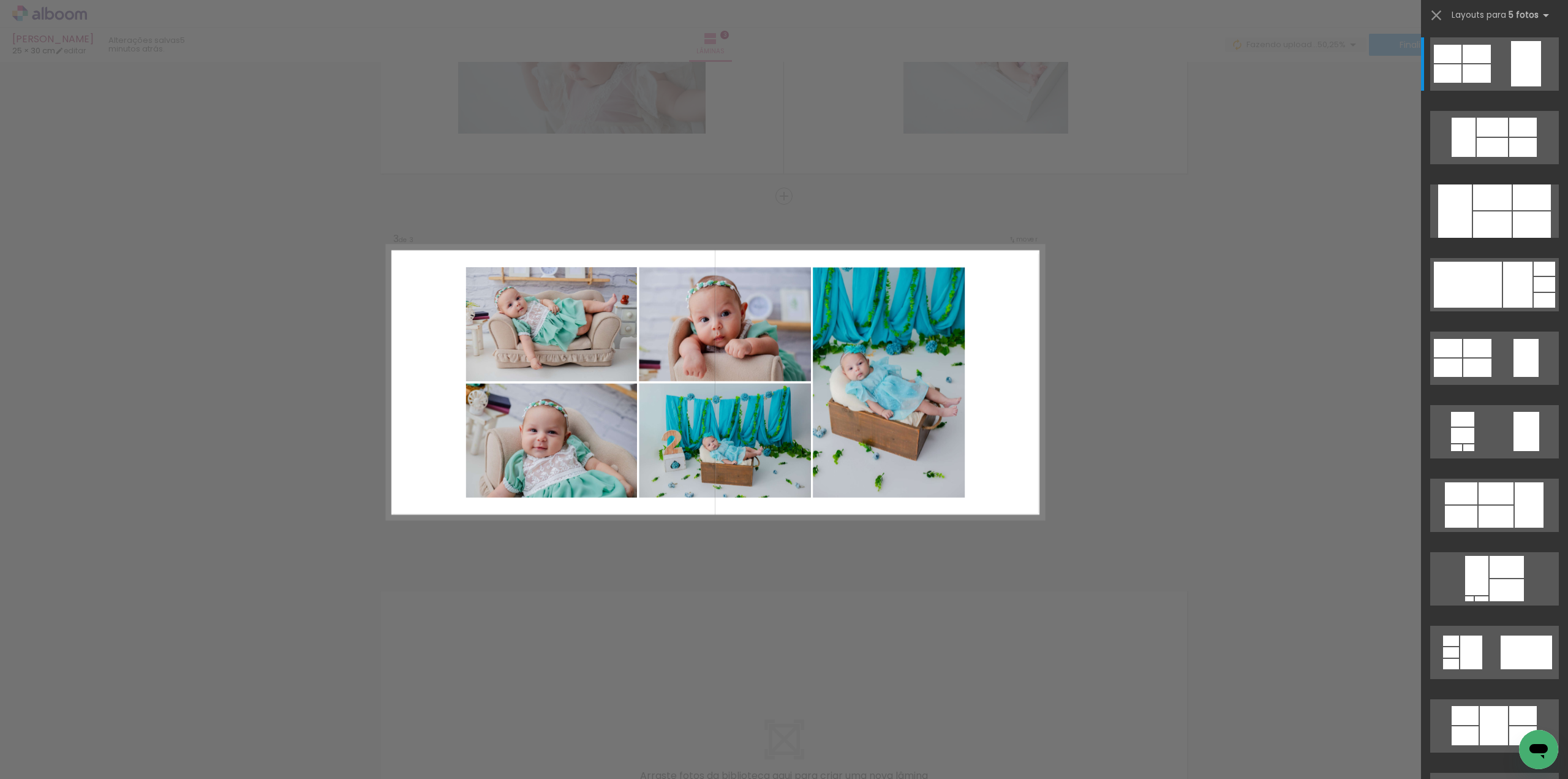
scroll to position [631, 0]
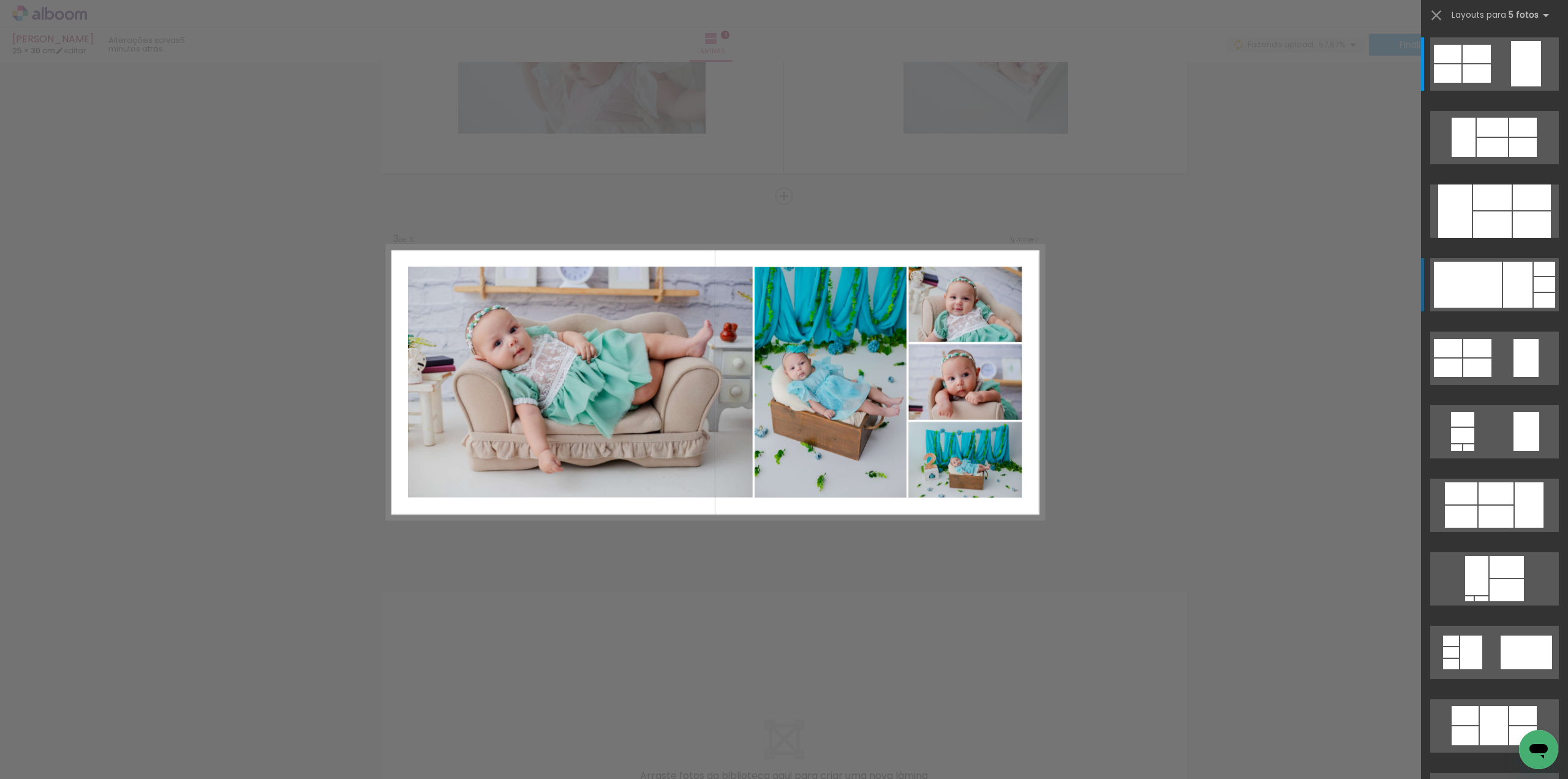
click at [1480, 281] on div at bounding box center [1467, 284] width 68 height 46
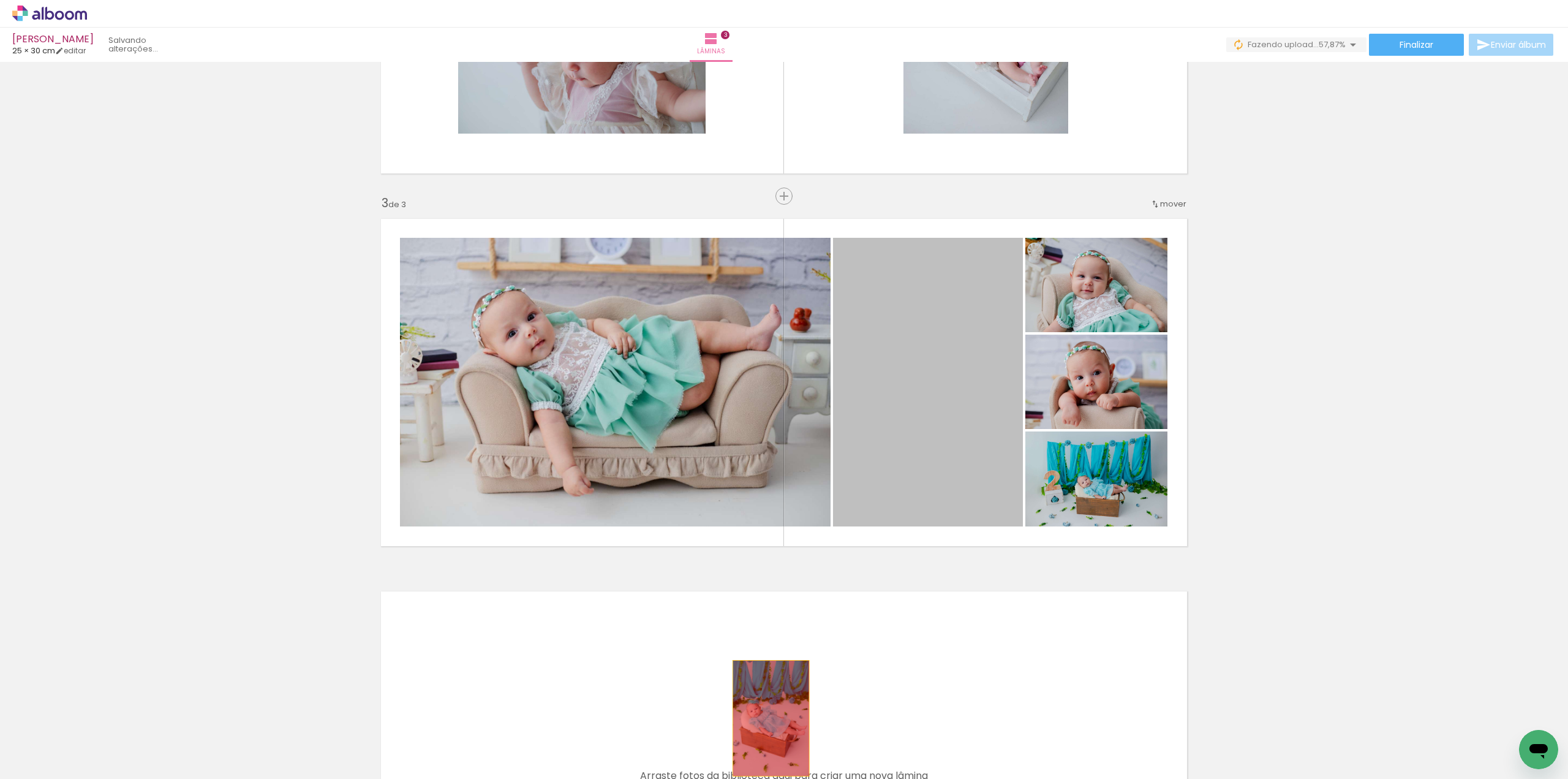
drag, startPoint x: 958, startPoint y: 405, endPoint x: 766, endPoint y: 718, distance: 367.2
click at [766, 718] on quentale-workspace at bounding box center [784, 390] width 1568 height 779
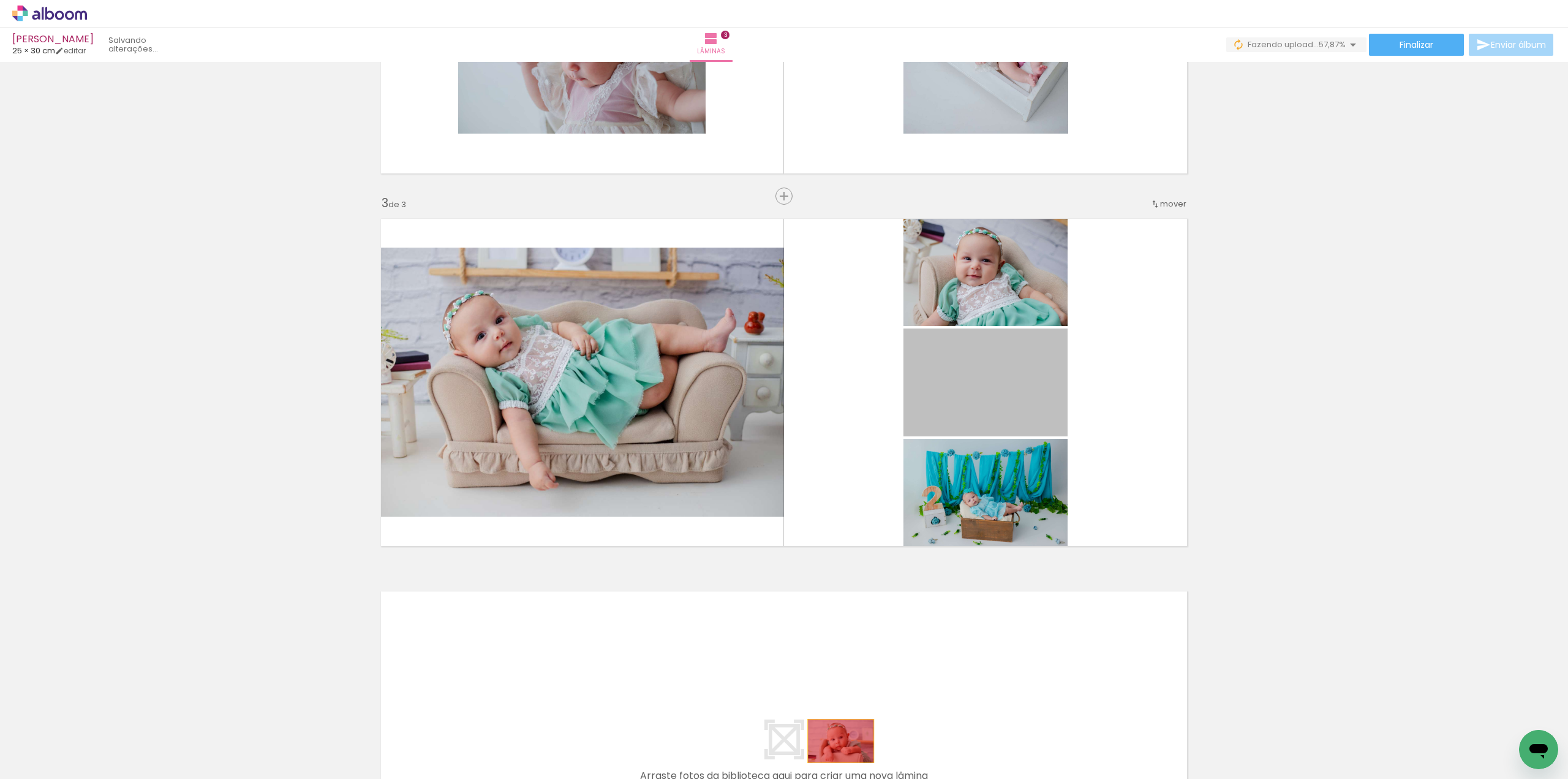
drag, startPoint x: 1029, startPoint y: 392, endPoint x: 836, endPoint y: 741, distance: 398.8
click at [836, 741] on quentale-workspace at bounding box center [784, 390] width 1568 height 779
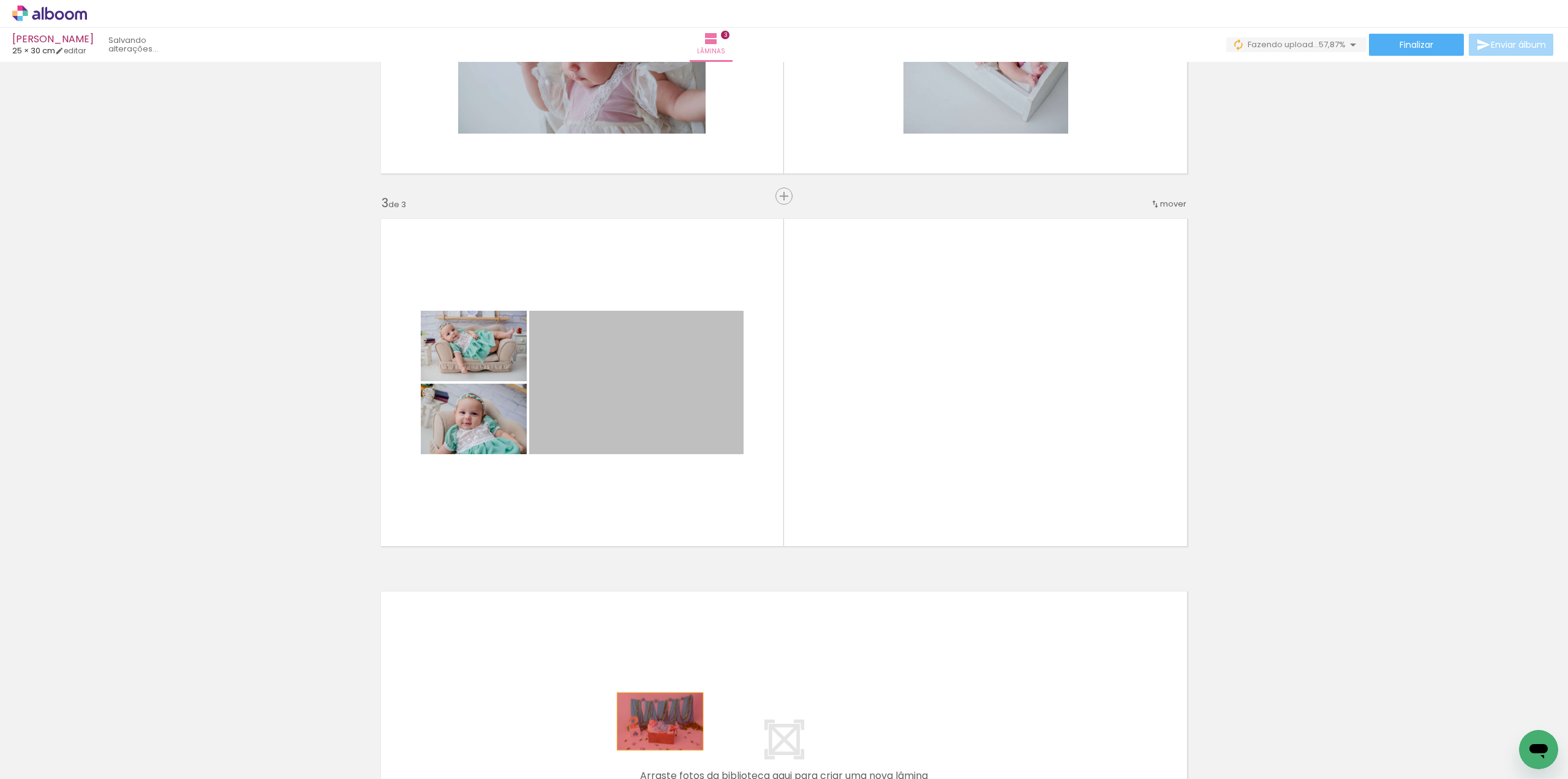
drag, startPoint x: 666, startPoint y: 366, endPoint x: 651, endPoint y: 730, distance: 364.3
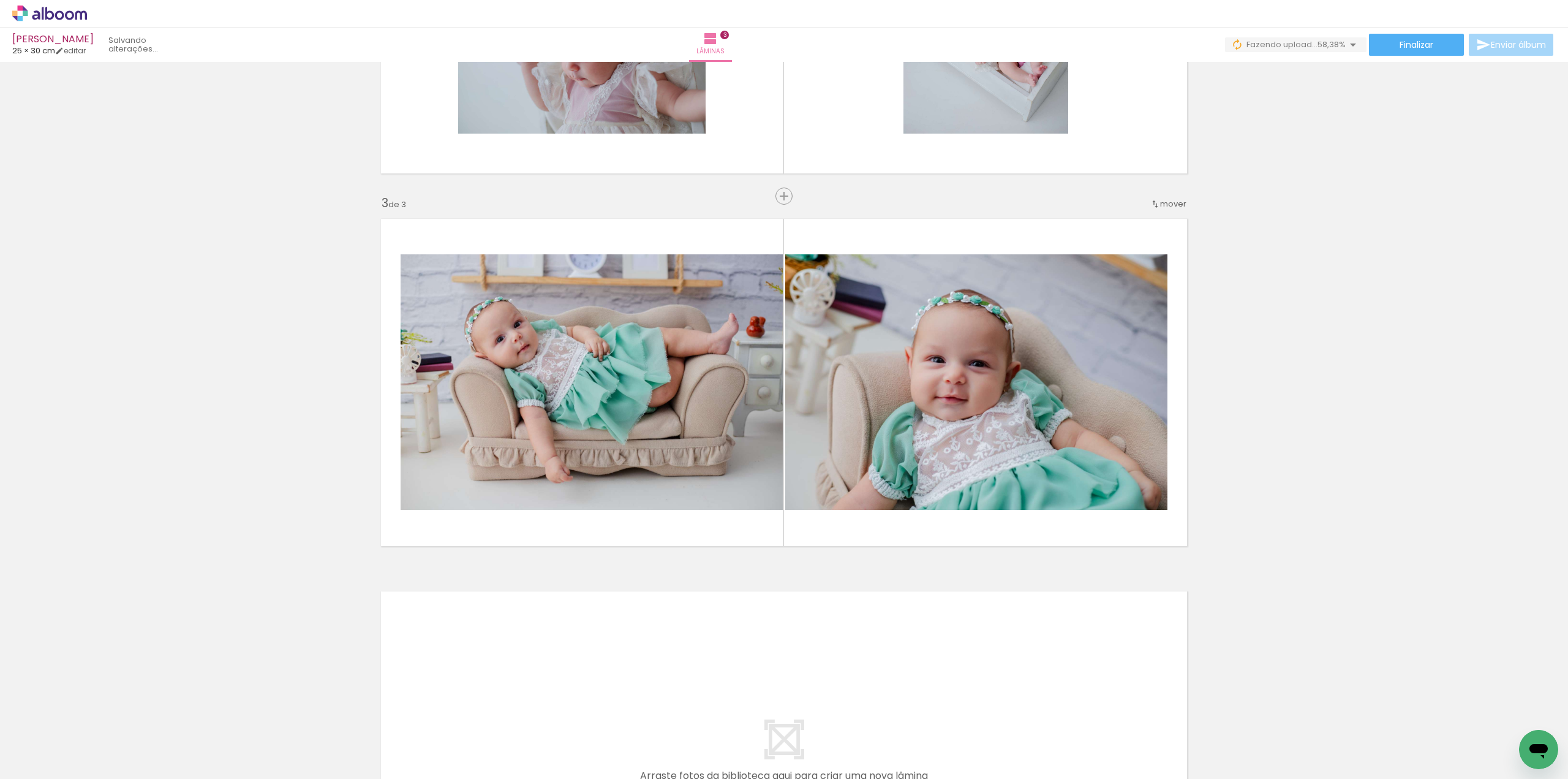
scroll to position [0, 1219]
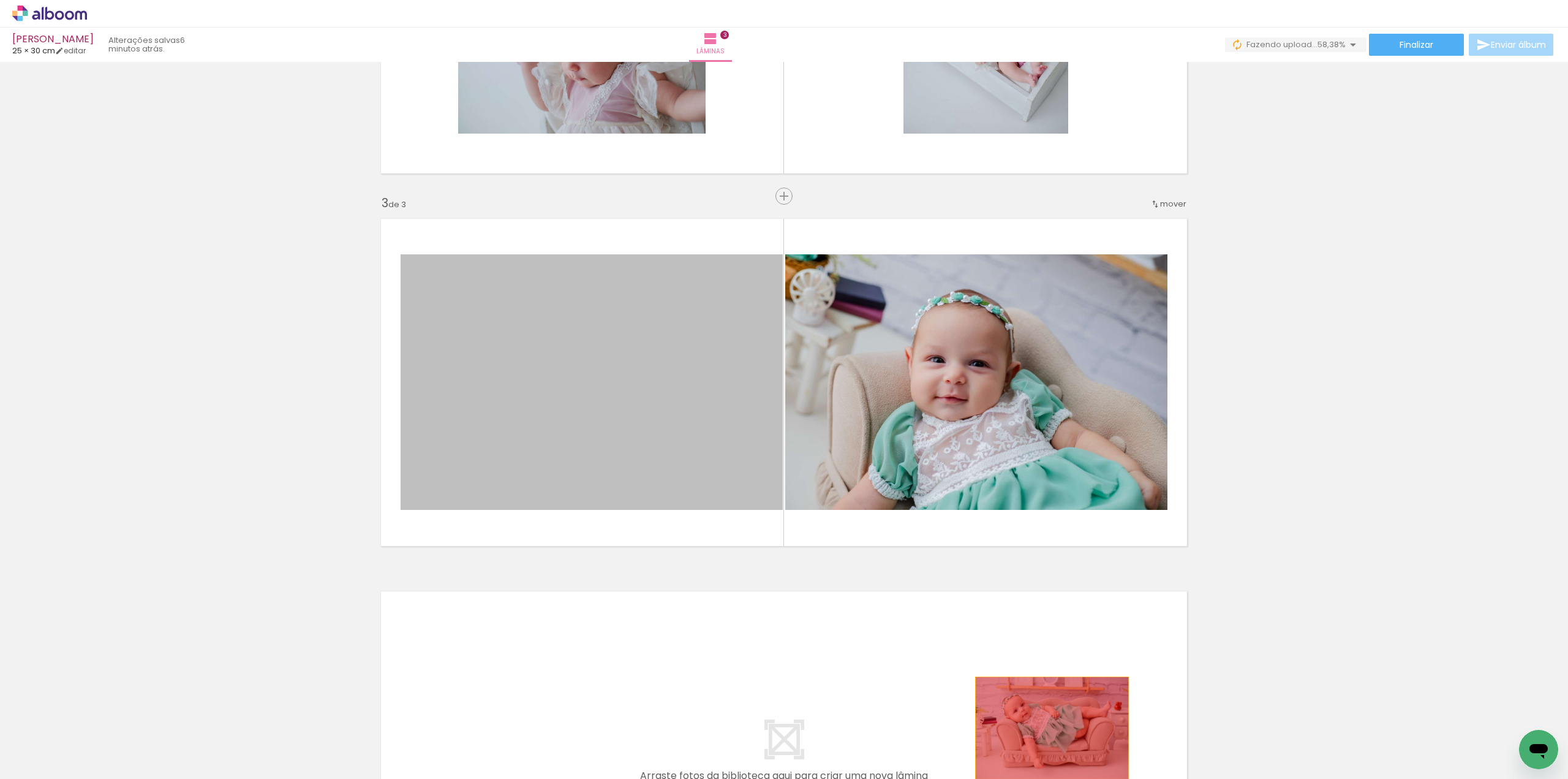
drag, startPoint x: 572, startPoint y: 394, endPoint x: 1047, endPoint y: 728, distance: 580.7
click at [1047, 728] on quentale-workspace at bounding box center [784, 390] width 1568 height 779
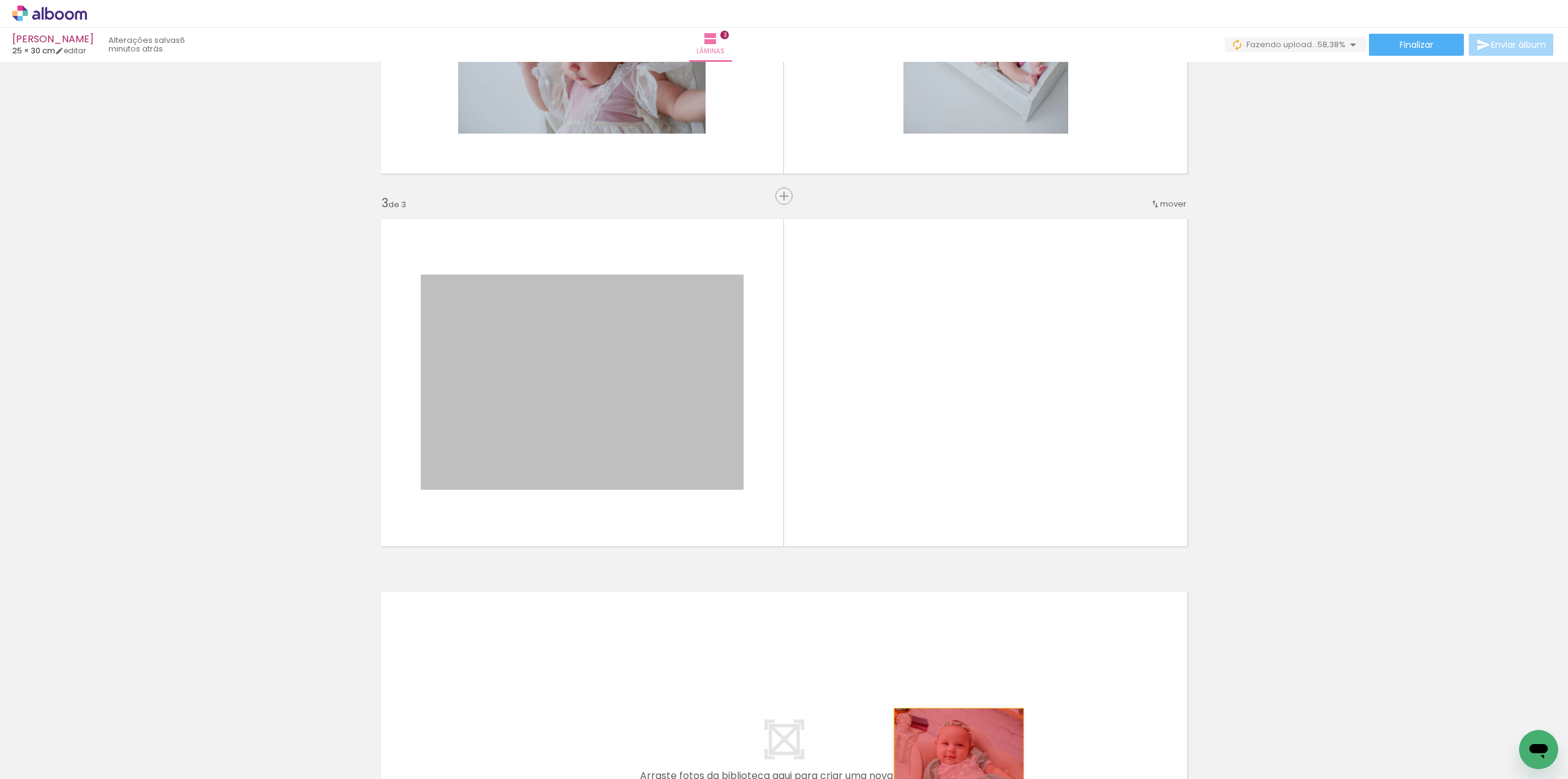
drag, startPoint x: 600, startPoint y: 418, endPoint x: 959, endPoint y: 748, distance: 487.6
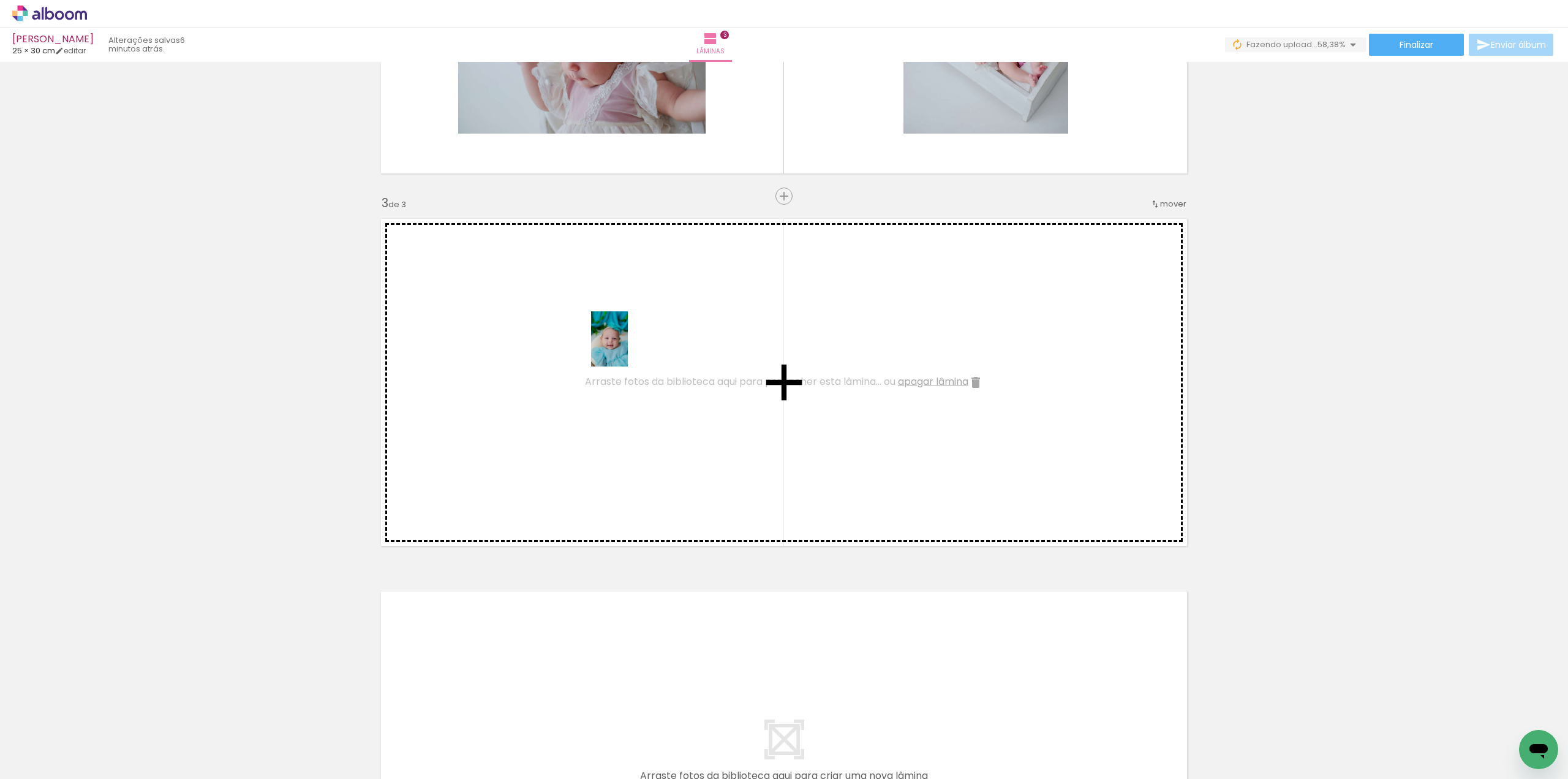
drag, startPoint x: 556, startPoint y: 744, endPoint x: 627, endPoint y: 348, distance: 402.3
click at [627, 348] on quentale-workspace at bounding box center [784, 390] width 1568 height 779
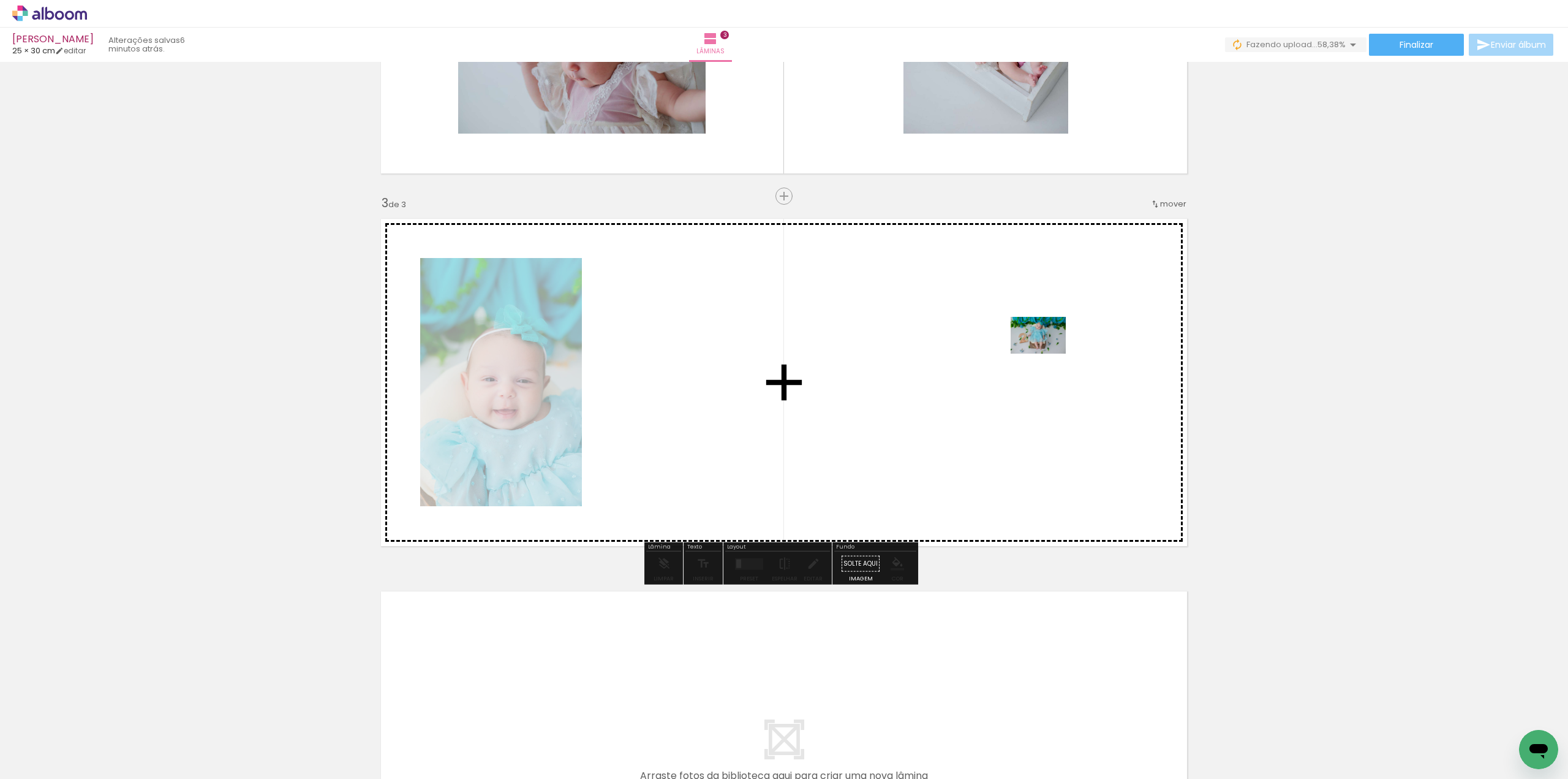
drag, startPoint x: 361, startPoint y: 743, endPoint x: 1048, endPoint y: 351, distance: 791.0
click at [1048, 351] on quentale-workspace at bounding box center [784, 390] width 1568 height 779
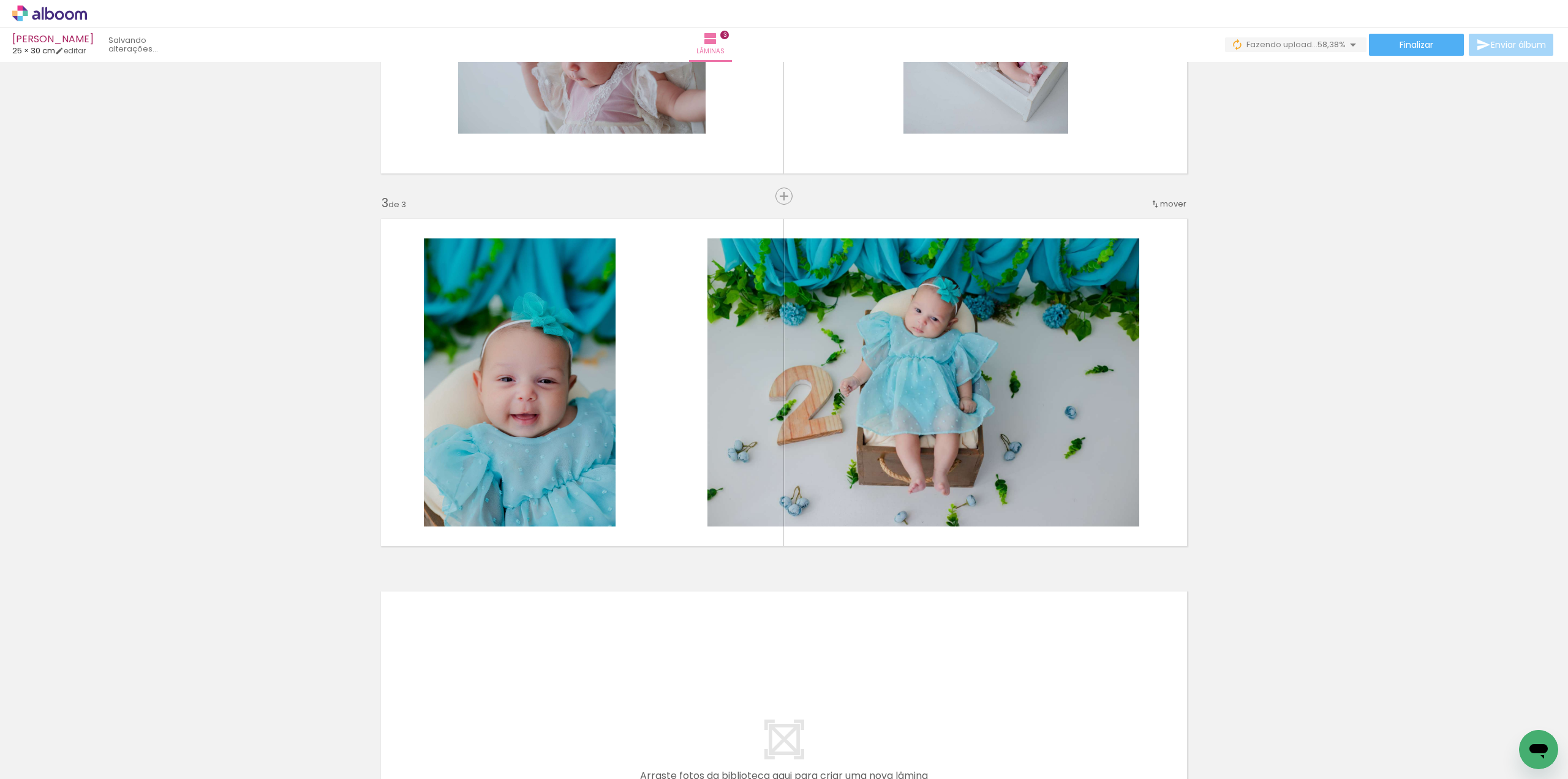
scroll to position [0, 616]
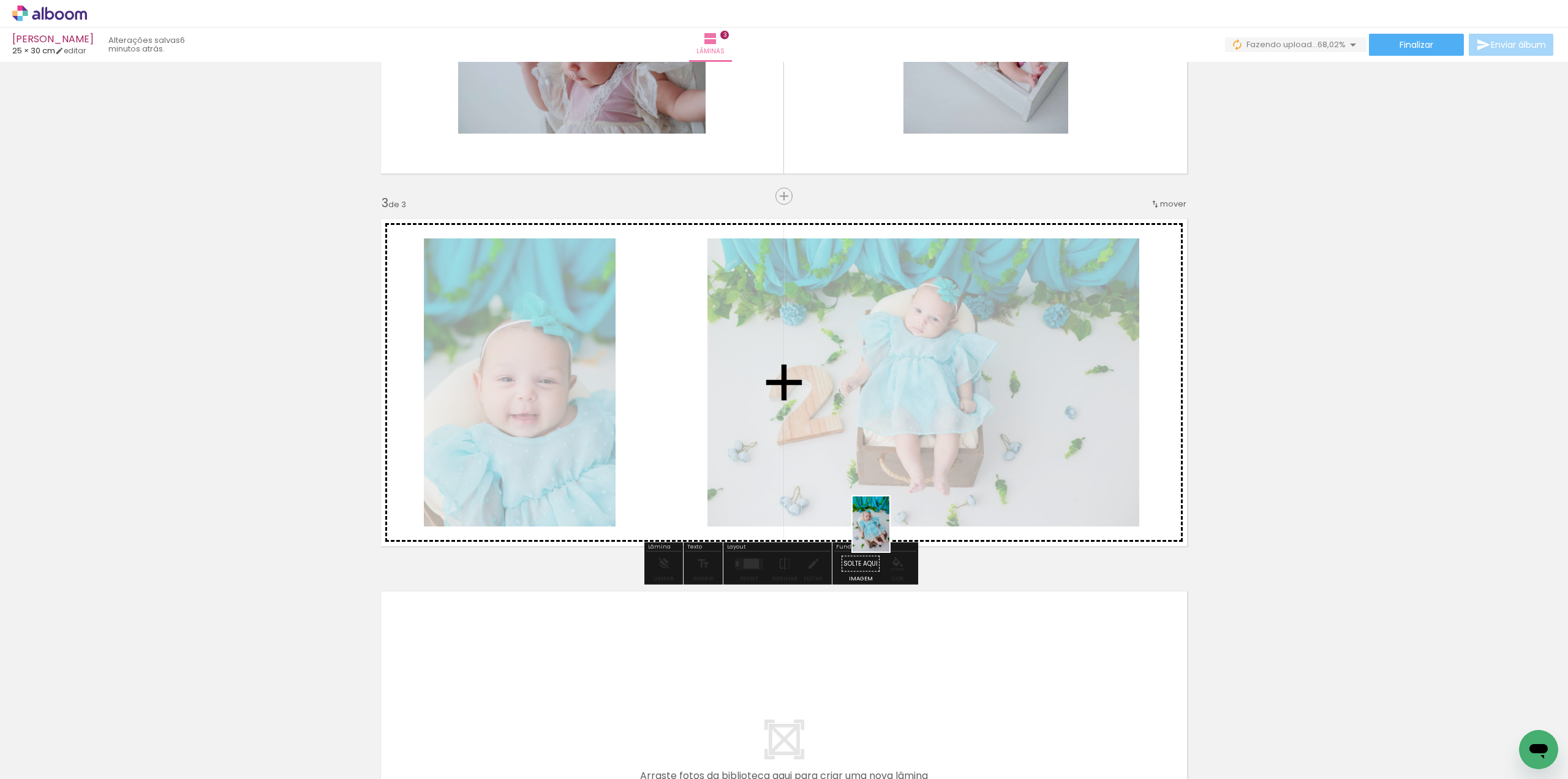
drag, startPoint x: 799, startPoint y: 744, endPoint x: 893, endPoint y: 518, distance: 244.8
click at [893, 518] on quentale-workspace at bounding box center [784, 390] width 1568 height 779
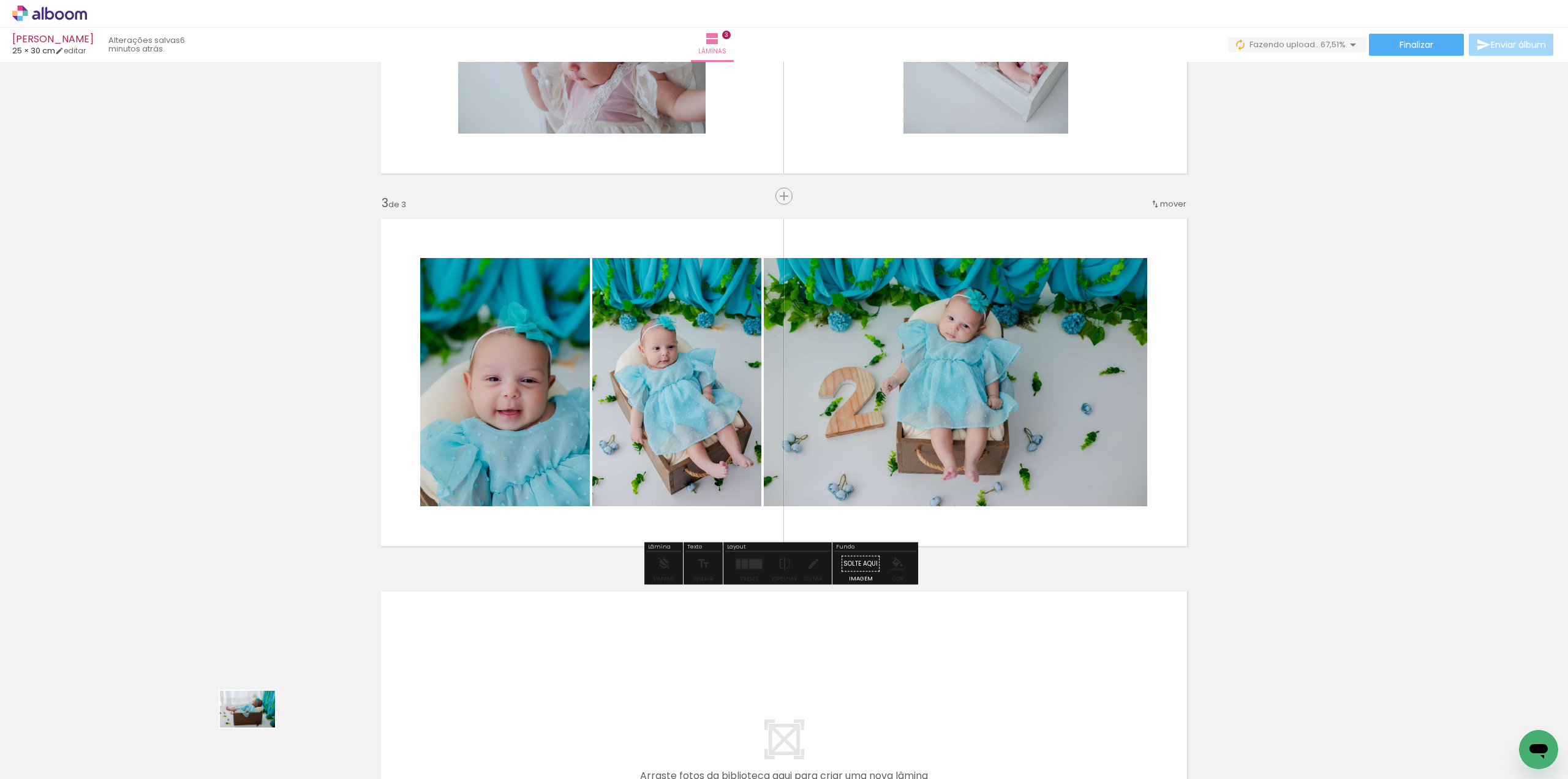
drag, startPoint x: 265, startPoint y: 751, endPoint x: 257, endPoint y: 729, distance: 23.4
click at [257, 729] on div at bounding box center [265, 738] width 61 height 41
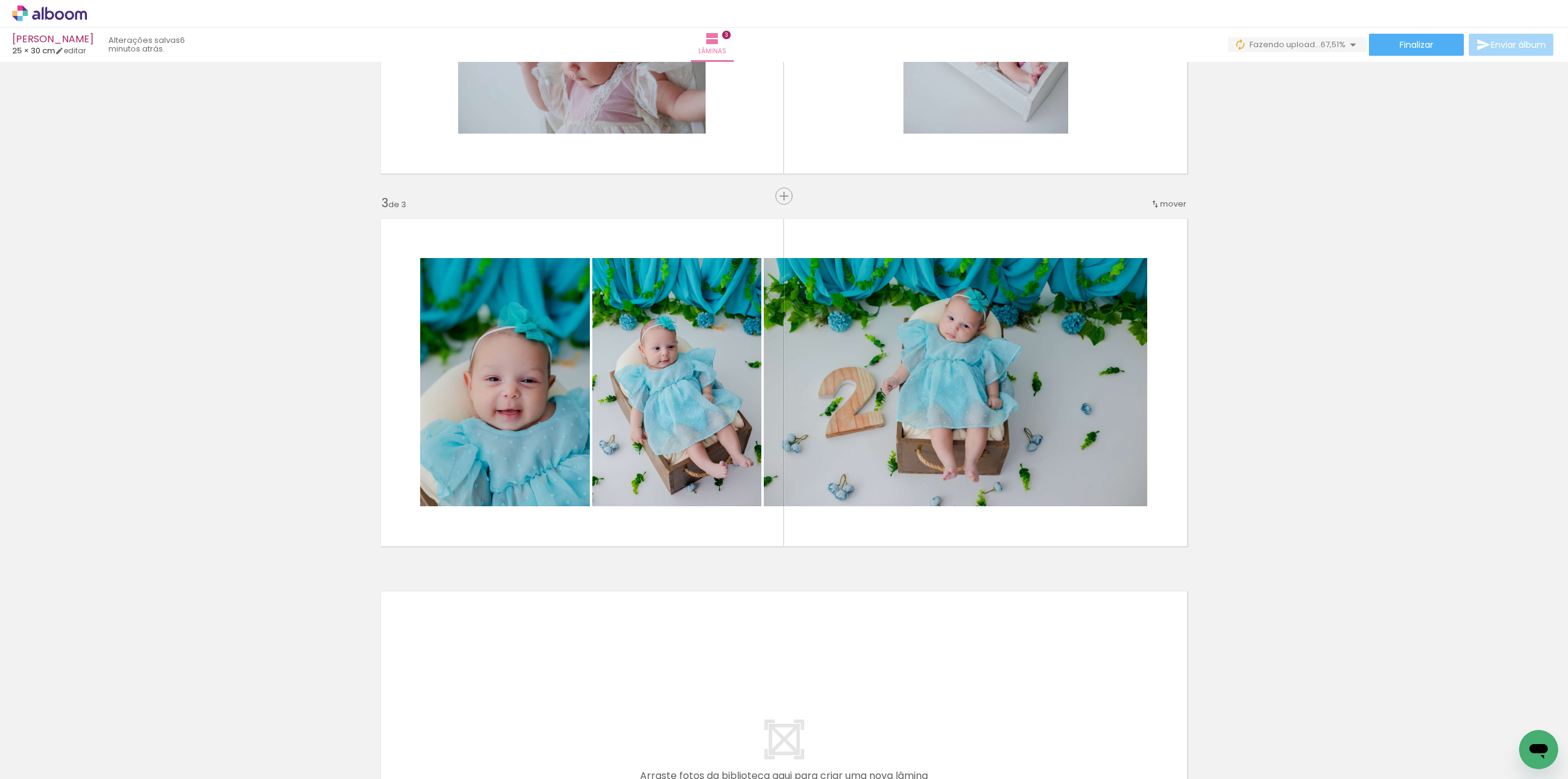
scroll to position [0, 862]
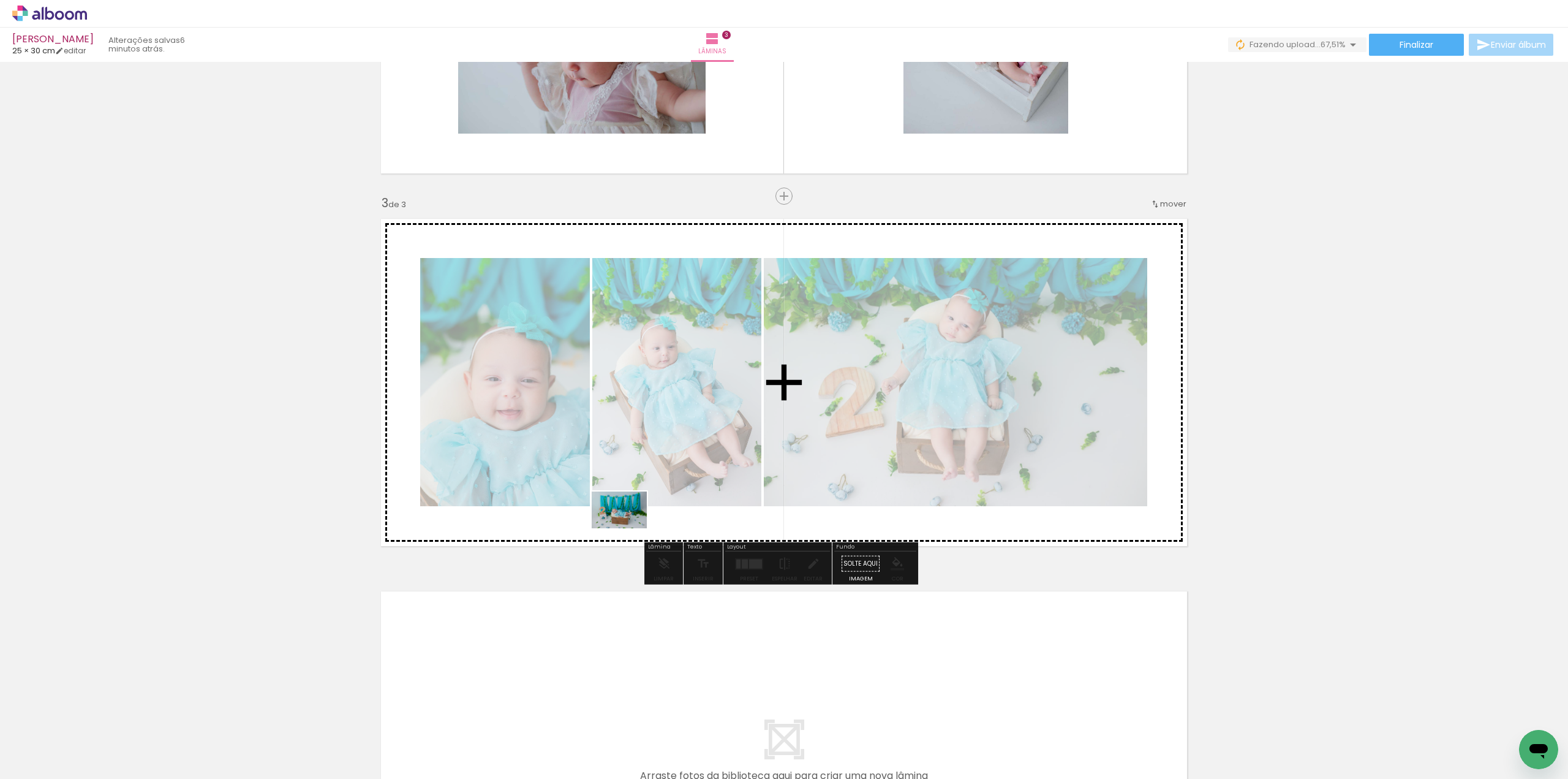
drag, startPoint x: 440, startPoint y: 748, endPoint x: 654, endPoint y: 521, distance: 312.0
click at [633, 523] on quentale-workspace at bounding box center [784, 390] width 1568 height 779
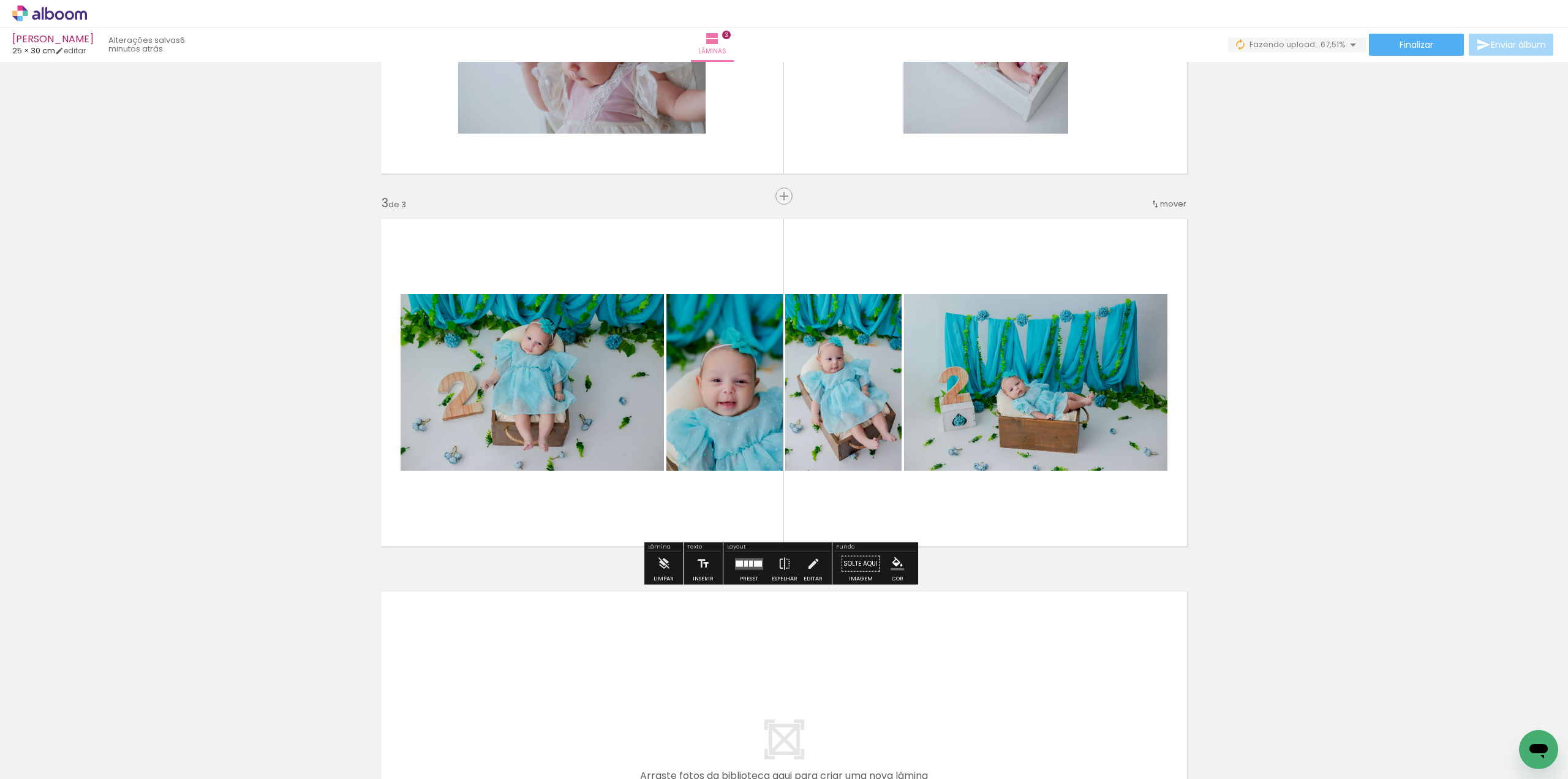
click at [745, 567] on quentale-layouter at bounding box center [749, 563] width 28 height 12
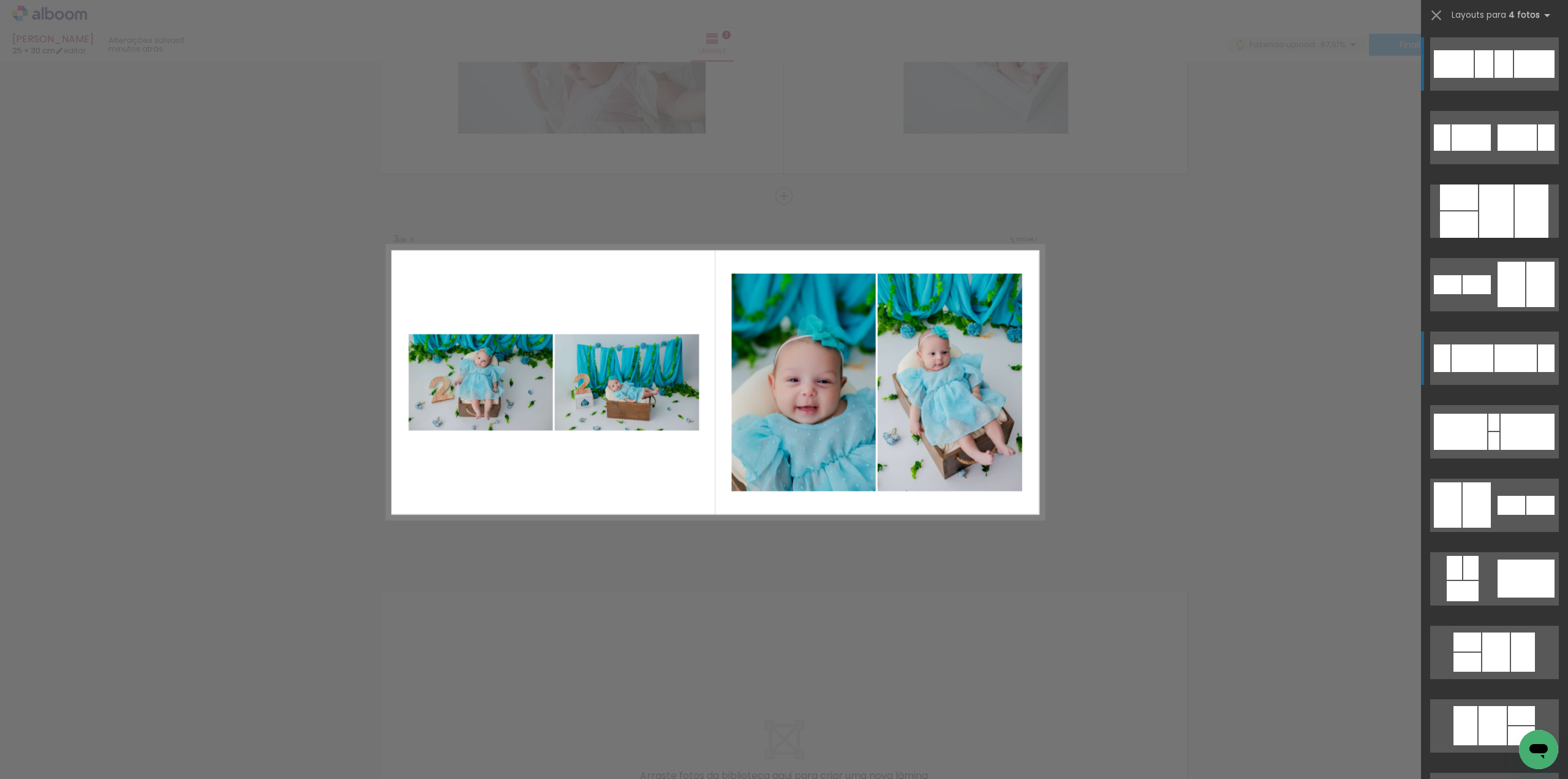
scroll to position [631, 0]
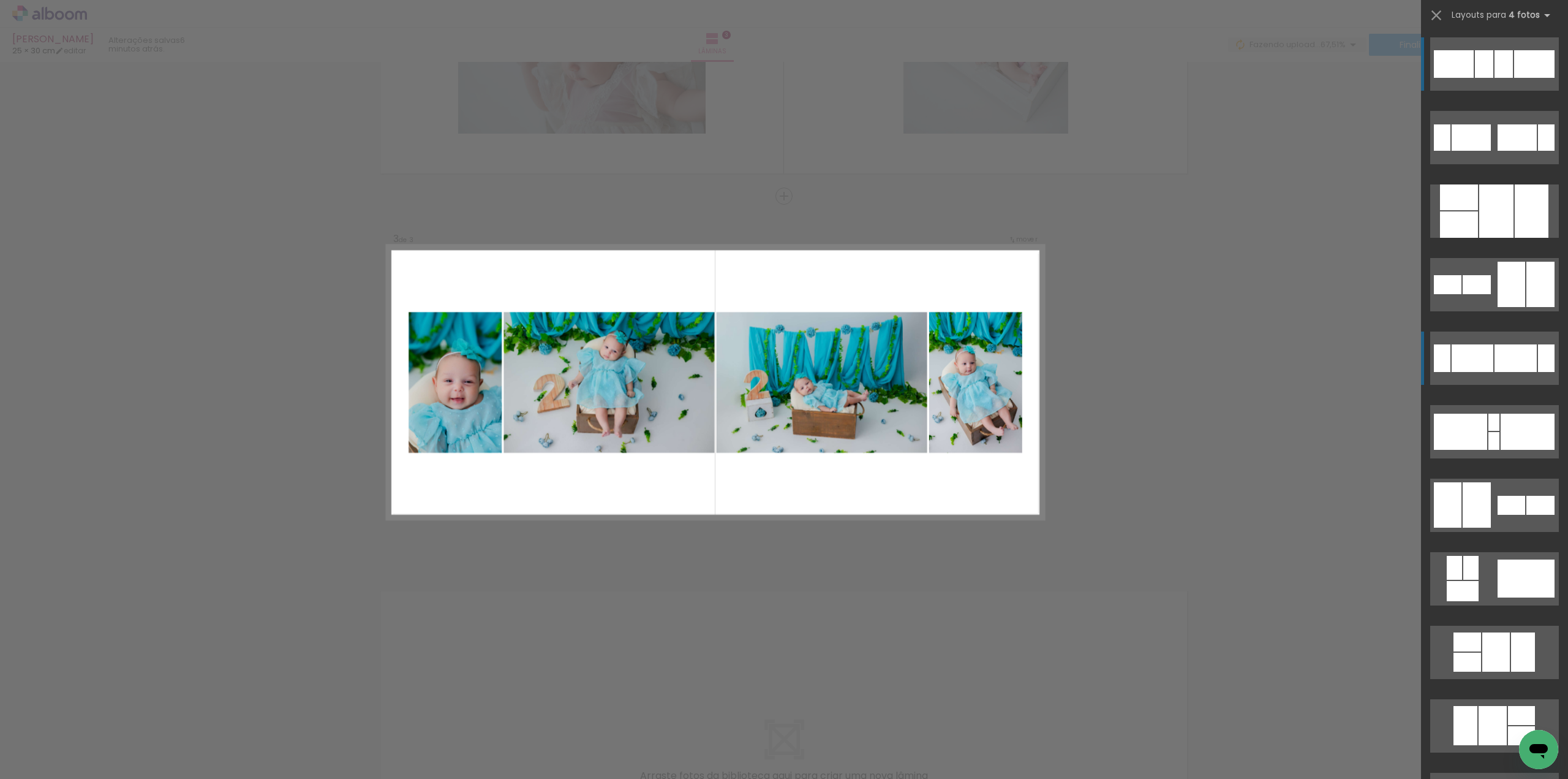
click at [1494, 359] on div at bounding box center [1515, 358] width 42 height 28
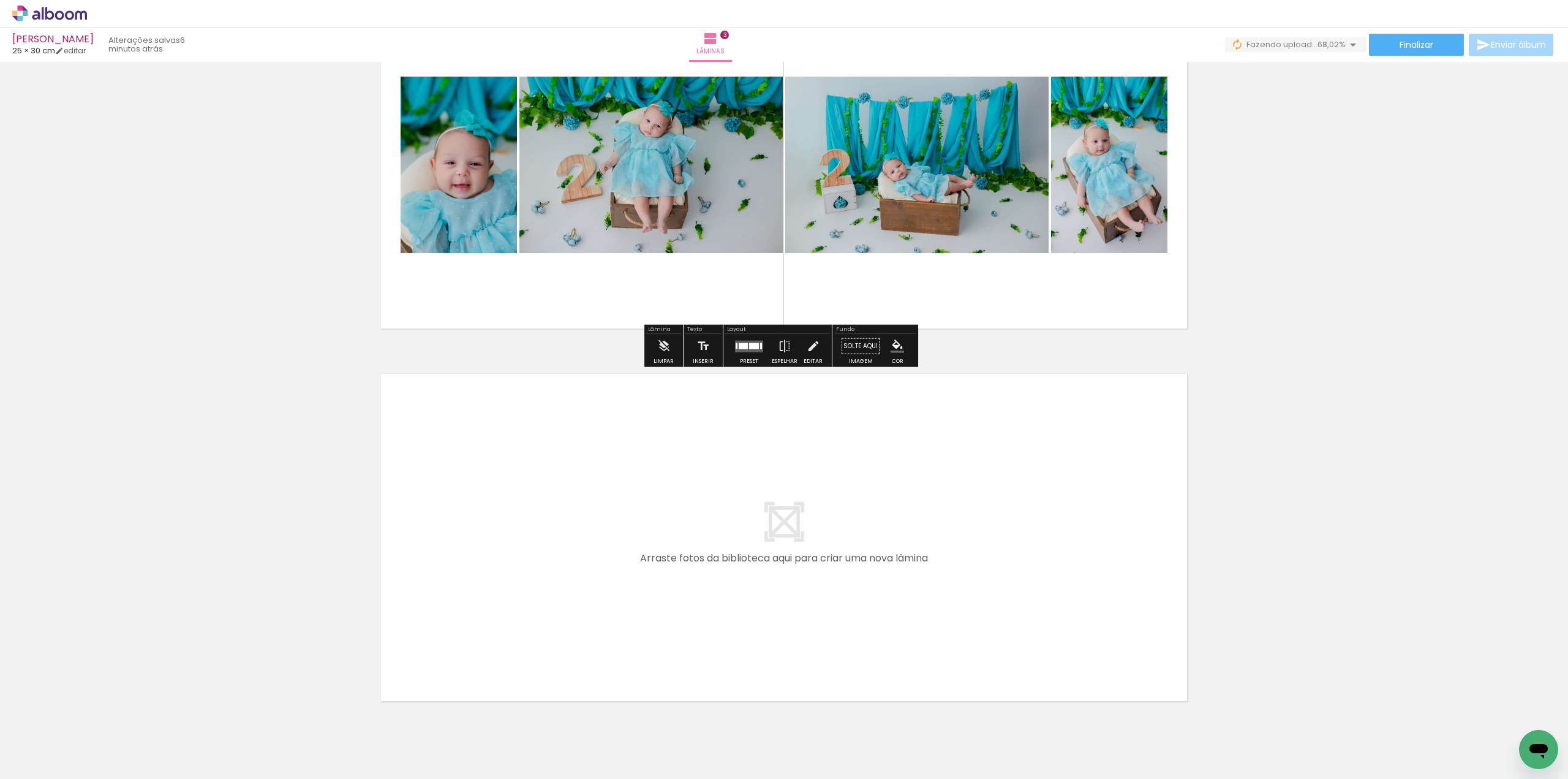
scroll to position [897, 0]
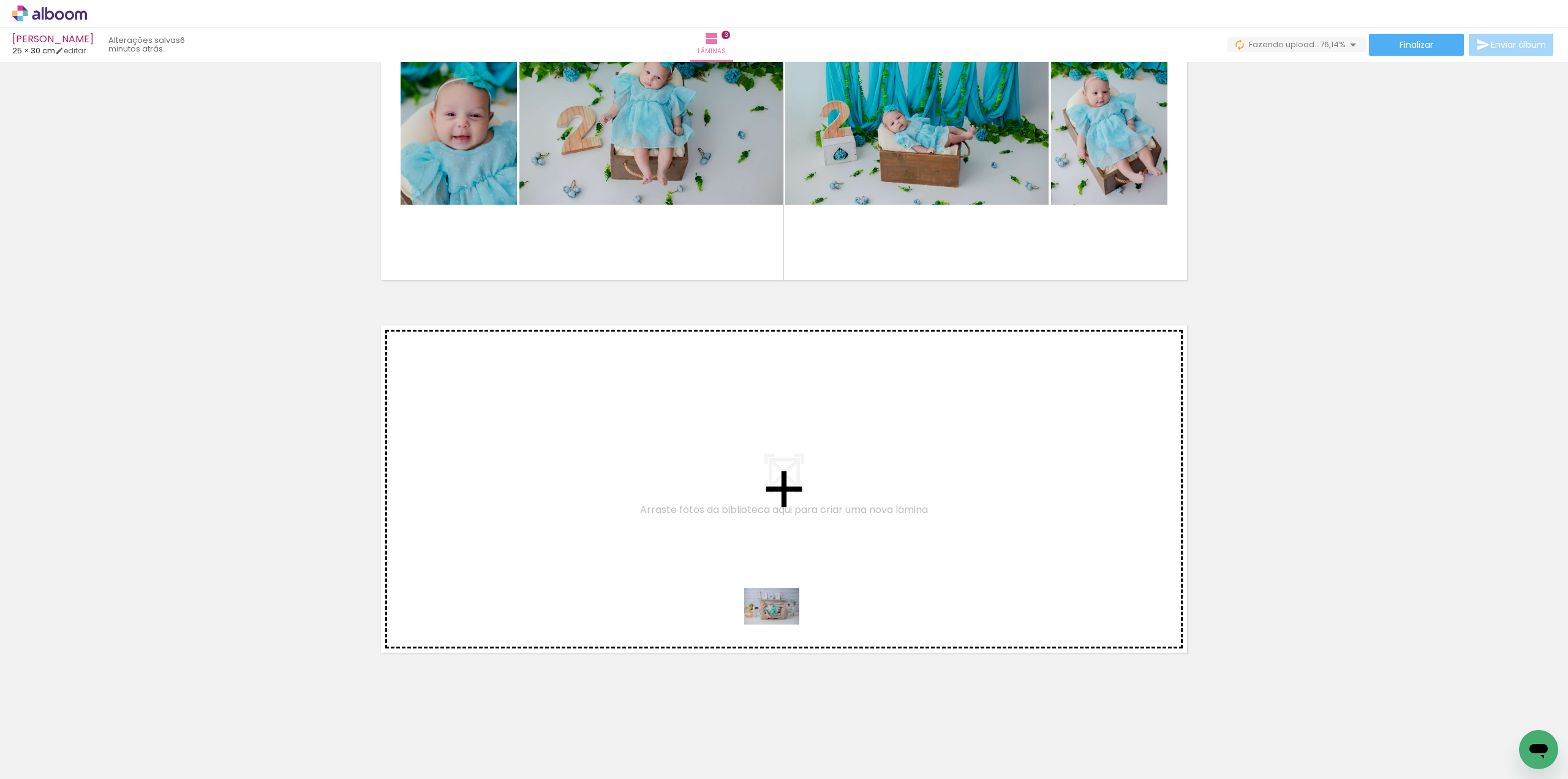
drag, startPoint x: 1300, startPoint y: 744, endPoint x: 778, endPoint y: 624, distance: 535.6
click at [778, 624] on quentale-workspace at bounding box center [784, 390] width 1568 height 779
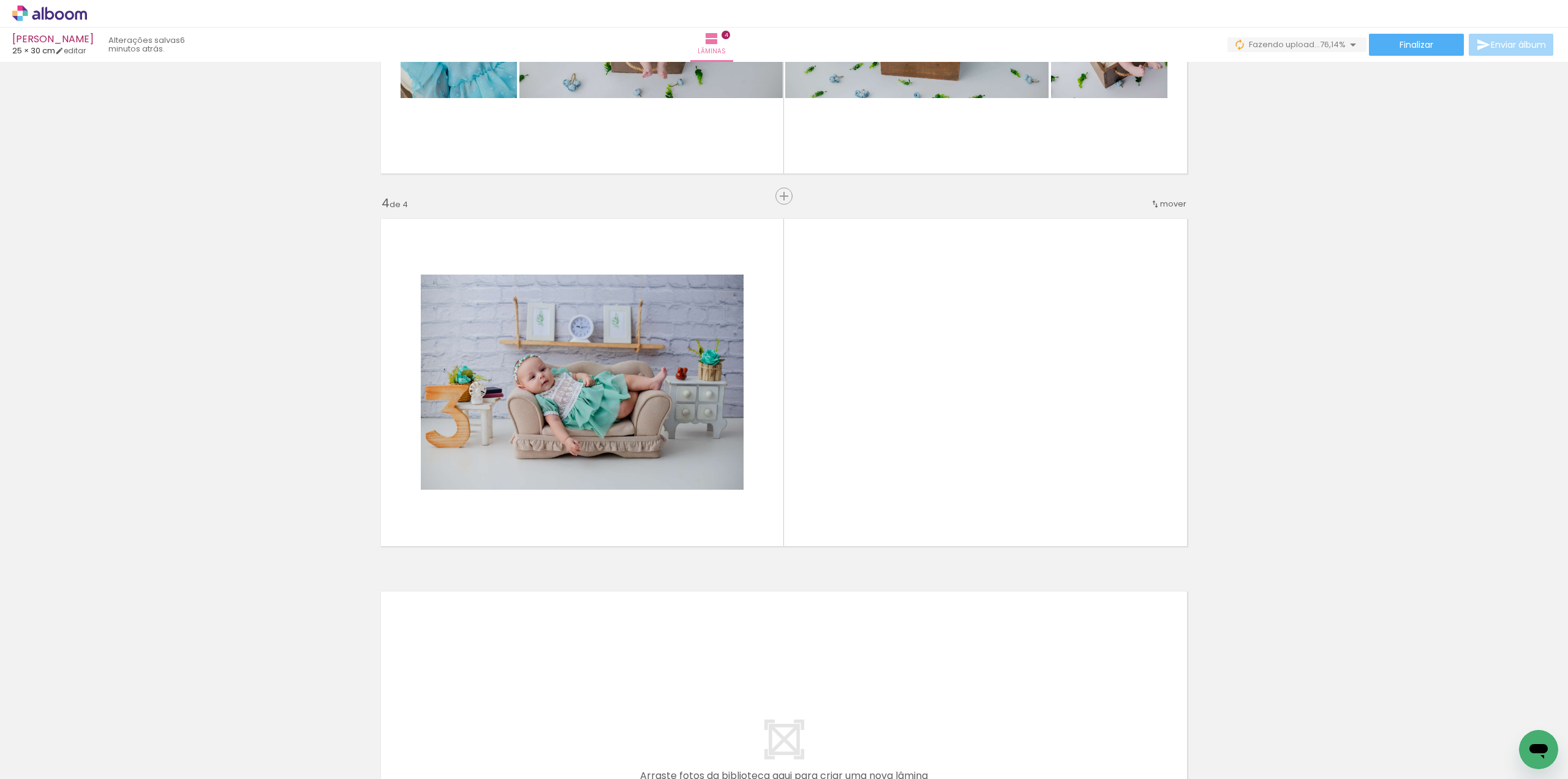
scroll to position [0, 1915]
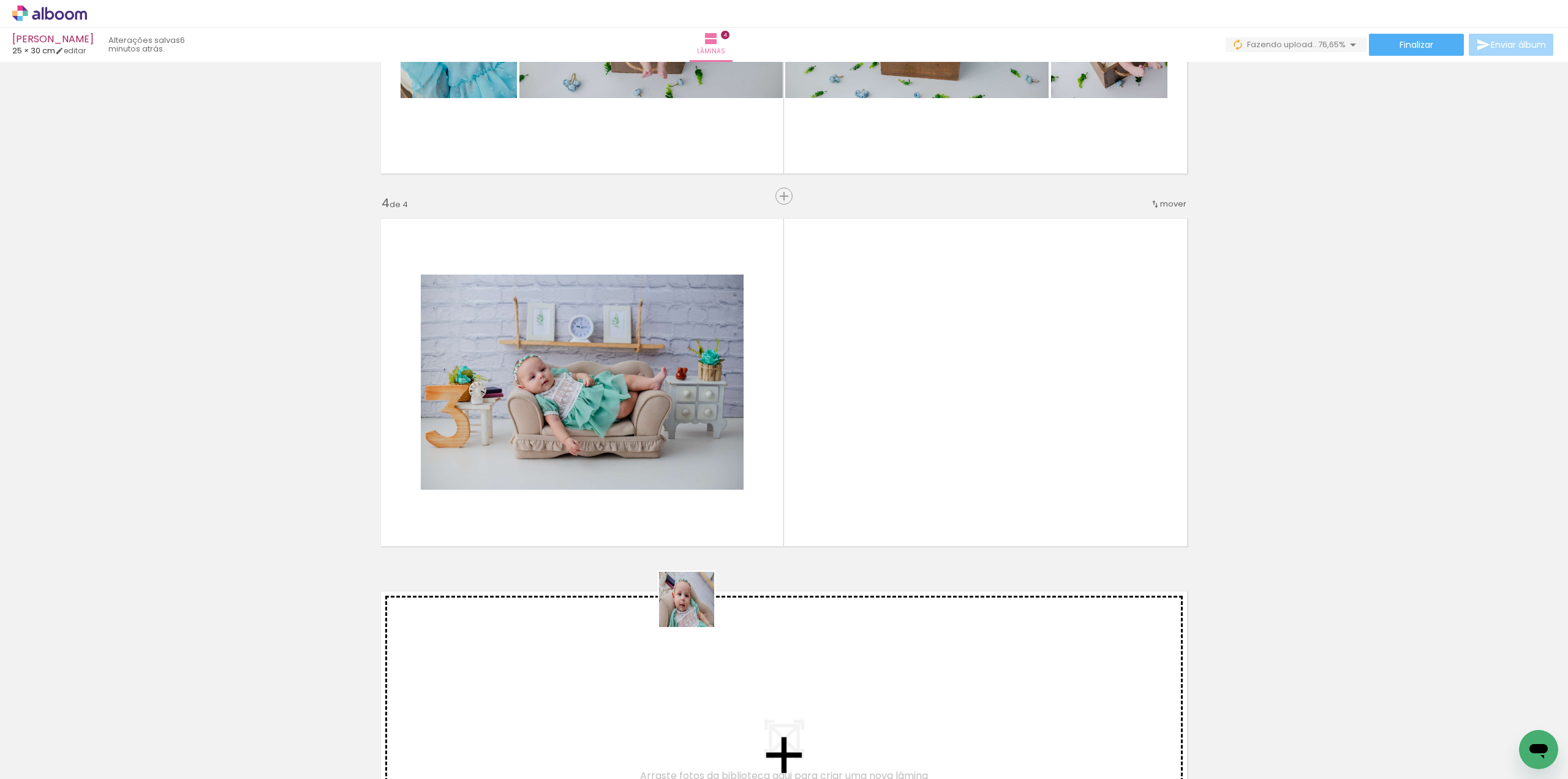
drag, startPoint x: 476, startPoint y: 754, endPoint x: 893, endPoint y: 421, distance: 533.6
click at [893, 421] on quentale-workspace at bounding box center [784, 390] width 1568 height 779
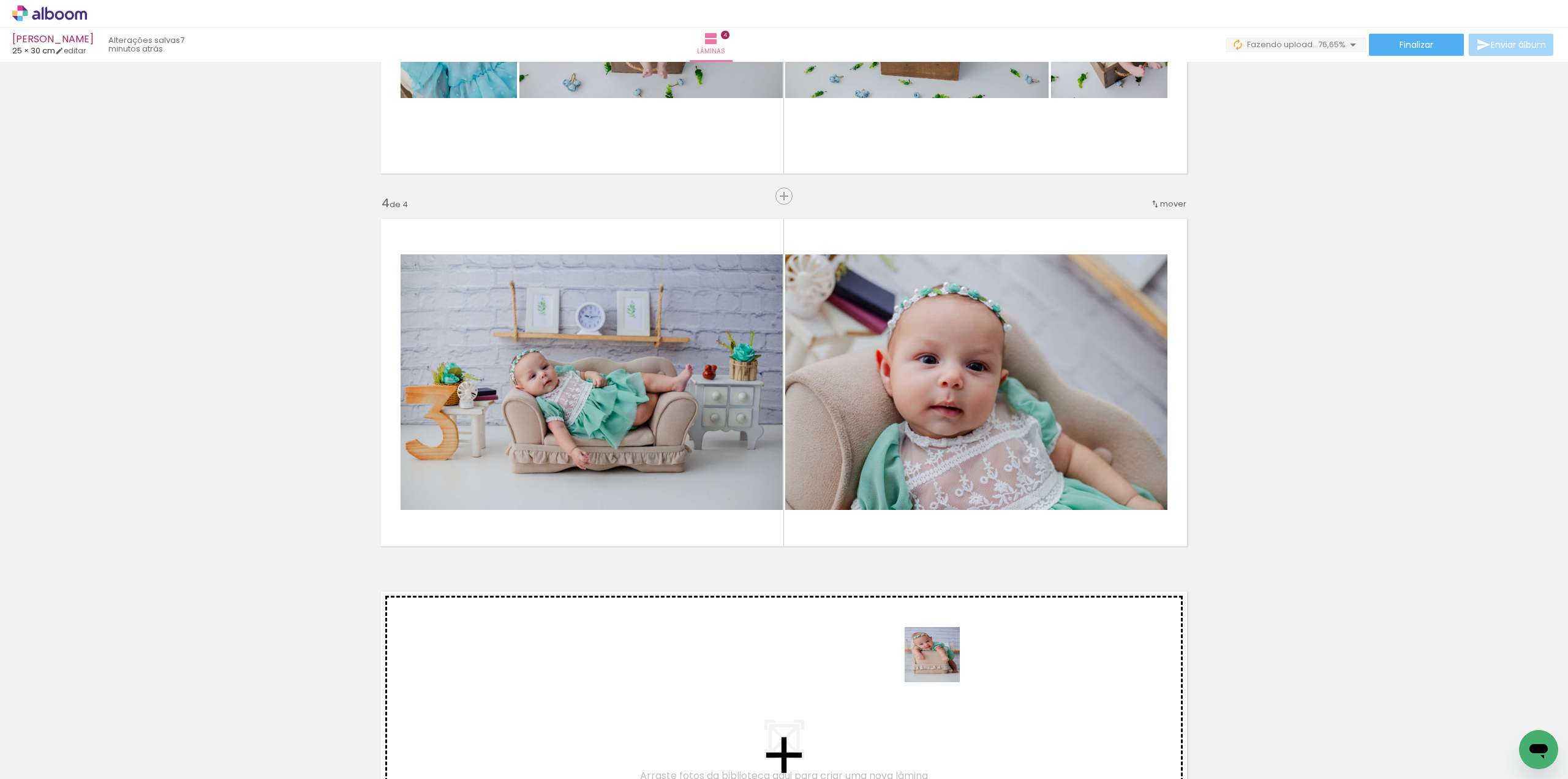
drag, startPoint x: 952, startPoint y: 748, endPoint x: 942, endPoint y: 505, distance: 243.2
click at [942, 505] on quentale-workspace at bounding box center [784, 390] width 1568 height 779
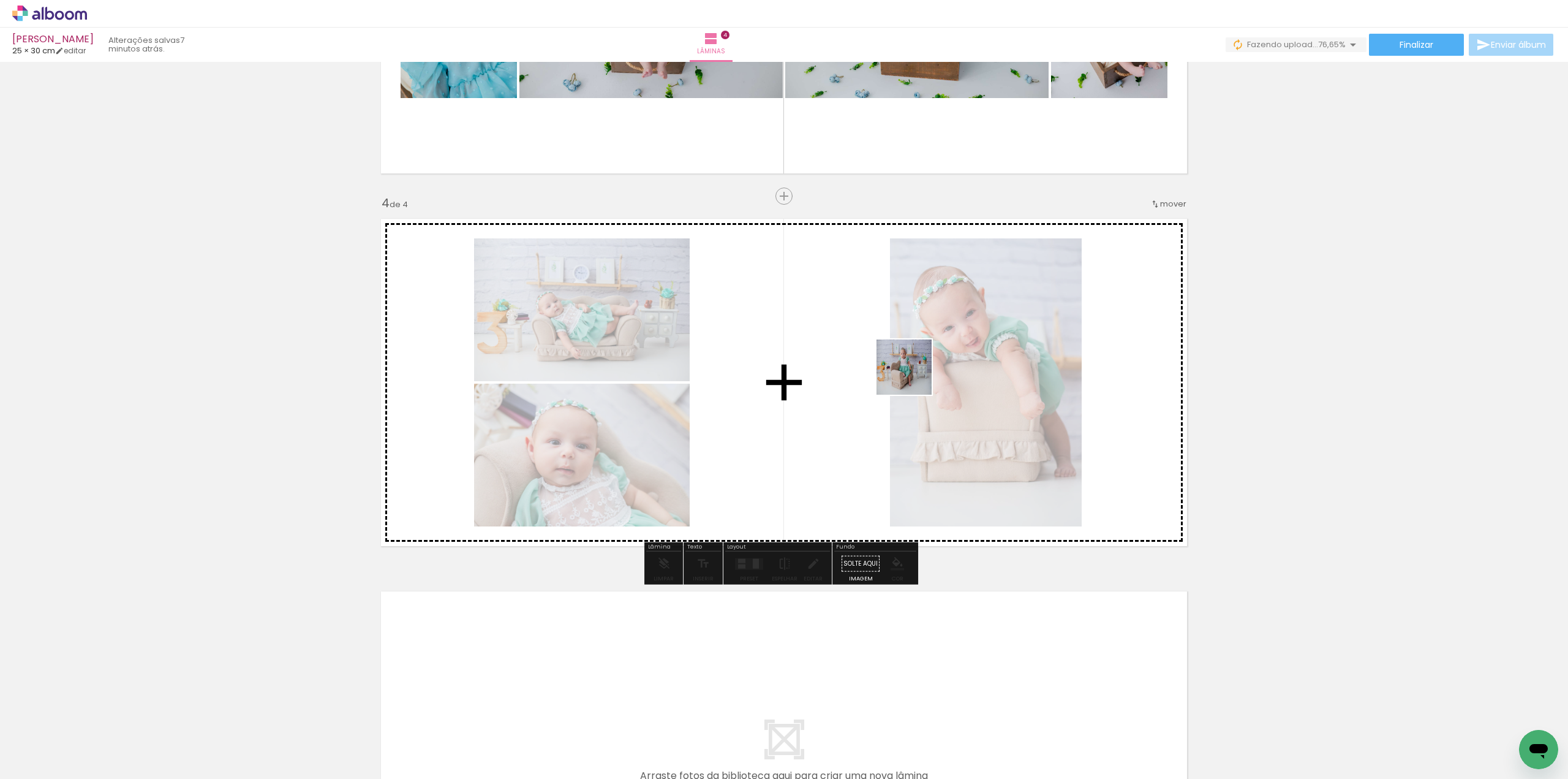
drag, startPoint x: 747, startPoint y: 744, endPoint x: 913, endPoint y: 376, distance: 403.7
click at [913, 376] on quentale-workspace at bounding box center [784, 390] width 1568 height 779
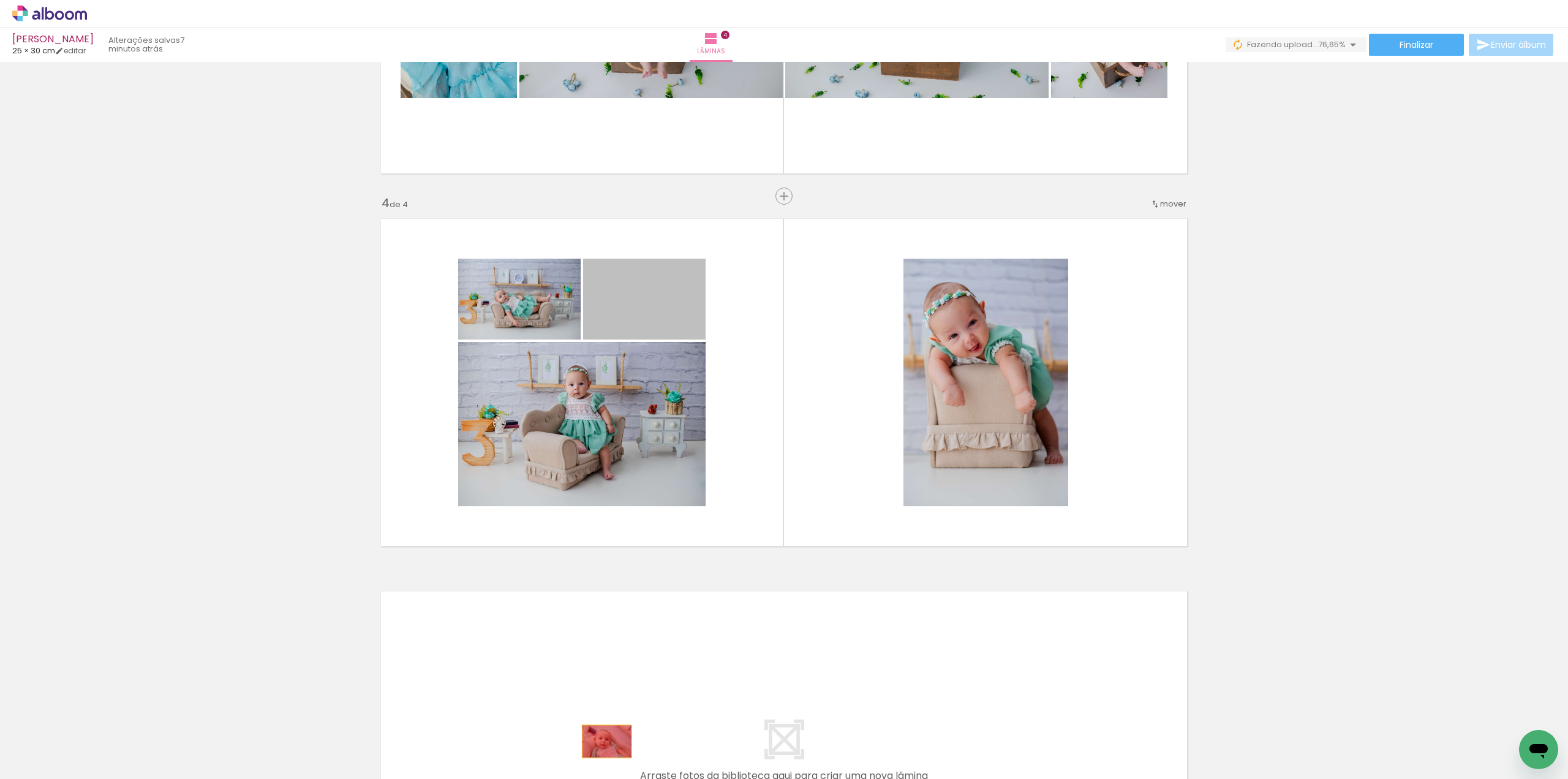
drag, startPoint x: 647, startPoint y: 296, endPoint x: 602, endPoint y: 741, distance: 447.3
click at [602, 741] on quentale-workspace at bounding box center [784, 390] width 1568 height 779
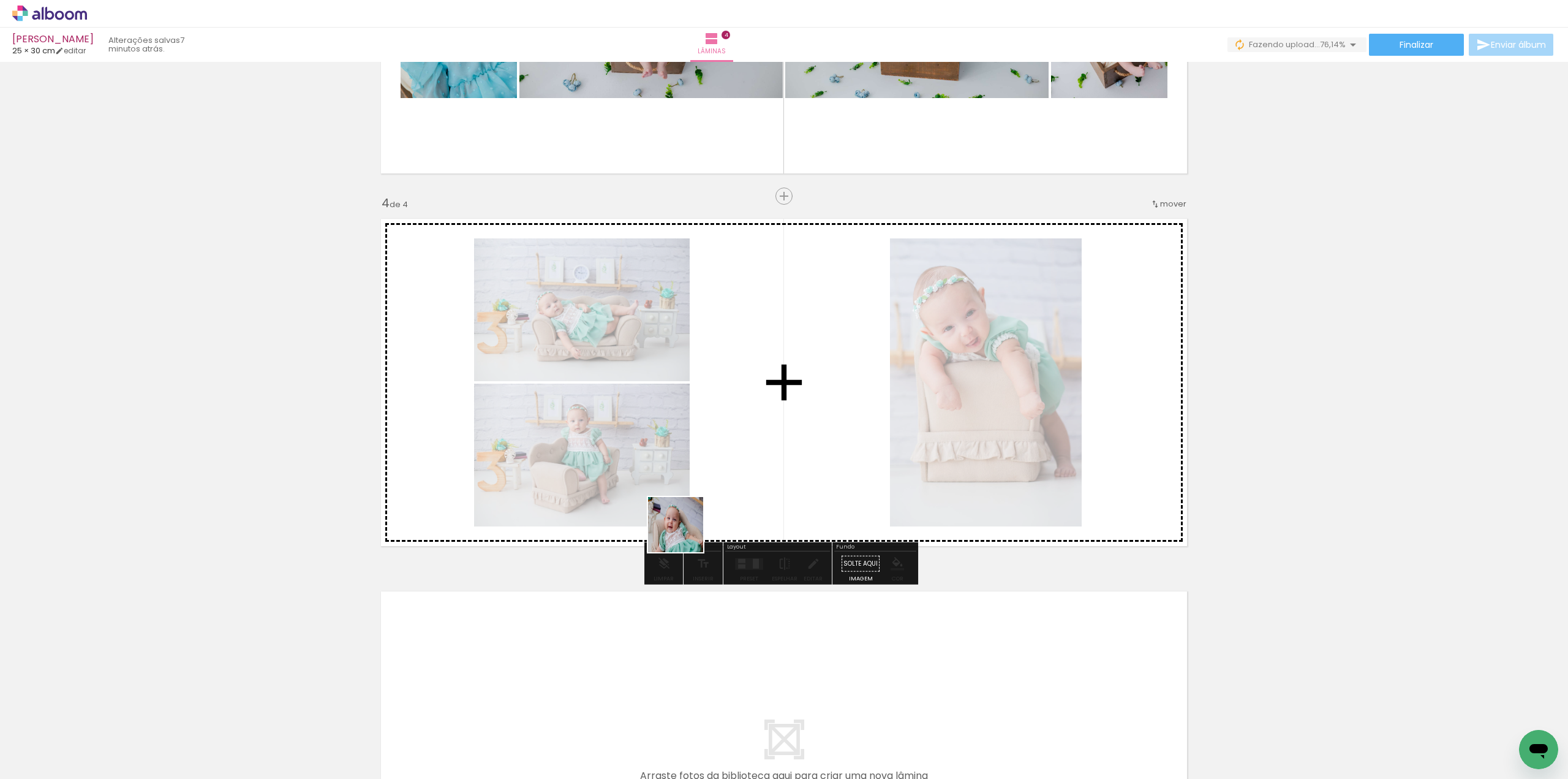
drag, startPoint x: 611, startPoint y: 707, endPoint x: 766, endPoint y: 378, distance: 363.7
click at [772, 378] on quentale-workspace at bounding box center [784, 390] width 1568 height 779
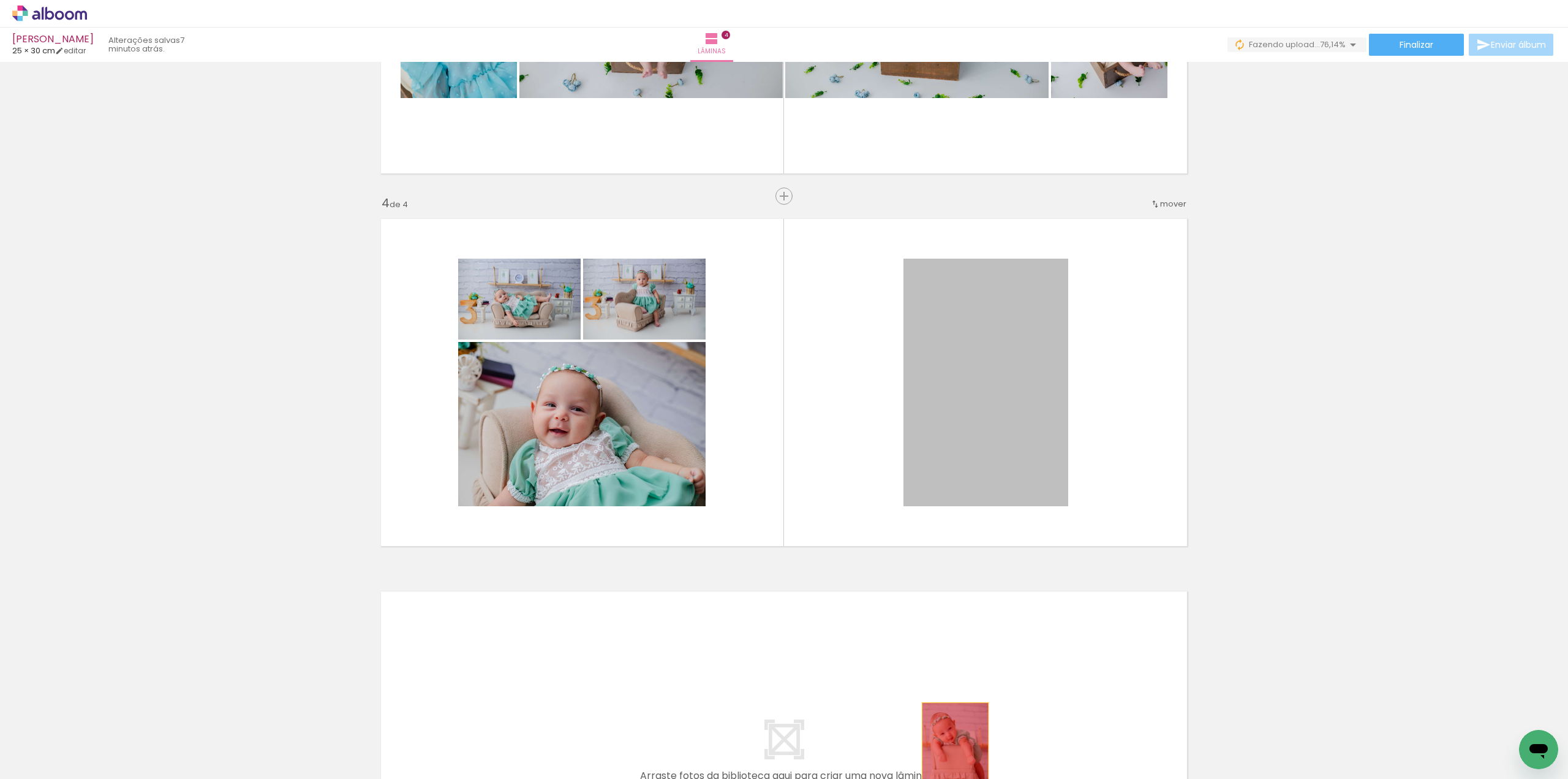
drag, startPoint x: 983, startPoint y: 363, endPoint x: 950, endPoint y: 751, distance: 389.4
click at [950, 751] on quentale-workspace at bounding box center [784, 390] width 1568 height 779
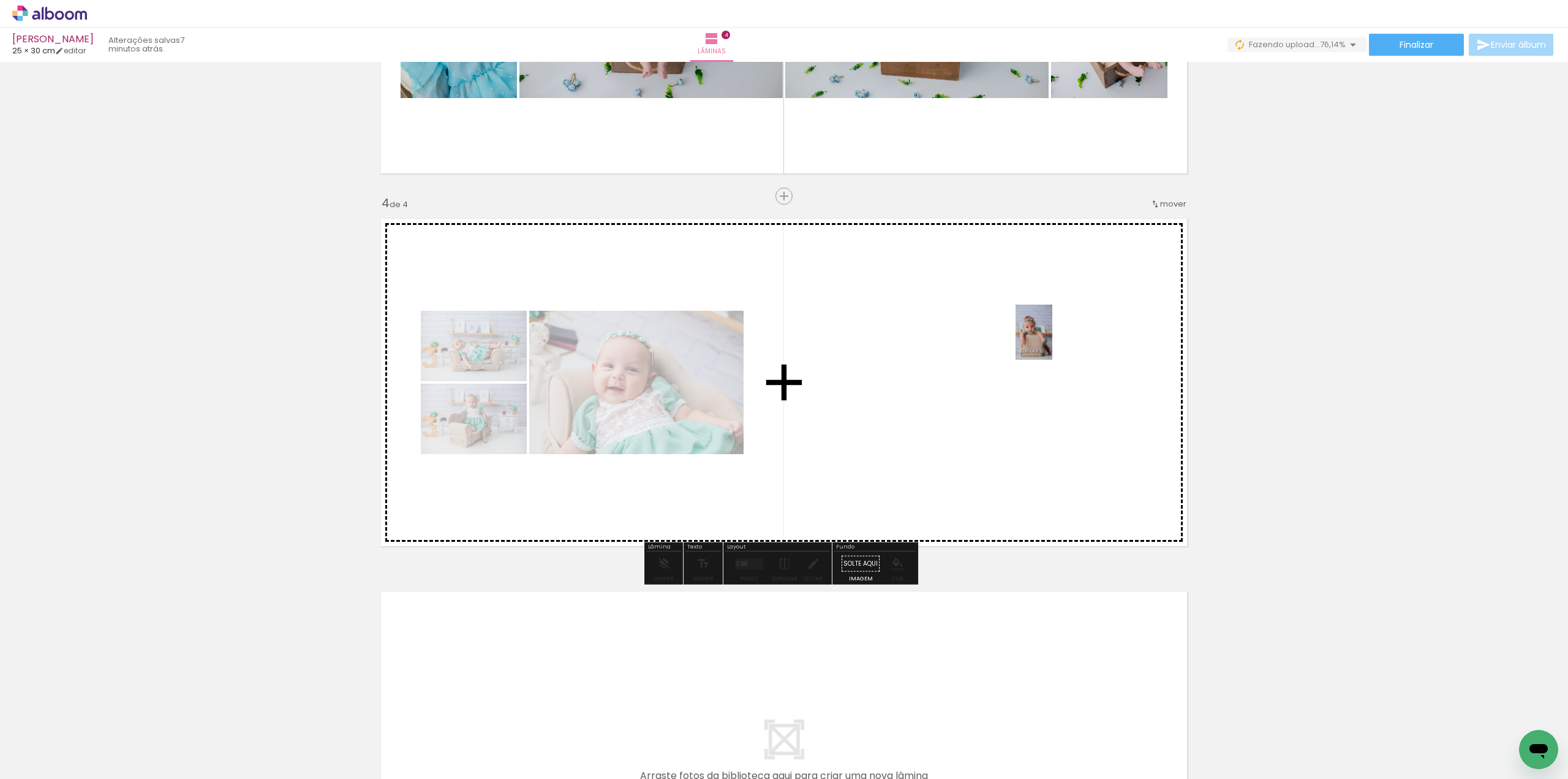
drag, startPoint x: 1082, startPoint y: 708, endPoint x: 1051, endPoint y: 334, distance: 375.3
click at [1051, 334] on quentale-workspace at bounding box center [784, 390] width 1568 height 779
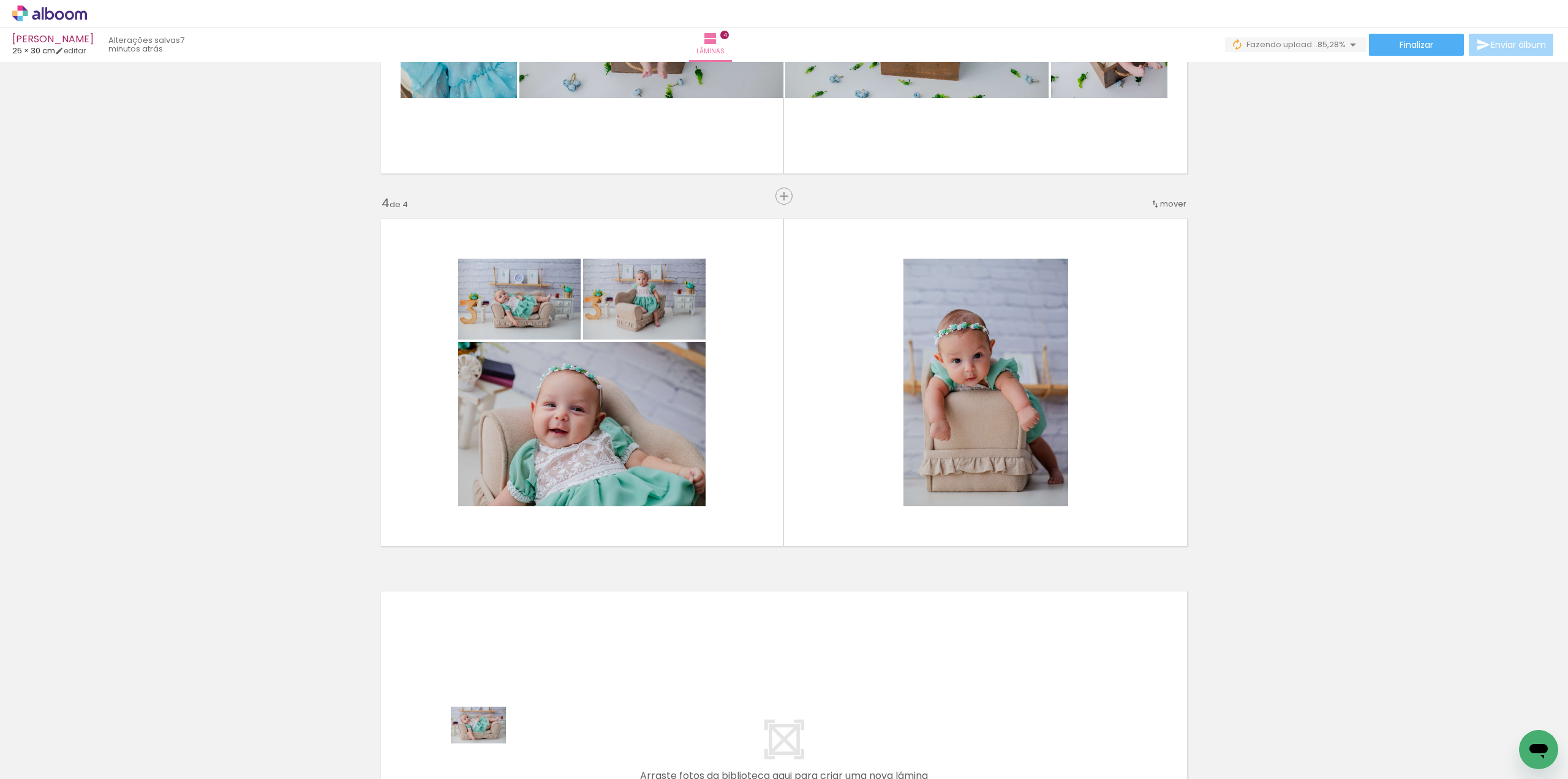
drag, startPoint x: 400, startPoint y: 748, endPoint x: 488, endPoint y: 744, distance: 88.1
click at [0, 0] on slot at bounding box center [0, 0] width 0 height 0
drag, startPoint x: 886, startPoint y: 744, endPoint x: 991, endPoint y: 447, distance: 315.0
click at [991, 447] on quentale-workspace at bounding box center [784, 390] width 1568 height 779
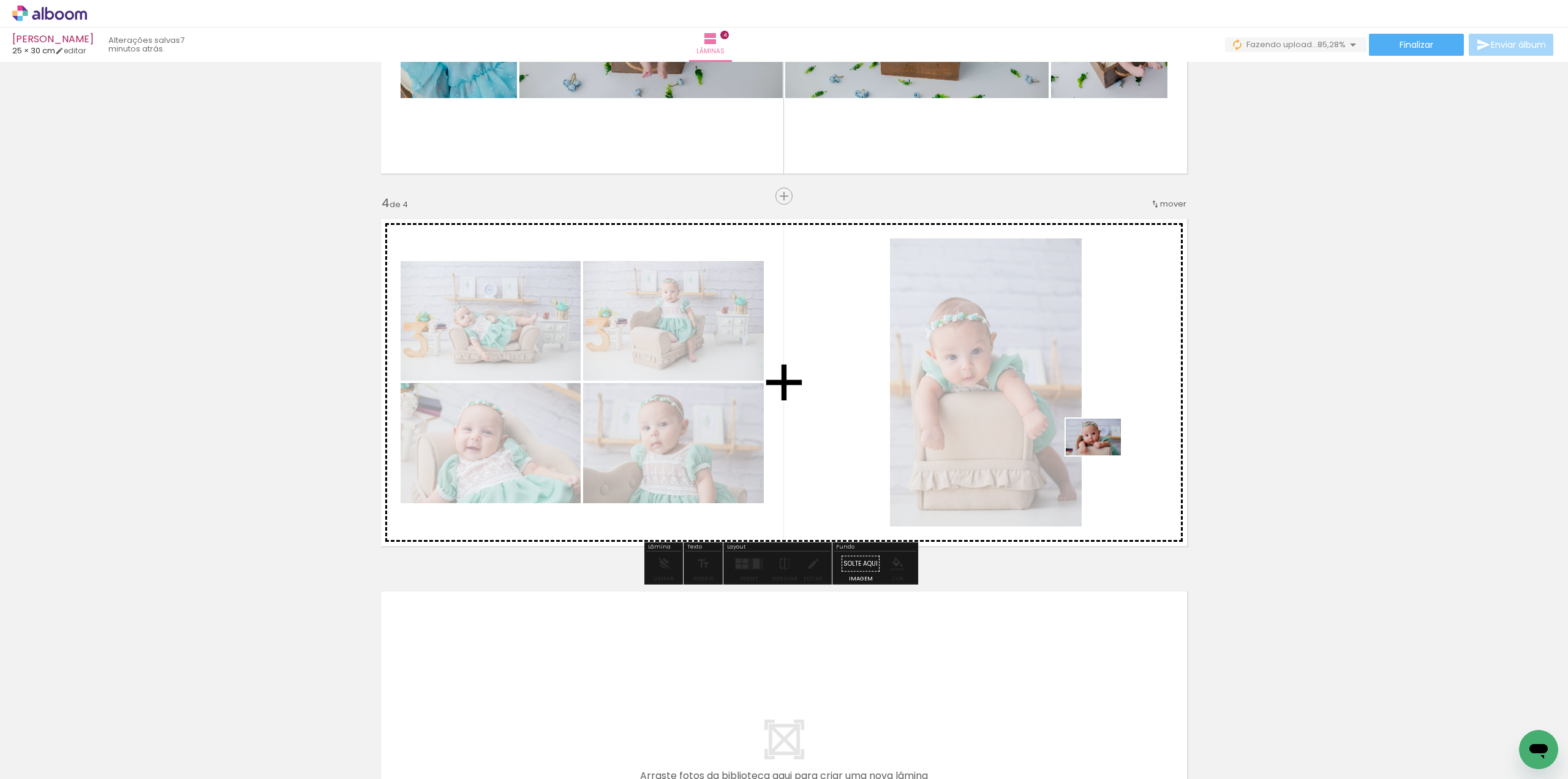
drag, startPoint x: 1151, startPoint y: 744, endPoint x: 1101, endPoint y: 451, distance: 297.2
click at [1101, 451] on quentale-workspace at bounding box center [784, 390] width 1568 height 779
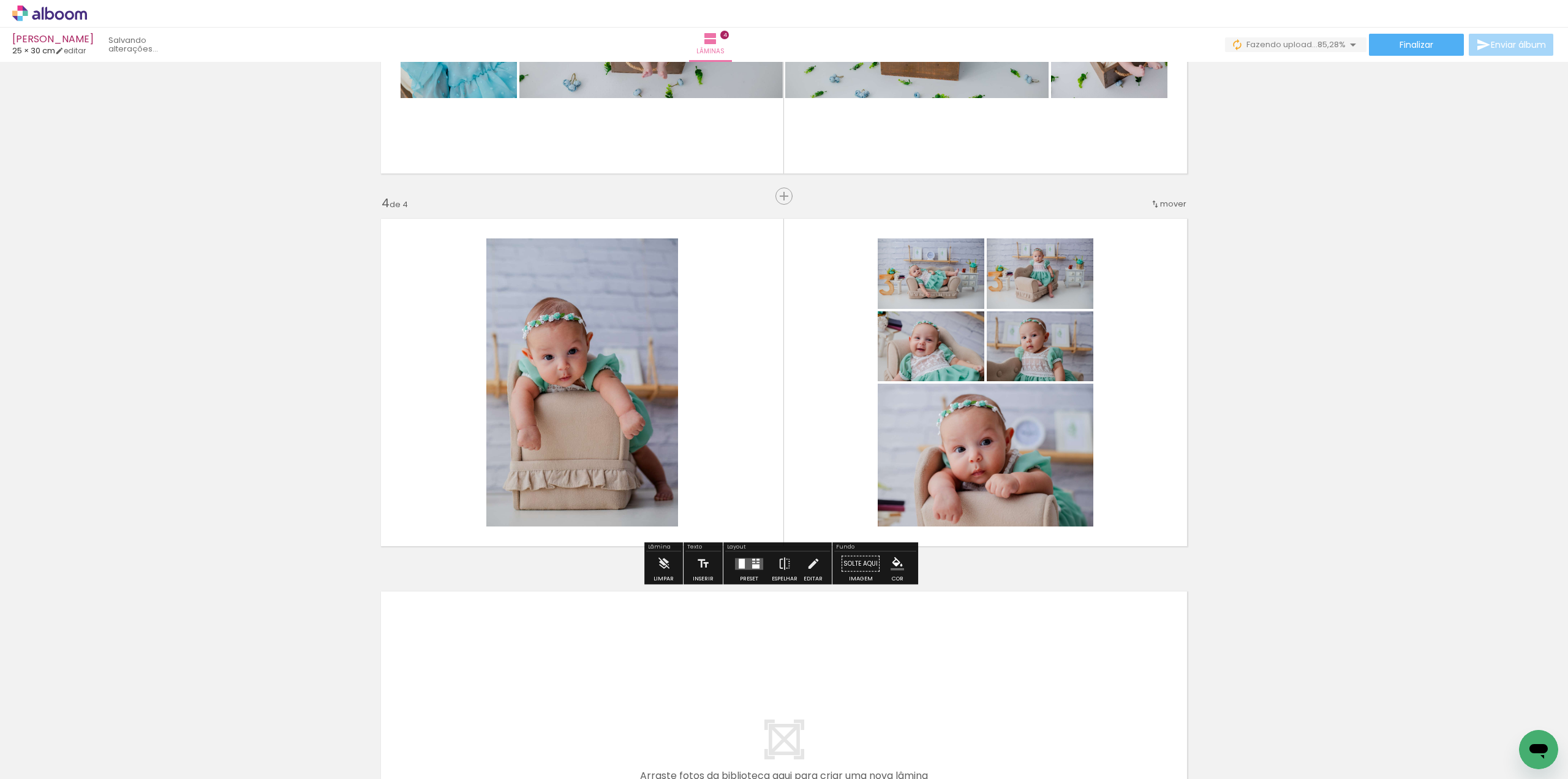
click at [752, 567] on div at bounding box center [755, 566] width 7 height 4
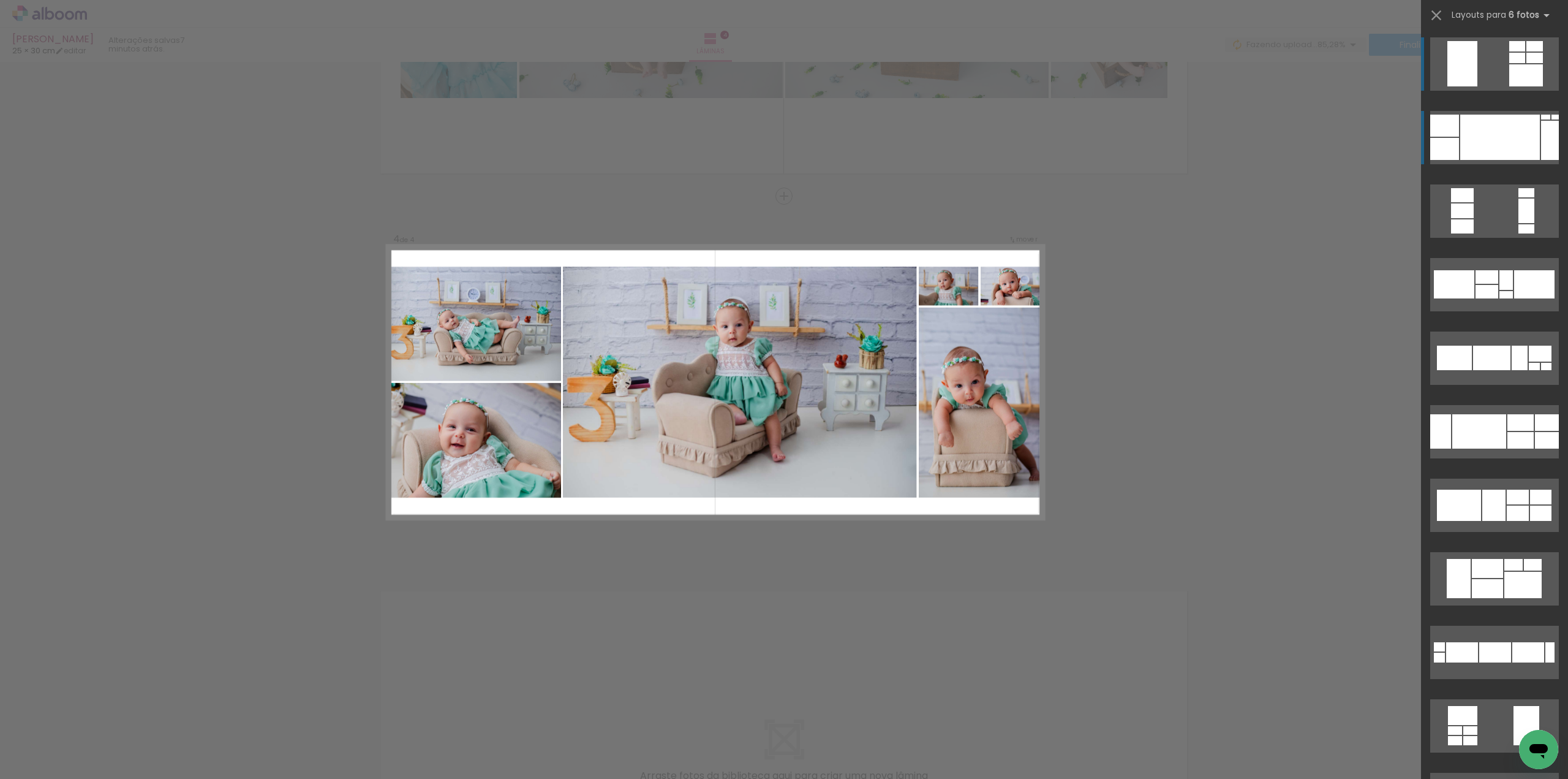
click at [1500, 132] on div at bounding box center [1500, 137] width 80 height 46
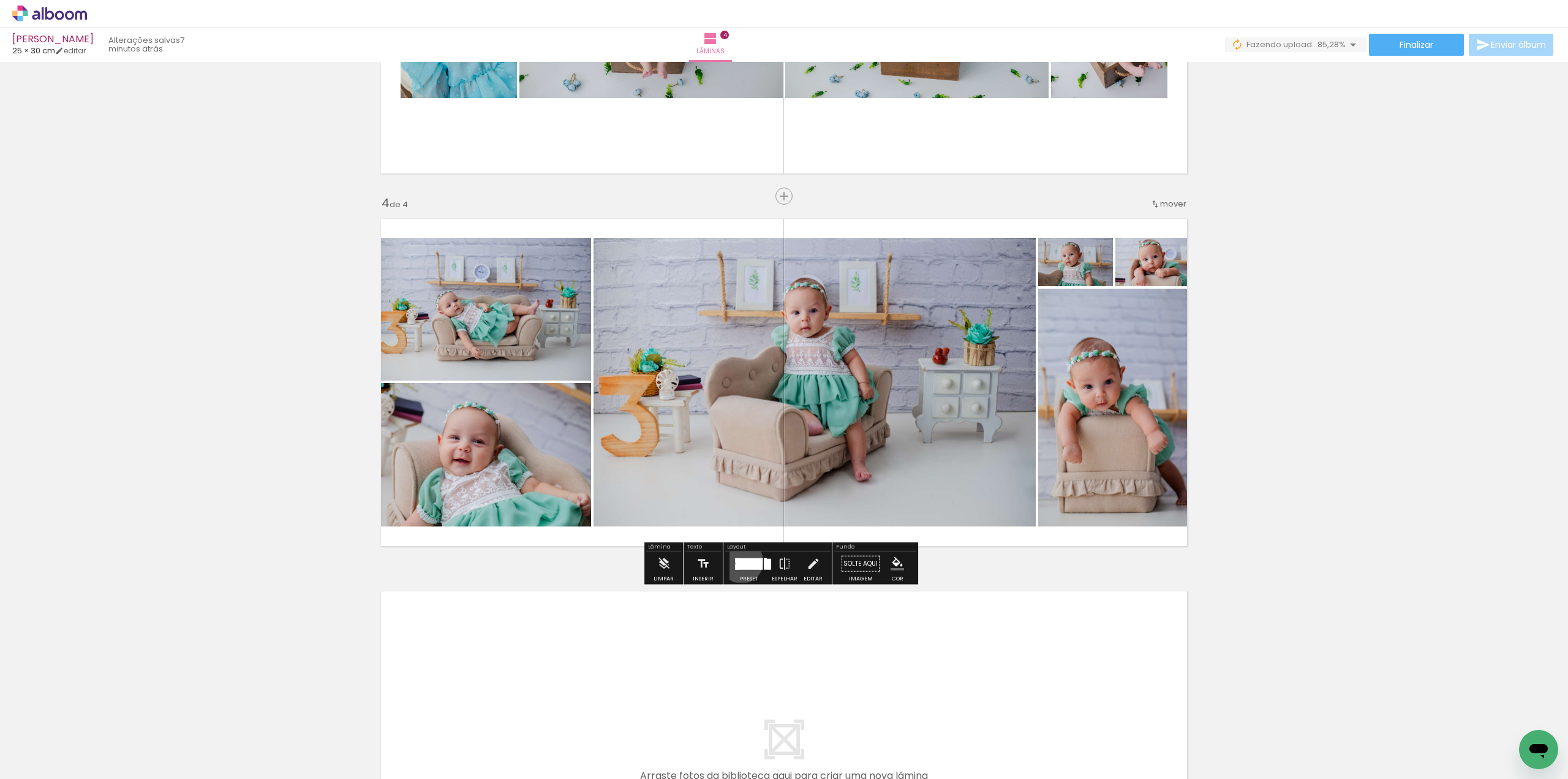
click at [739, 560] on div at bounding box center [748, 563] width 27 height 12
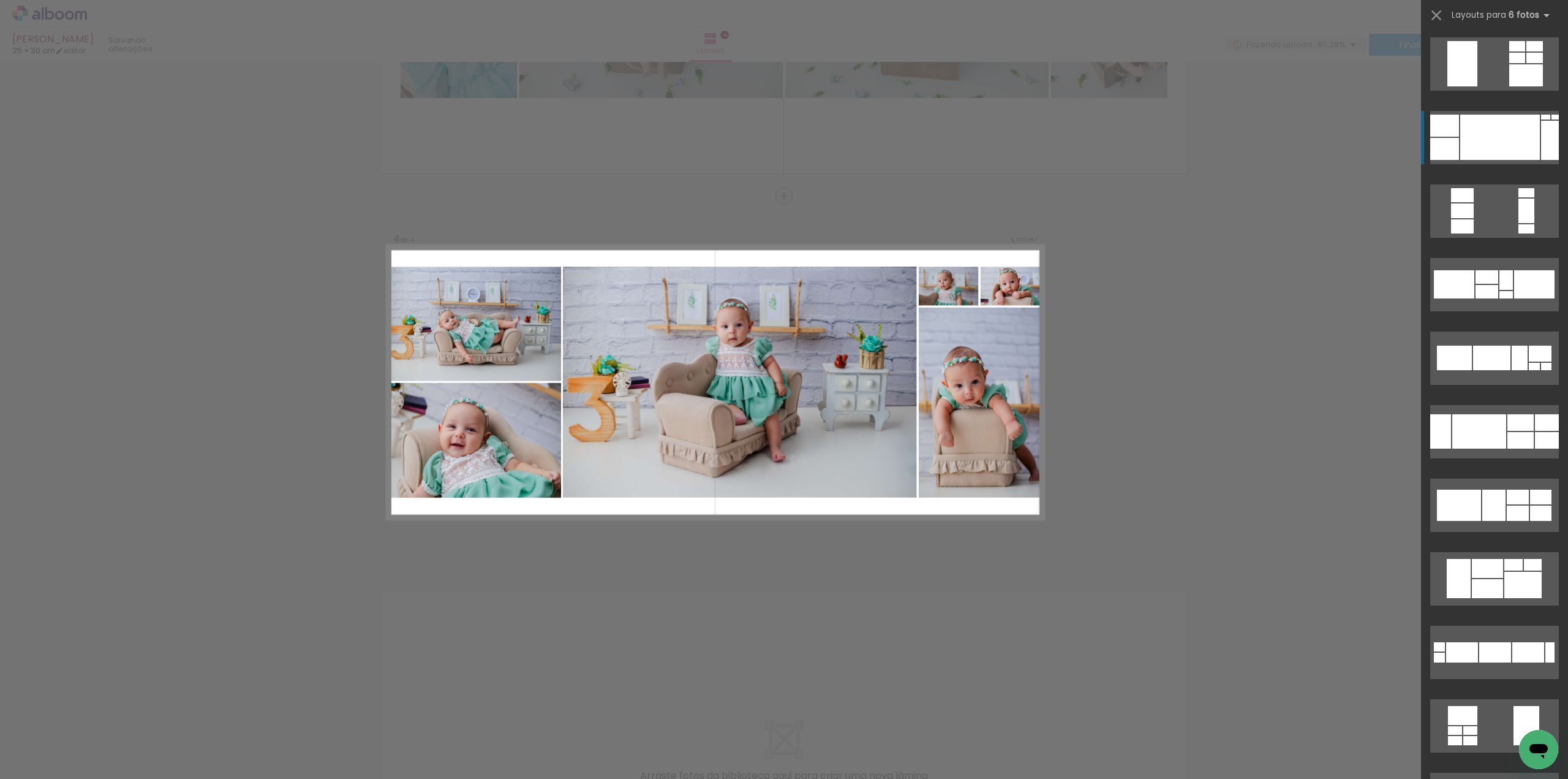
scroll to position [74, 0]
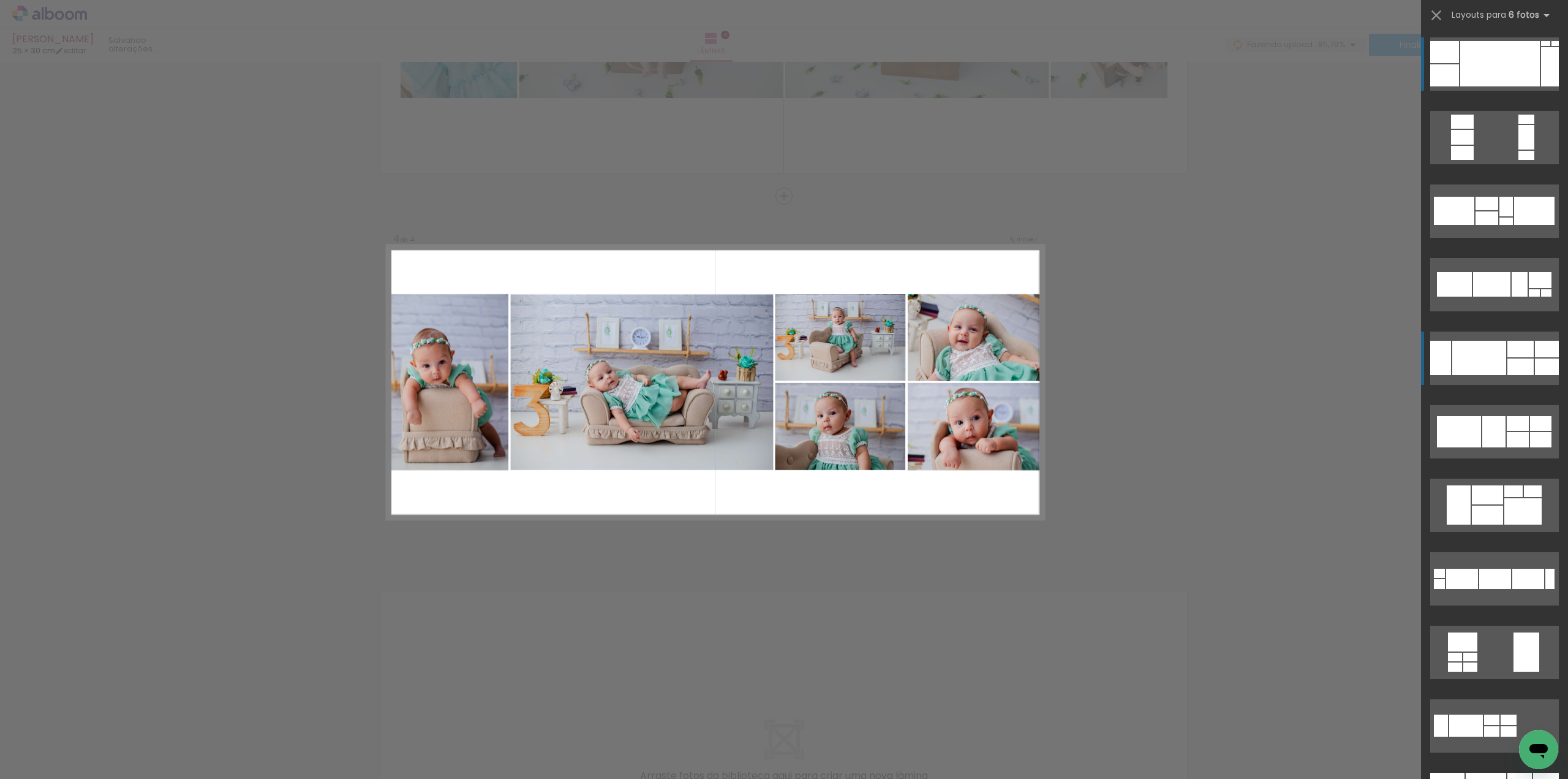
click at [1499, 375] on quentale-layouter at bounding box center [1494, 358] width 129 height 54
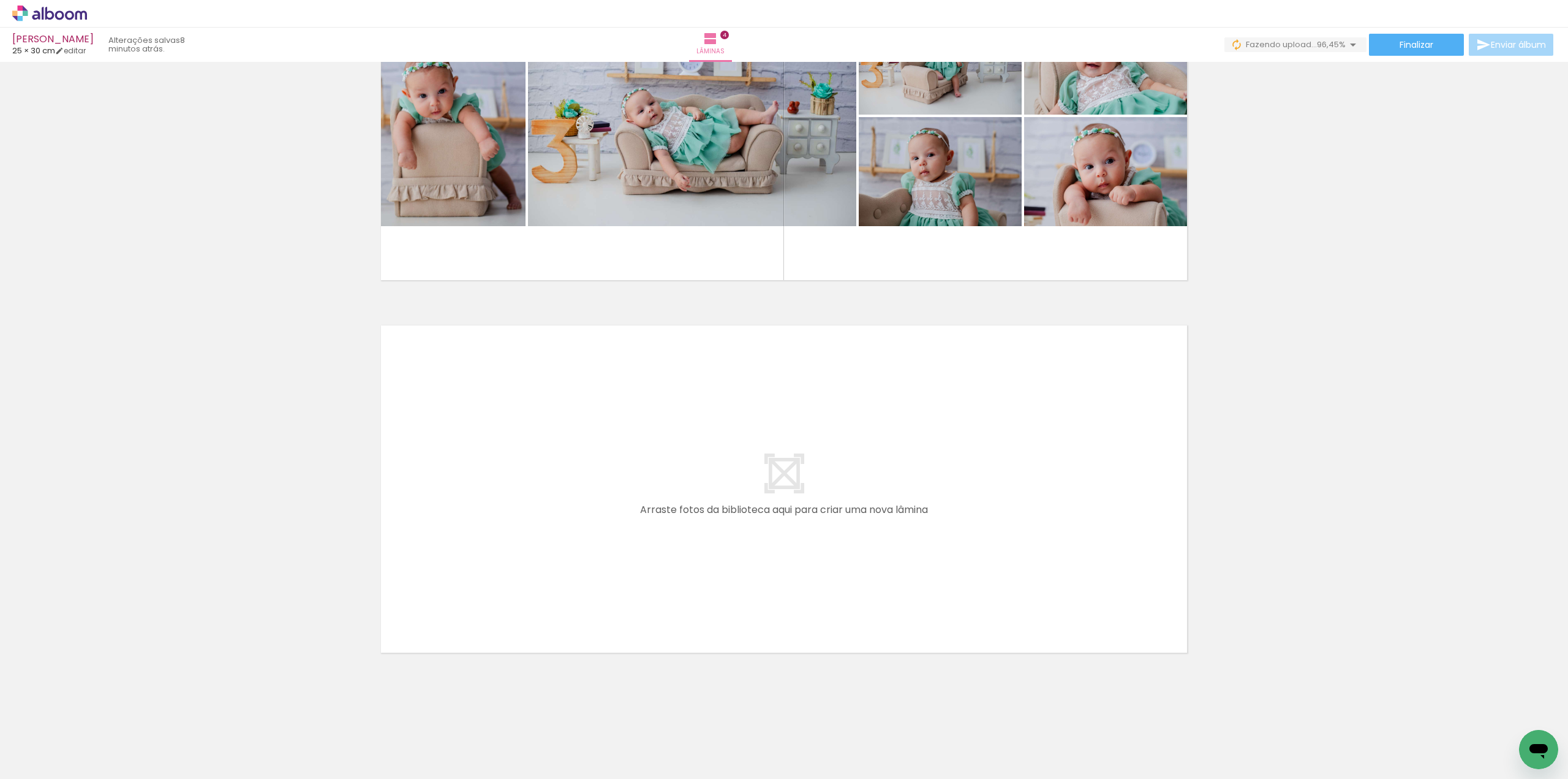
scroll to position [0, 2769]
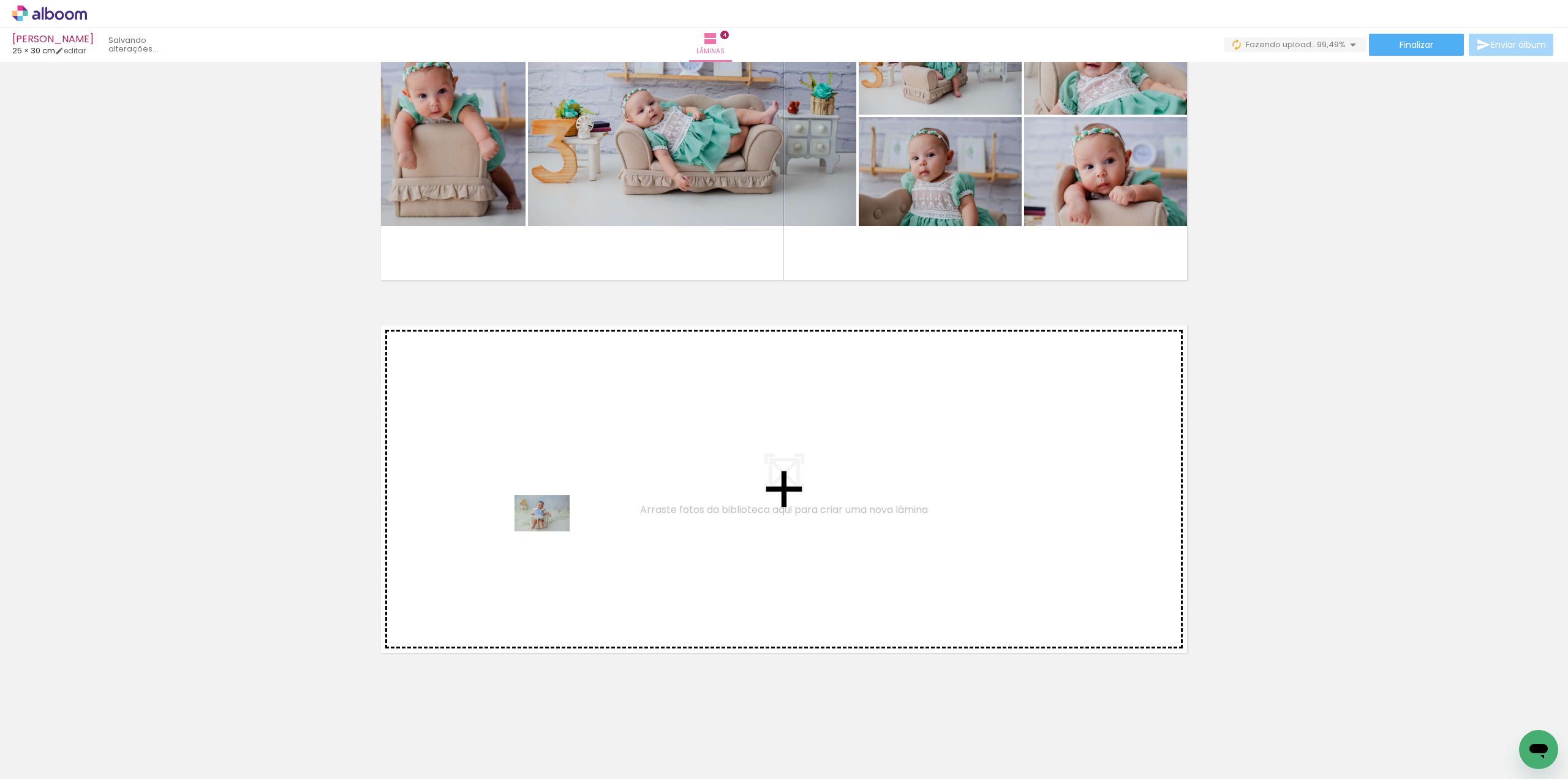
drag, startPoint x: 444, startPoint y: 744, endPoint x: 576, endPoint y: 489, distance: 287.1
click at [576, 489] on quentale-workspace at bounding box center [784, 390] width 1568 height 779
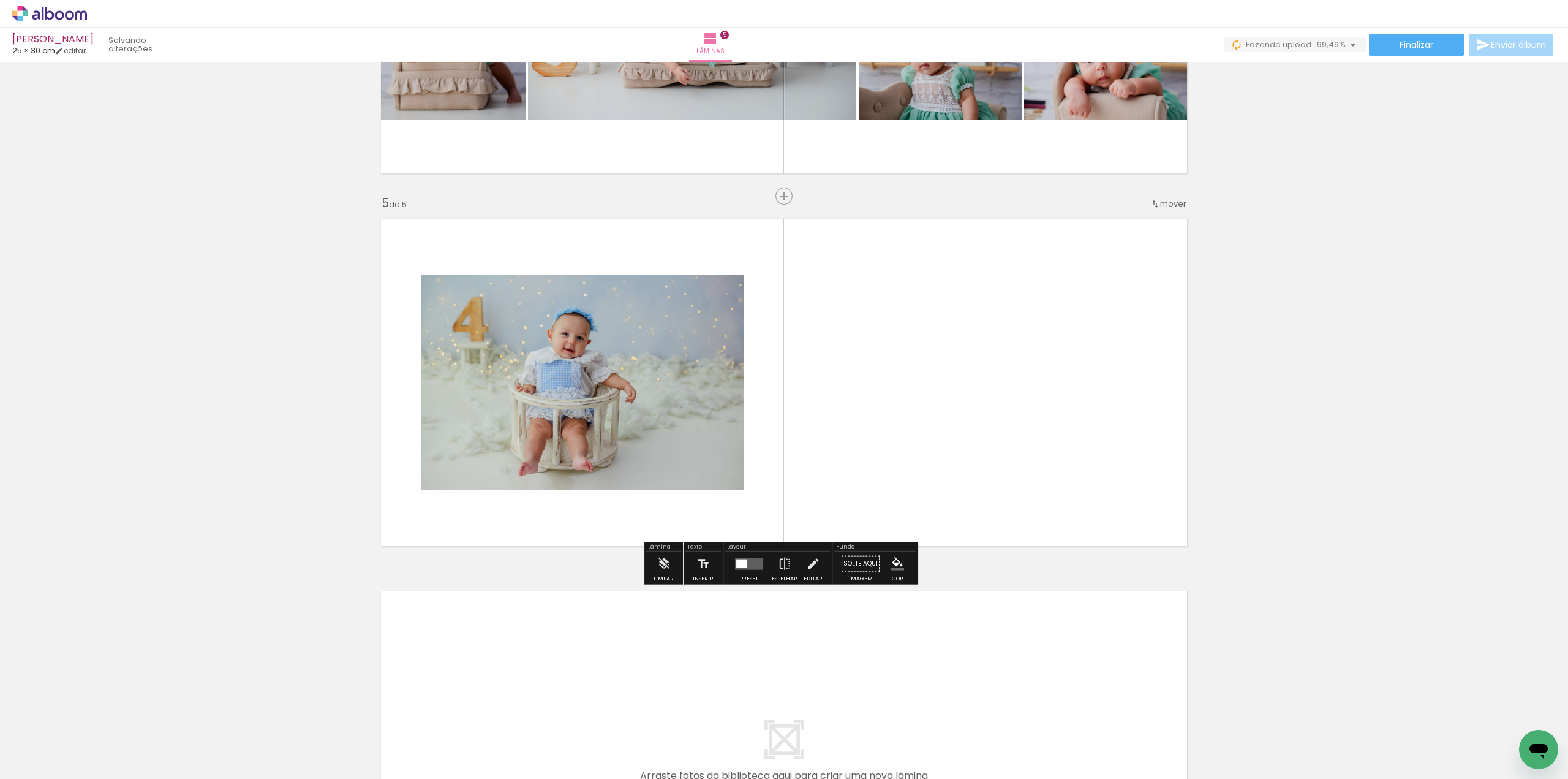
scroll to position [1376, 0]
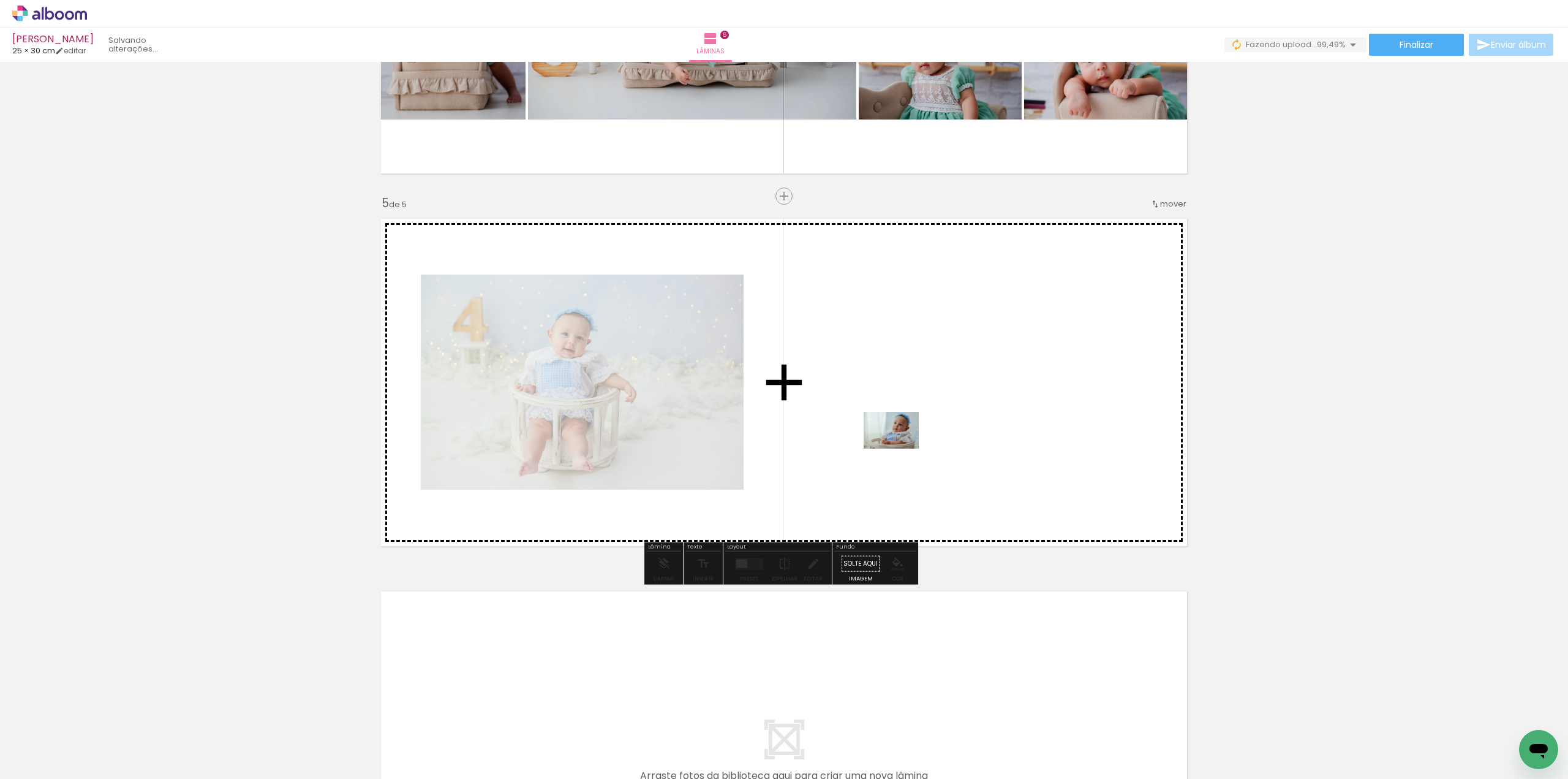
drag, startPoint x: 852, startPoint y: 728, endPoint x: 900, endPoint y: 449, distance: 283.1
click at [900, 449] on quentale-workspace at bounding box center [784, 390] width 1568 height 779
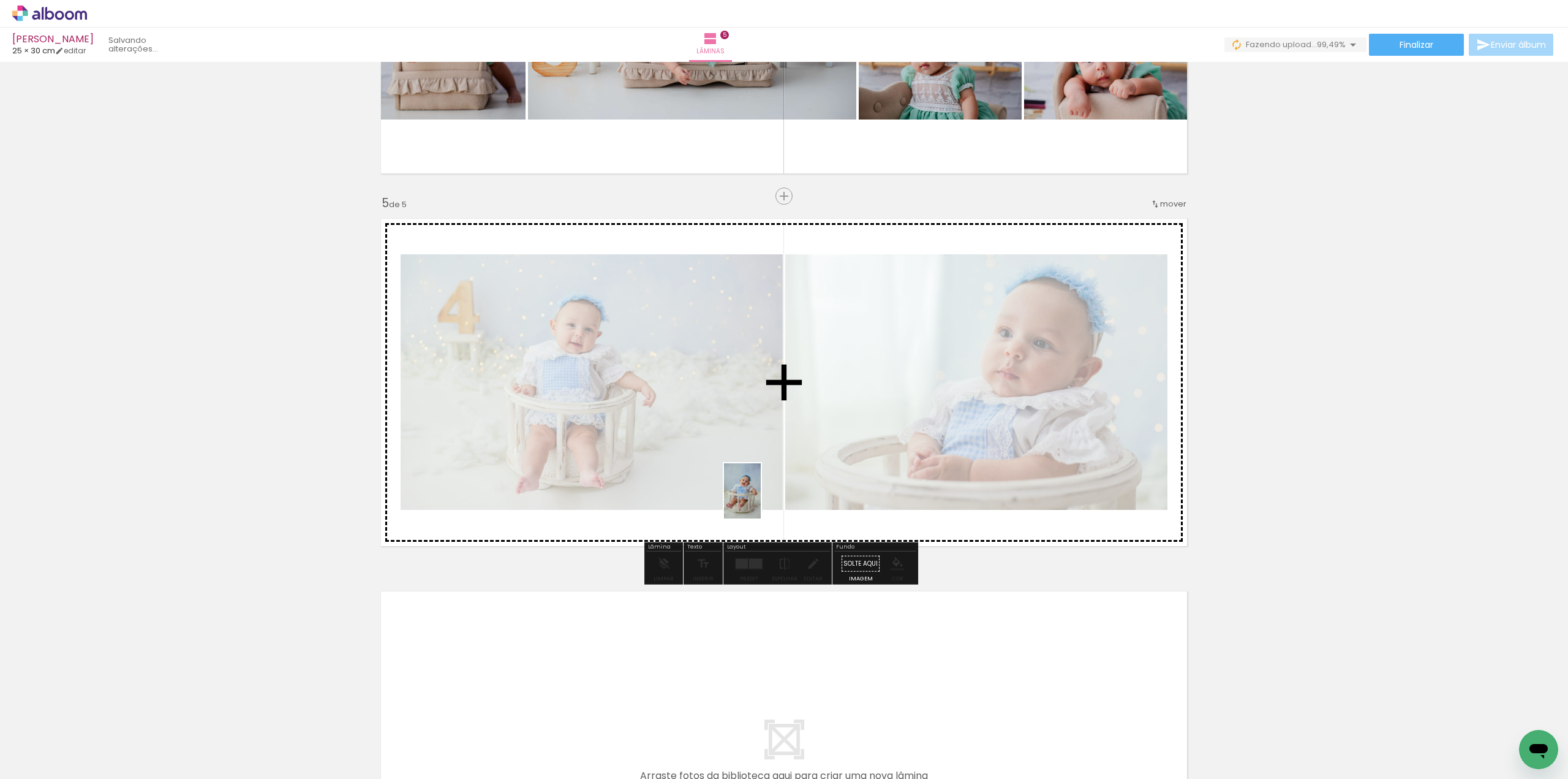
drag, startPoint x: 776, startPoint y: 733, endPoint x: 764, endPoint y: 468, distance: 265.3
click at [764, 468] on quentale-workspace at bounding box center [784, 390] width 1568 height 779
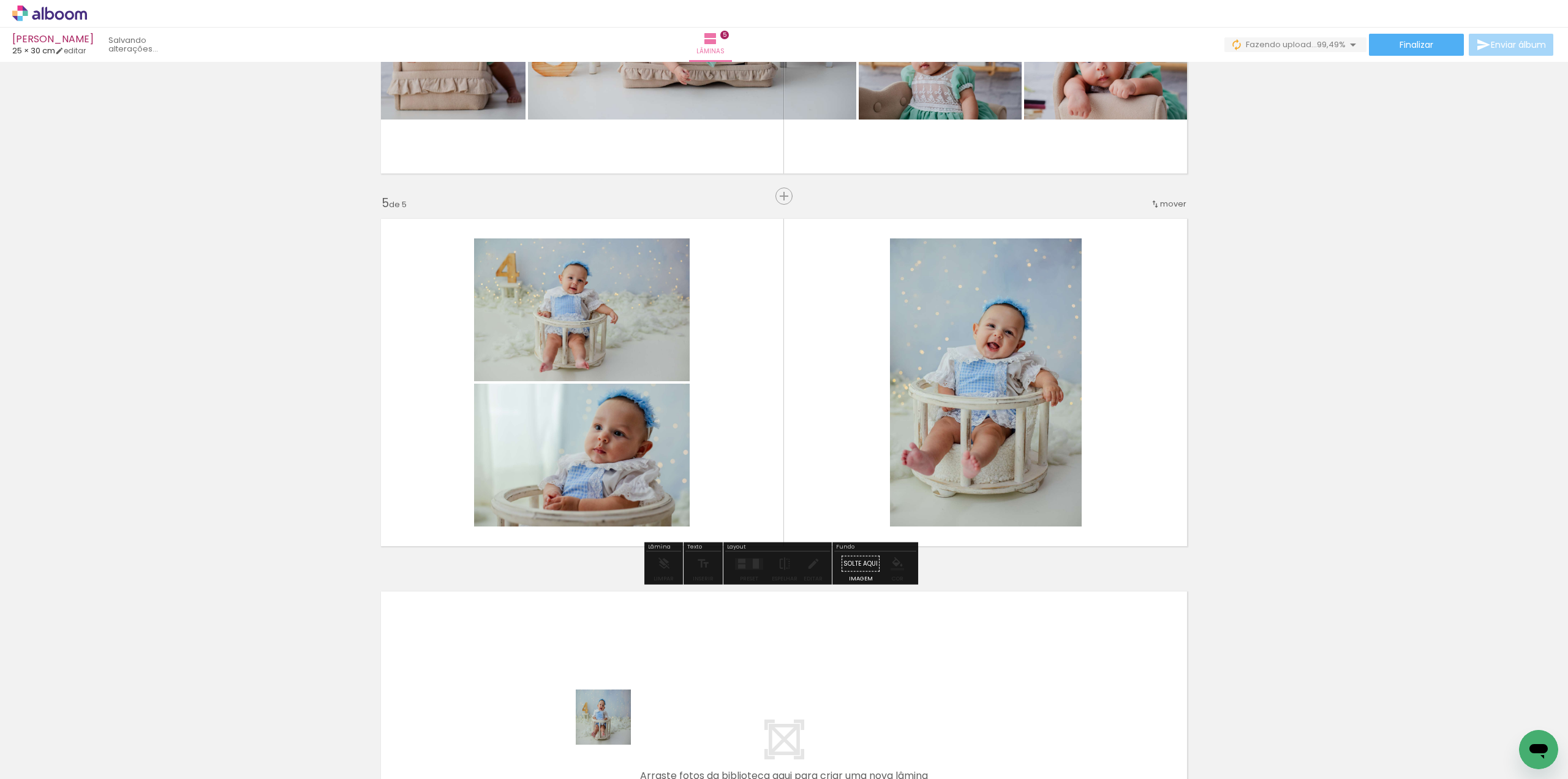
drag, startPoint x: 582, startPoint y: 751, endPoint x: 918, endPoint y: 357, distance: 517.8
click at [918, 357] on quentale-workspace at bounding box center [784, 390] width 1568 height 779
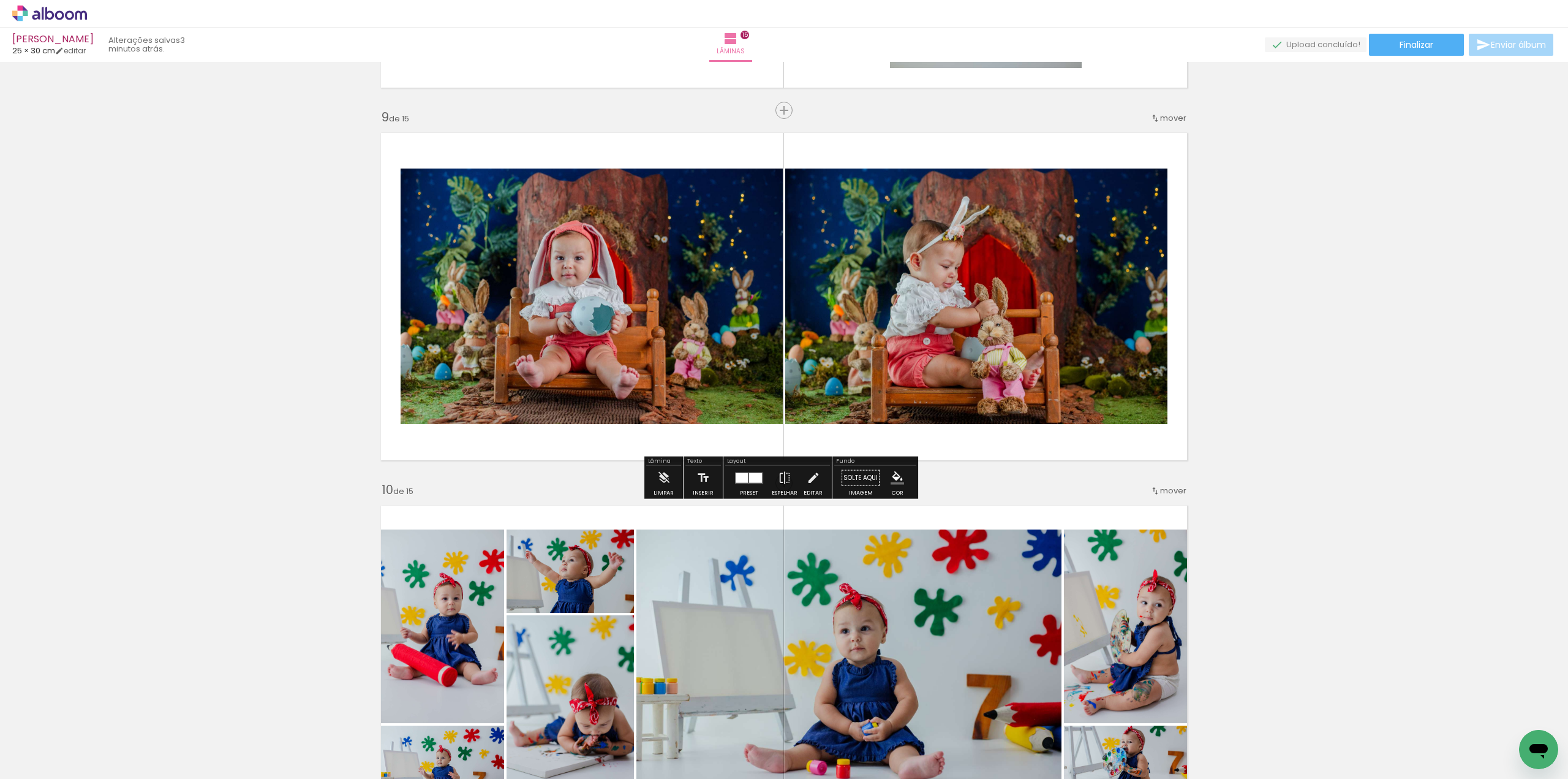
scroll to position [0, 10834]
